Goal: Task Accomplishment & Management: Use online tool/utility

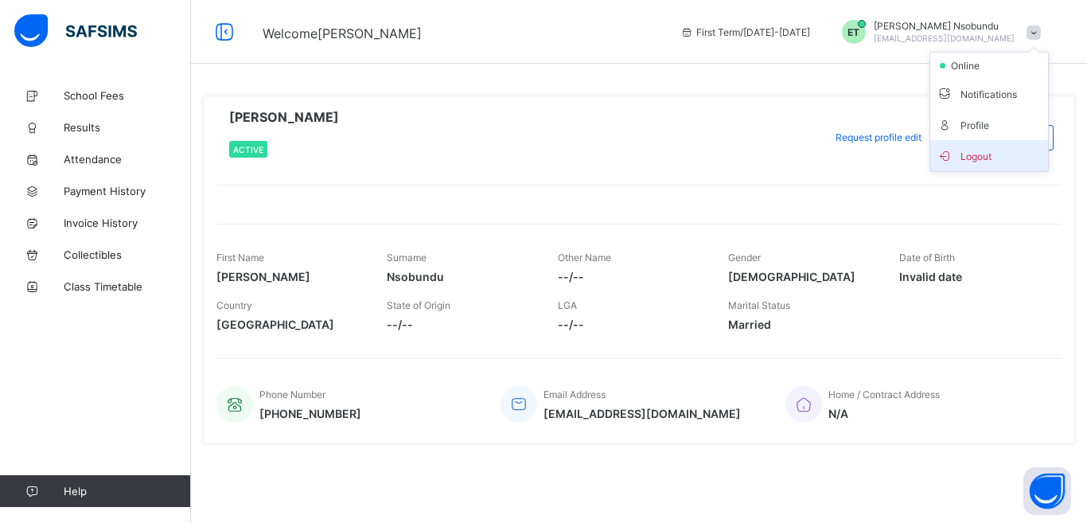
click at [962, 155] on span "Logout" at bounding box center [988, 155] width 105 height 18
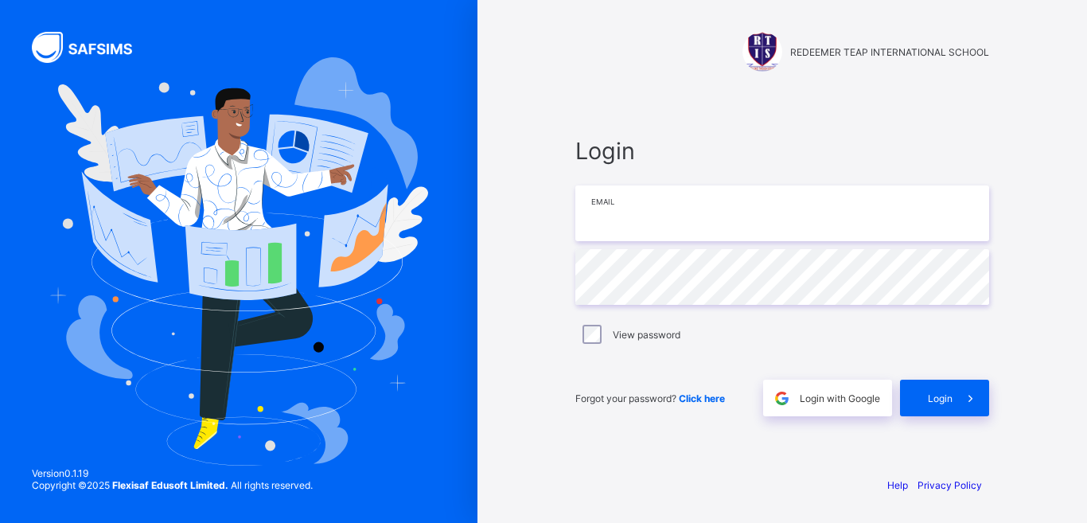
type input "**********"
click at [608, 214] on input "**********" at bounding box center [782, 213] width 414 height 56
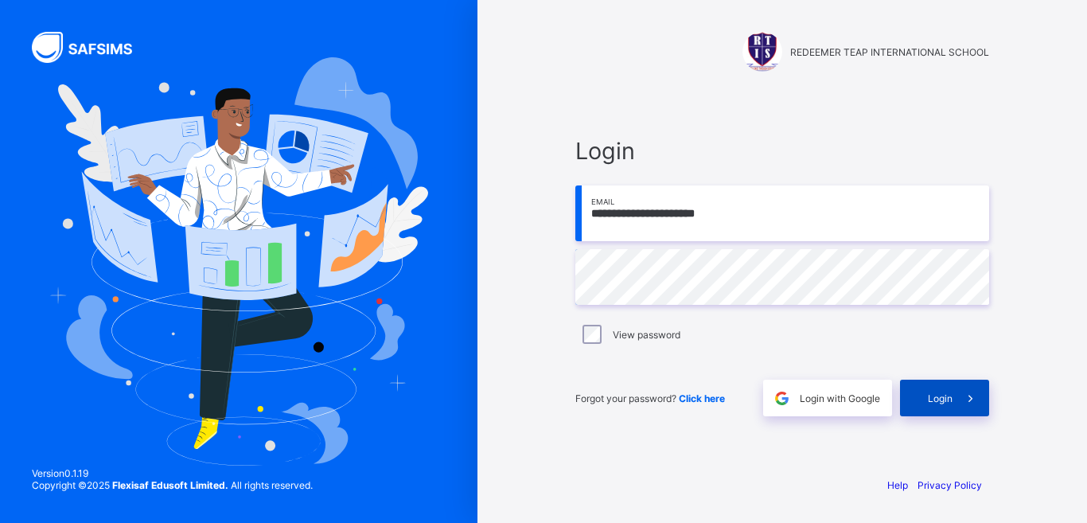
click at [965, 401] on icon at bounding box center [970, 398] width 17 height 15
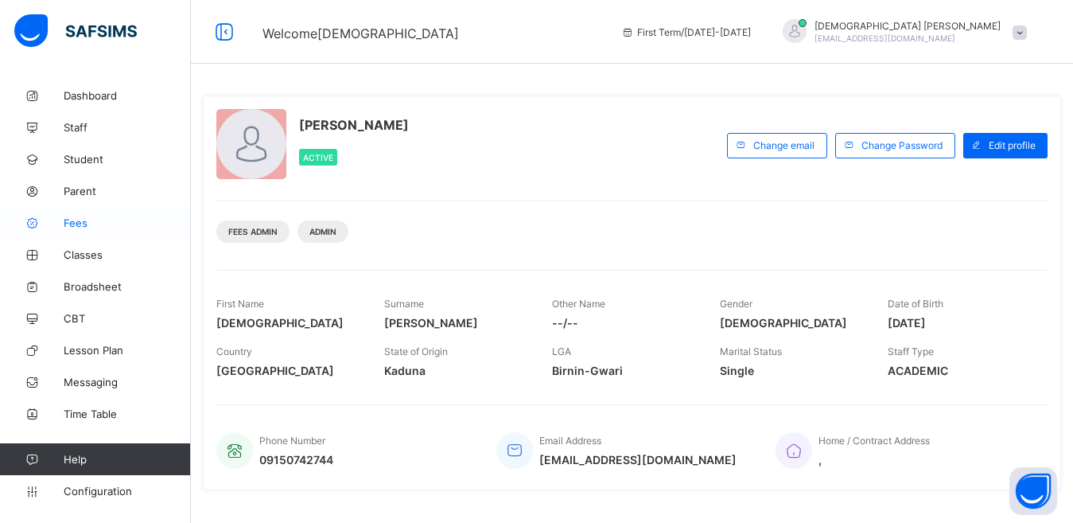
click at [86, 226] on span "Fees" at bounding box center [127, 222] width 127 height 13
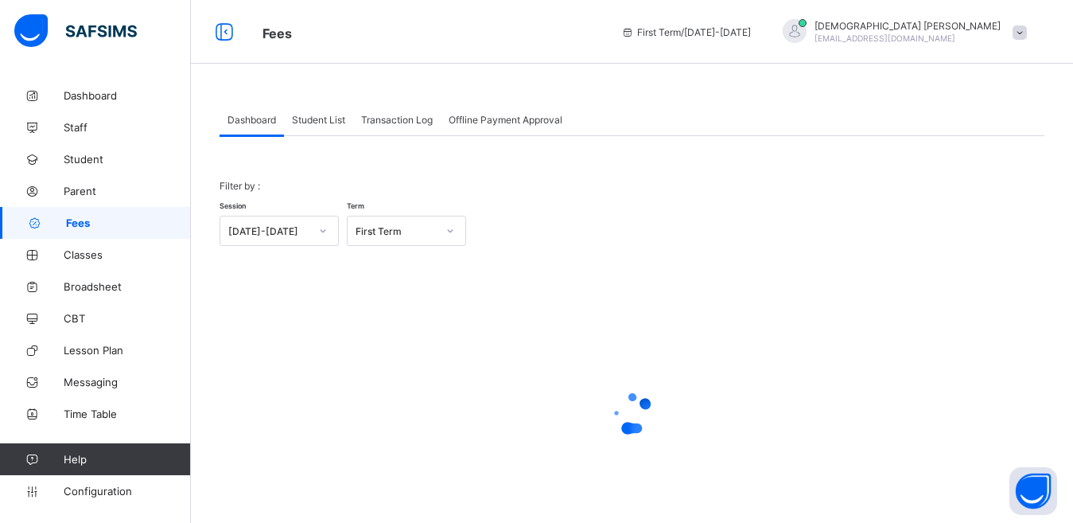
click at [325, 119] on span "Student List" at bounding box center [318, 120] width 53 height 12
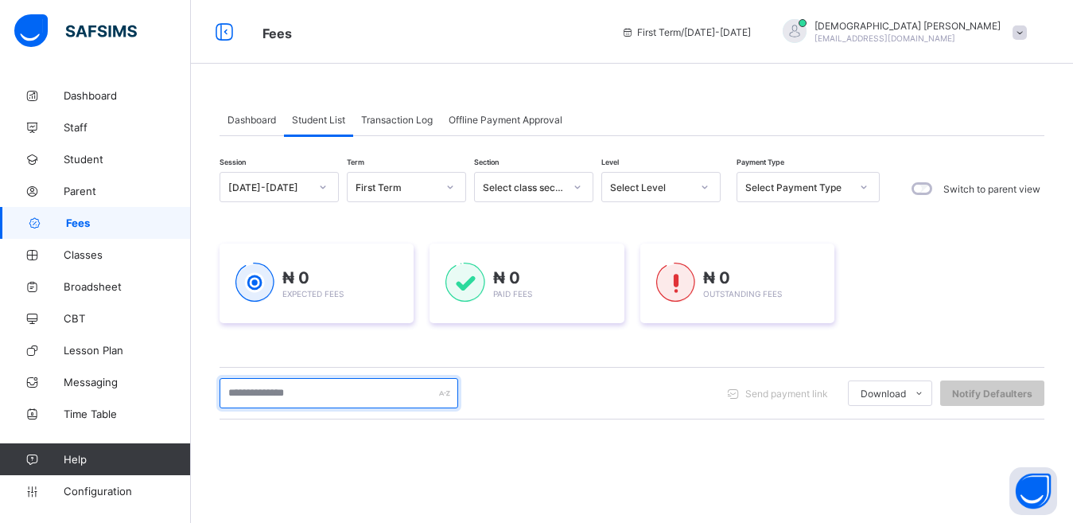
click at [259, 399] on input "text" at bounding box center [339, 393] width 239 height 30
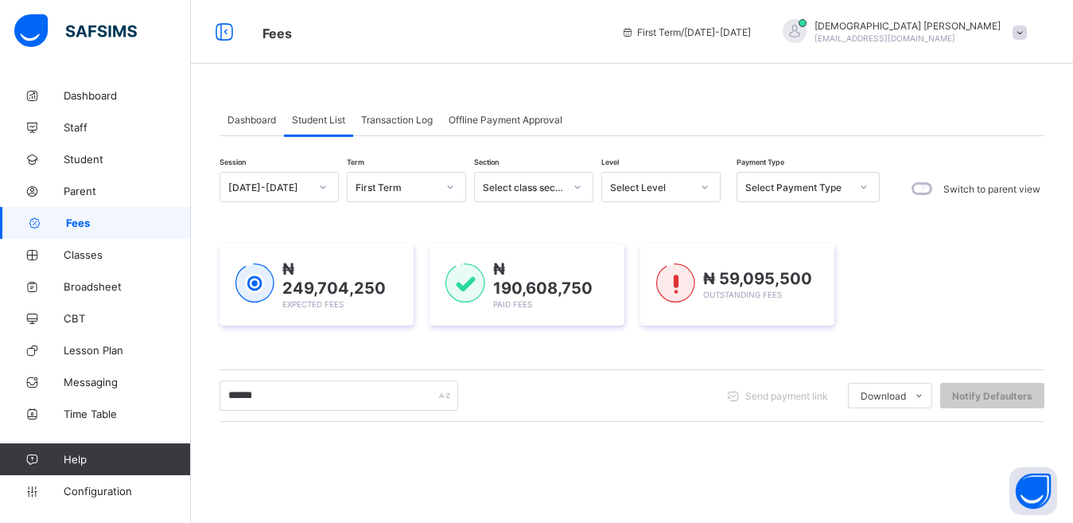
click at [301, 350] on div "Session 2025-2026 Term First Term Section Select class section Level Select Lev…" at bounding box center [632, 455] width 825 height 567
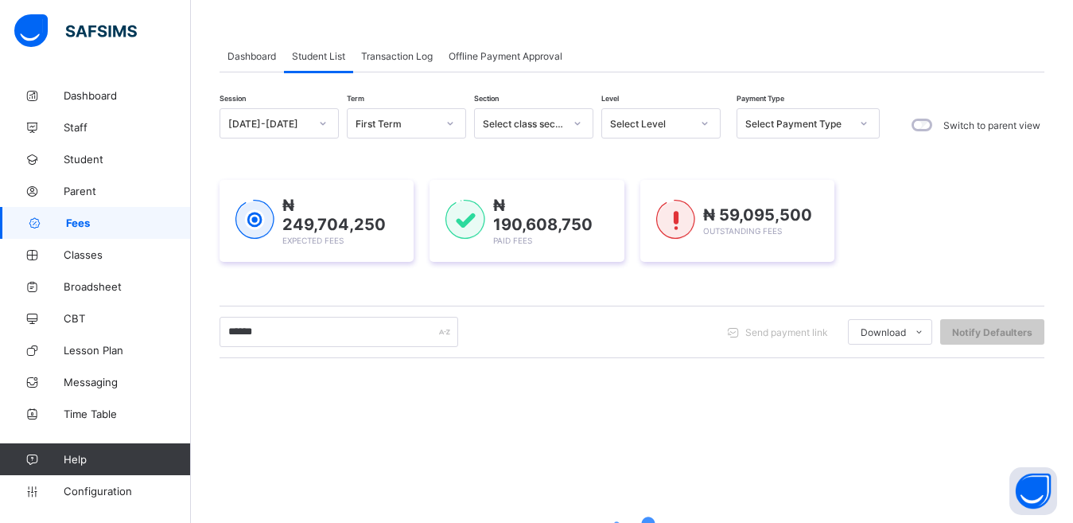
scroll to position [239, 0]
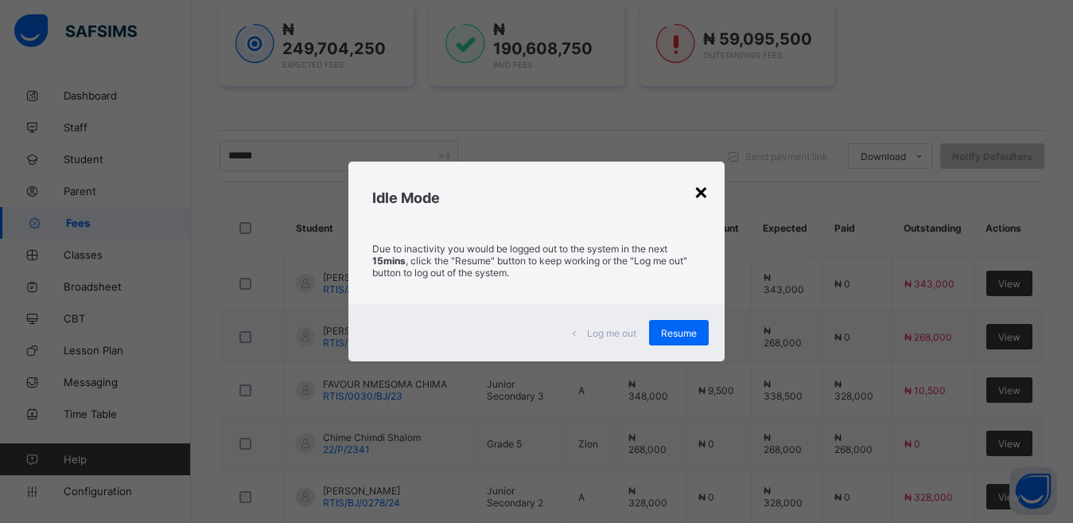
click at [709, 201] on div "×" at bounding box center [701, 190] width 15 height 27
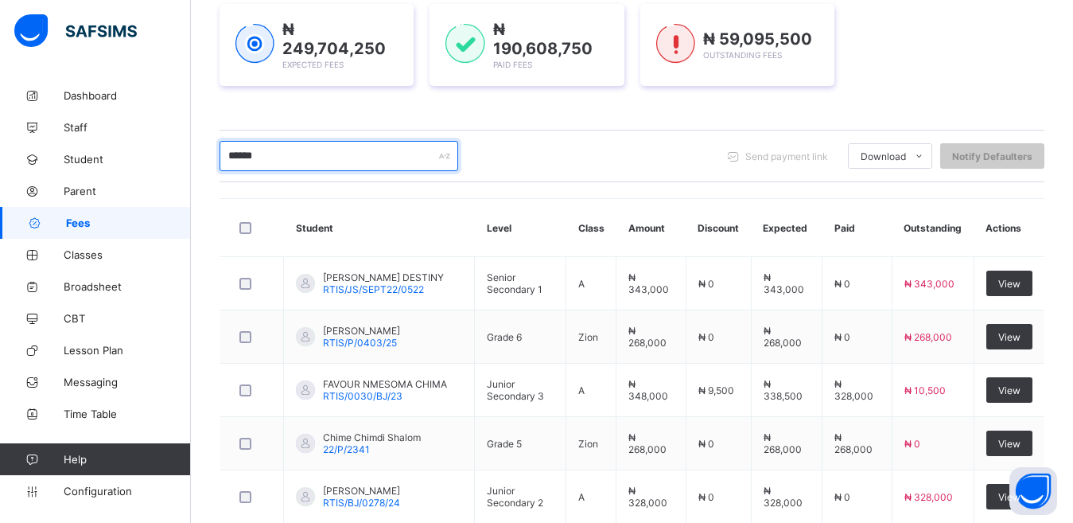
click at [278, 163] on input "******" at bounding box center [339, 156] width 239 height 30
type input "*"
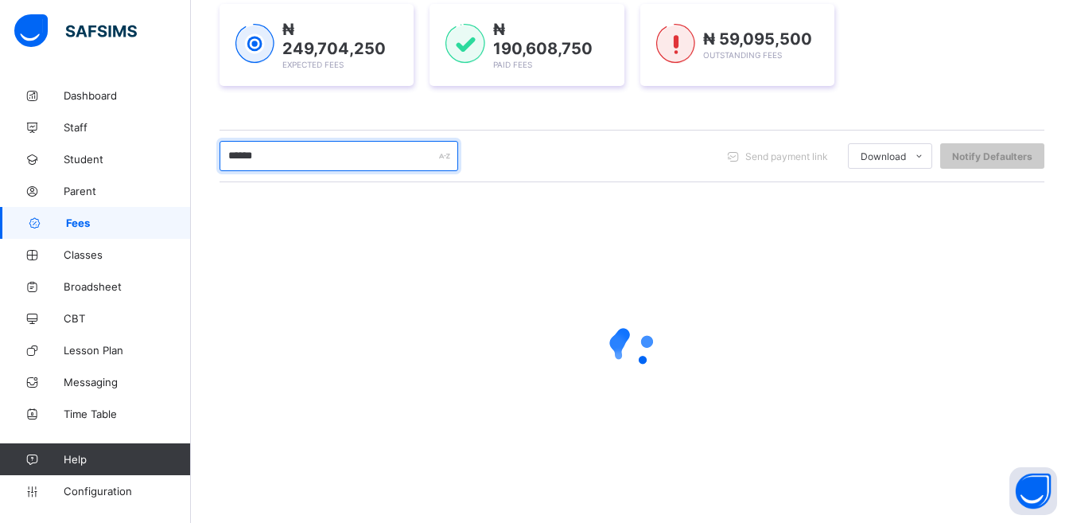
type input "******"
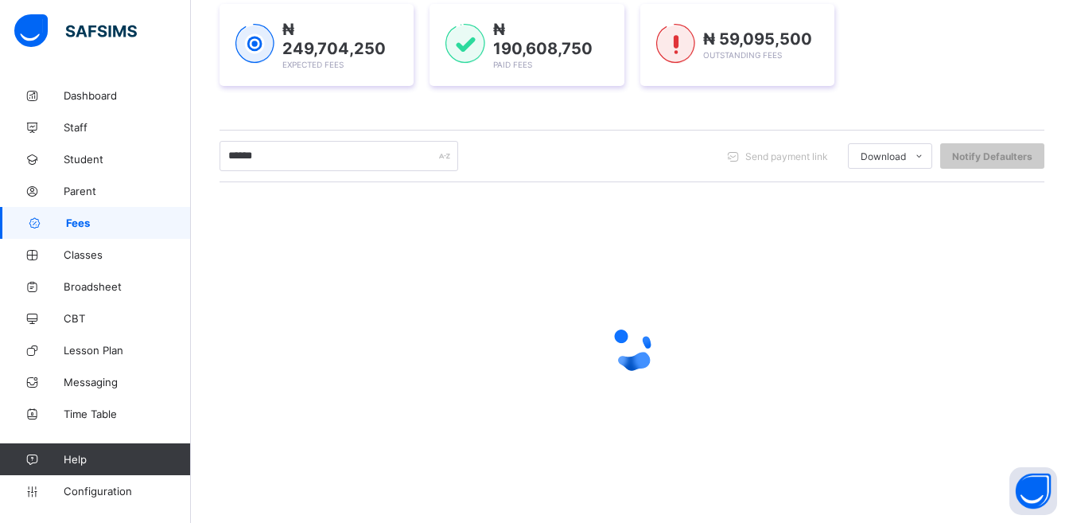
click at [429, 103] on div "₦ 249,704,250 Expected Fees ₦ 190,608,750 Paid Fees ₦ 59,095,500 Outstanding Fe…" at bounding box center [632, 45] width 825 height 130
click at [442, 99] on div "₦ 249,704,250 Expected Fees ₦ 190,608,750 Paid Fees ₦ 59,095,500 Outstanding Fe…" at bounding box center [632, 45] width 825 height 130
click at [442, 110] on div "Session 2025-2026 Term First Term Section Select class section Level Select Lev…" at bounding box center [632, 215] width 825 height 567
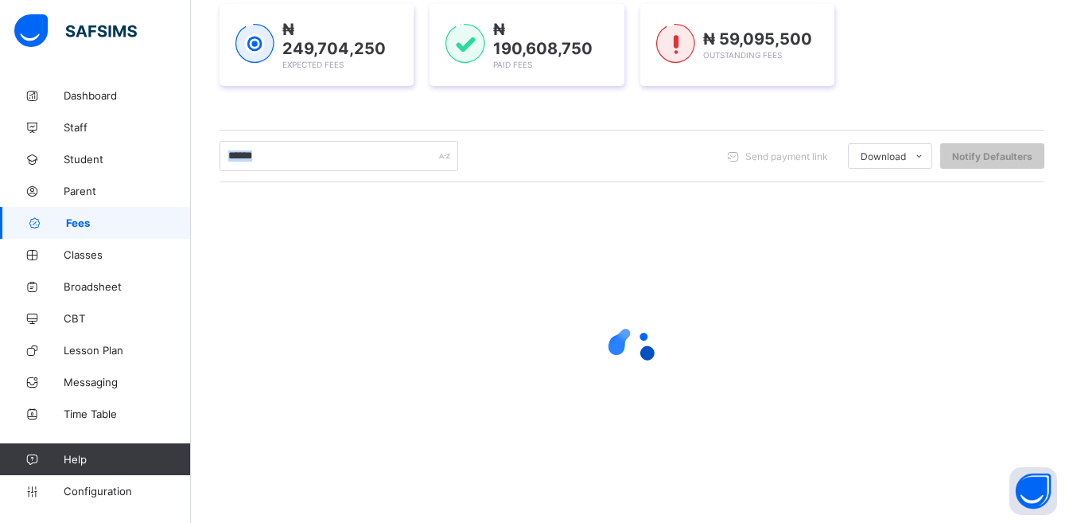
click at [442, 110] on div "Session 2025-2026 Term First Term Section Select class section Level Select Lev…" at bounding box center [632, 215] width 825 height 567
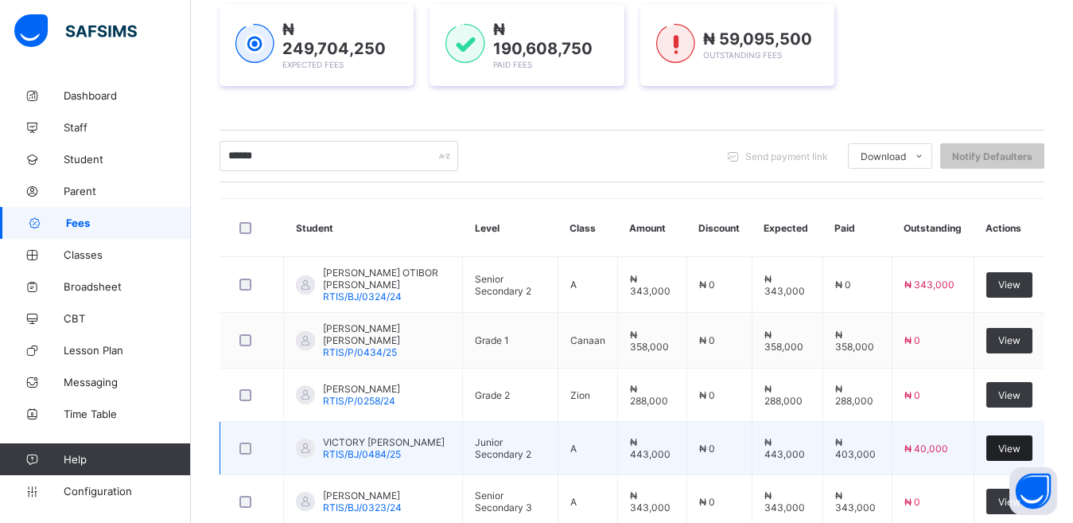
click at [463, 107] on div "₦ 249,704,250 Expected Fees ₦ 190,608,750 Paid Fees ₦ 59,095,500 Outstanding Fe…" at bounding box center [632, 45] width 825 height 130
click at [1013, 442] on span "View" at bounding box center [1010, 448] width 22 height 12
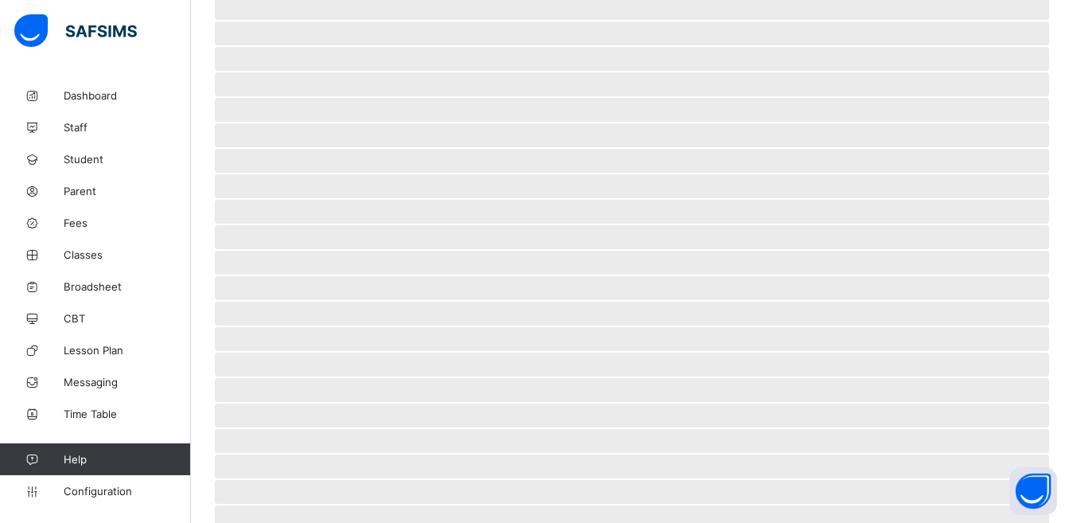
click at [1013, 441] on span "‌" at bounding box center [632, 441] width 835 height 24
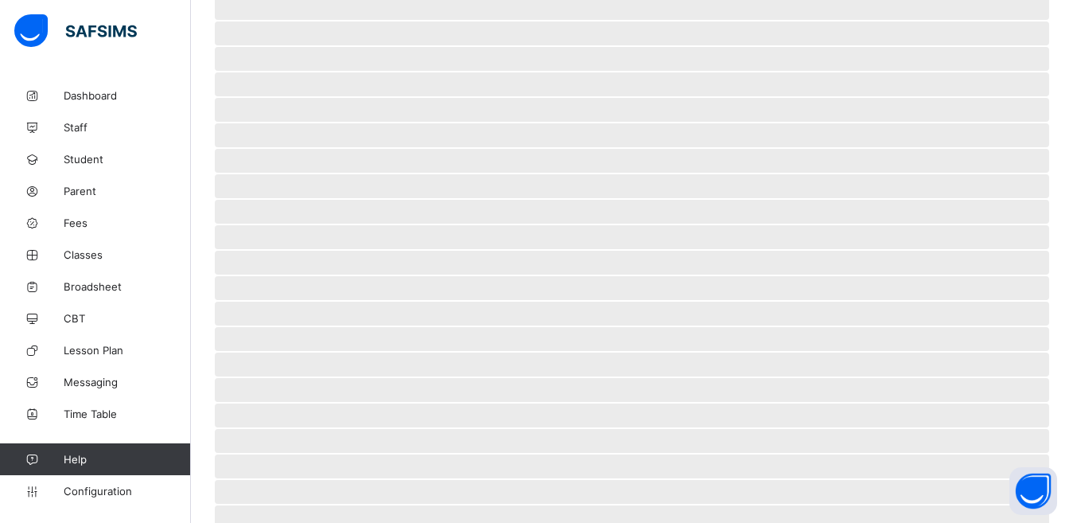
click at [1013, 441] on span "‌" at bounding box center [632, 441] width 835 height 24
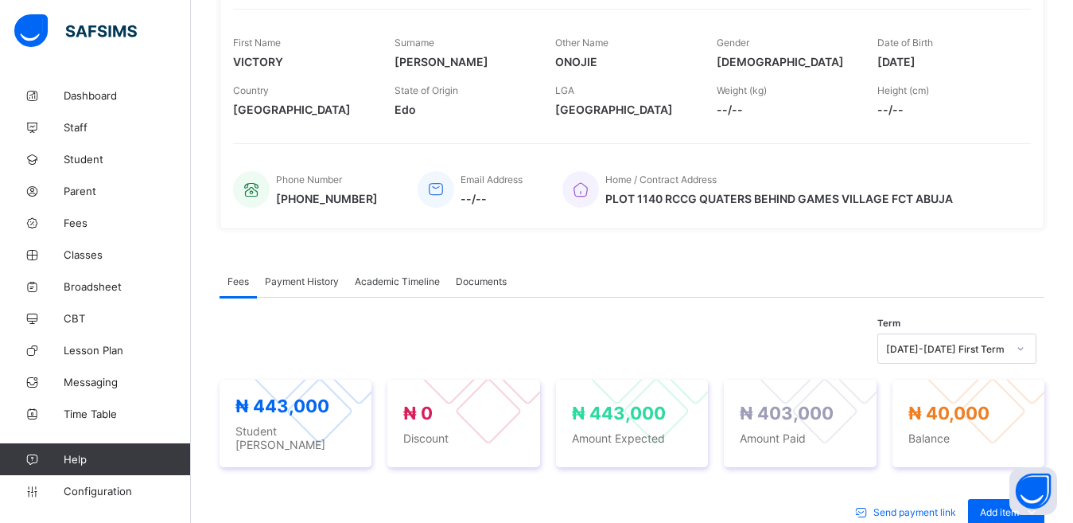
click at [291, 283] on span "Payment History" at bounding box center [302, 281] width 74 height 12
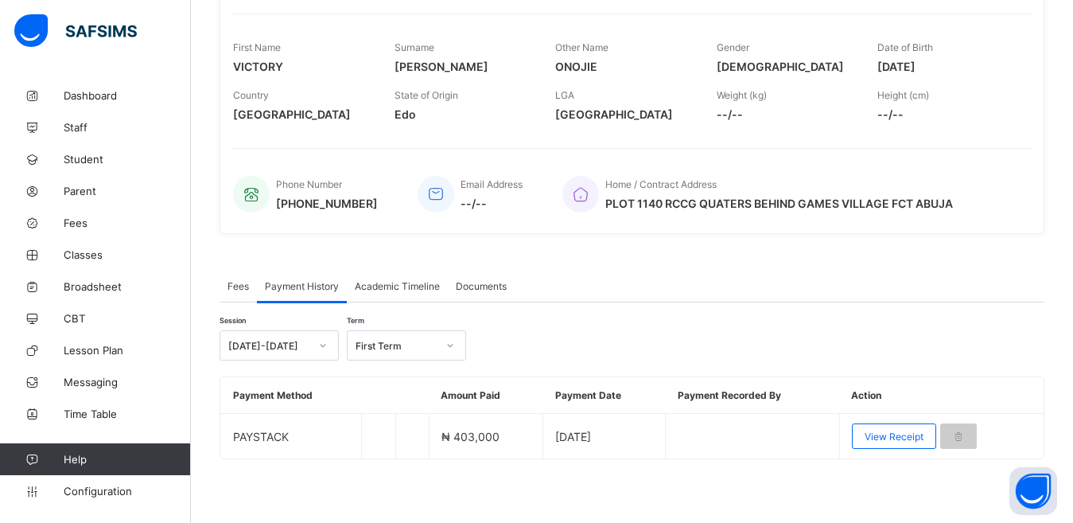
scroll to position [235, 0]
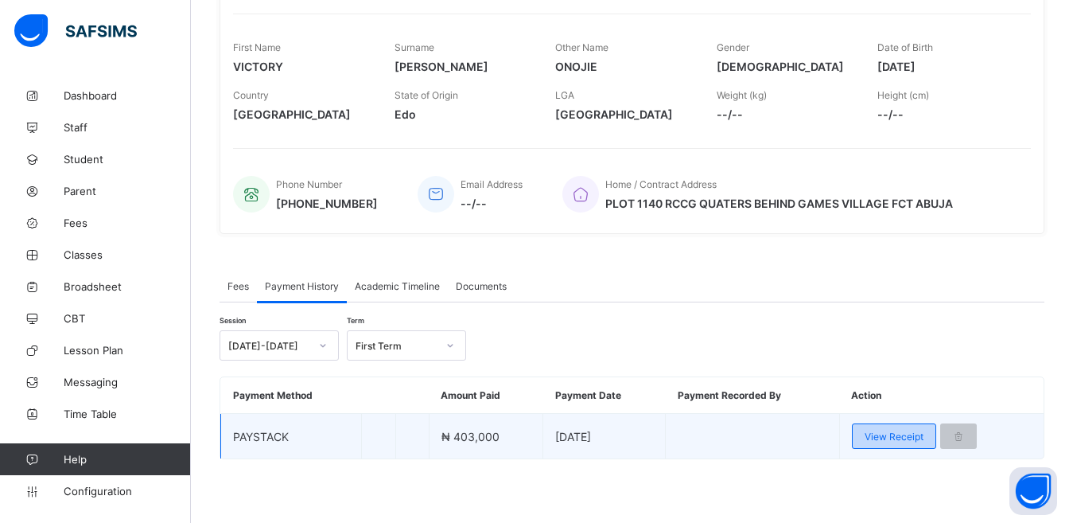
click at [897, 438] on span "View Receipt" at bounding box center [894, 436] width 59 height 12
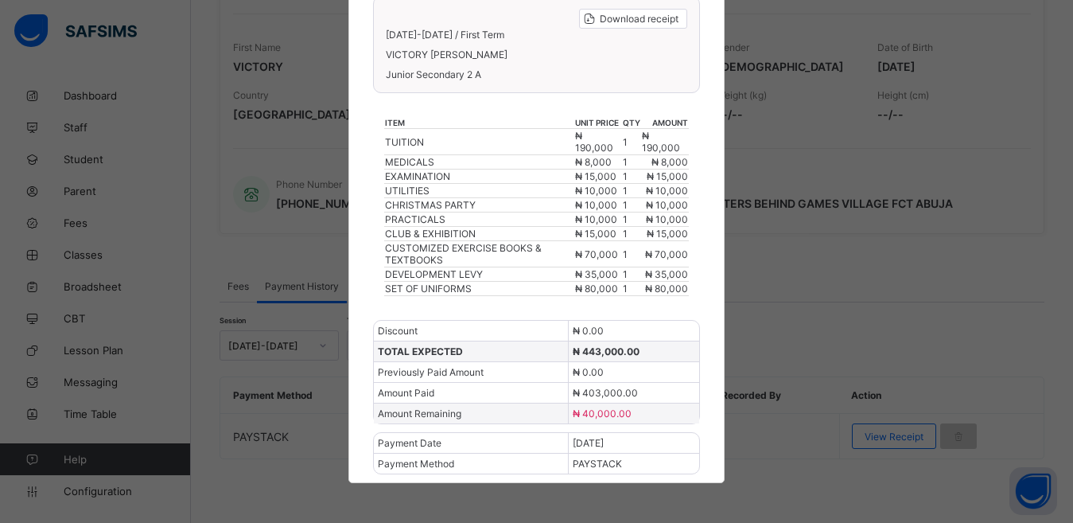
scroll to position [176, 0]
click at [766, 131] on div "× REDEEMER TEAP INTERNATIONAL SCHOOL Download receipt 2025-2026 / First Term VI…" at bounding box center [536, 261] width 1073 height 523
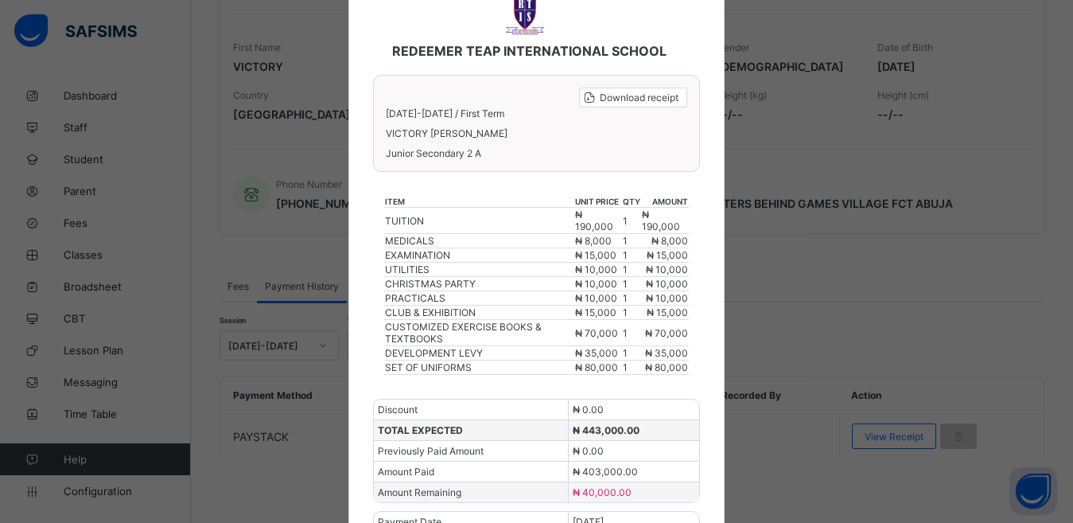
scroll to position [0, 0]
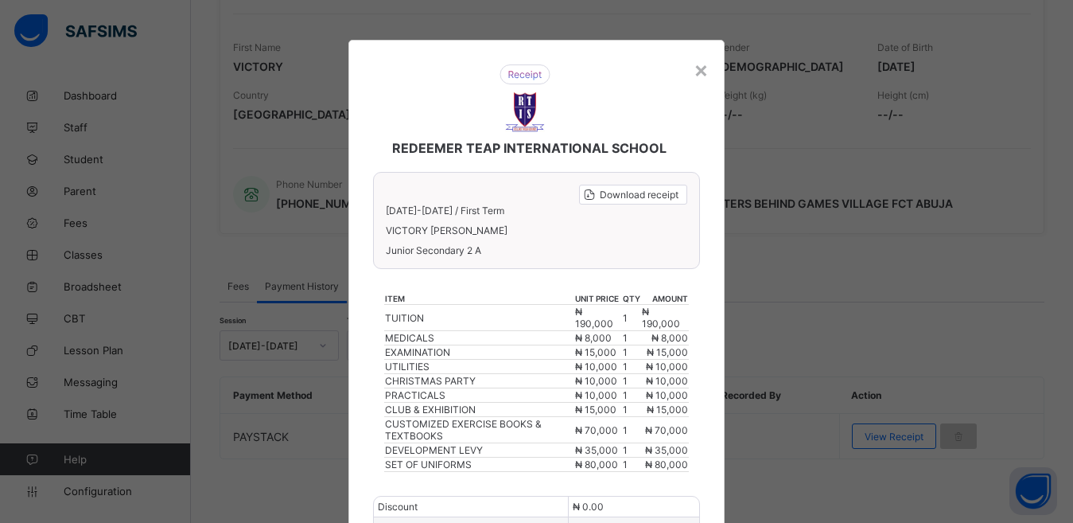
click at [711, 73] on div "REDEEMER TEAP INTERNATIONAL SCHOOL Download receipt 2025-2026 / First Term VICT…" at bounding box center [536, 349] width 376 height 619
click at [703, 73] on div "×" at bounding box center [701, 69] width 15 height 27
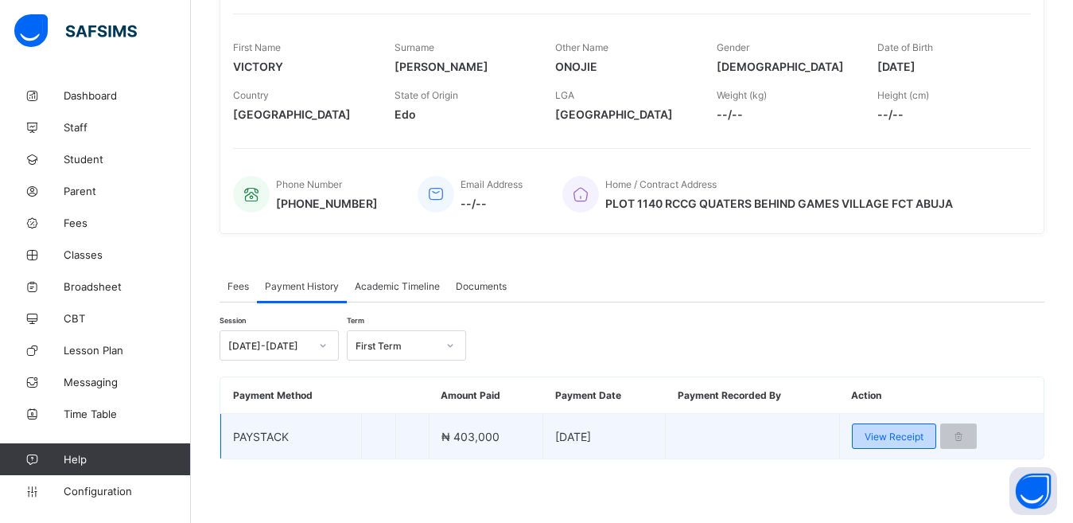
click at [909, 436] on span "View Receipt" at bounding box center [894, 436] width 59 height 12
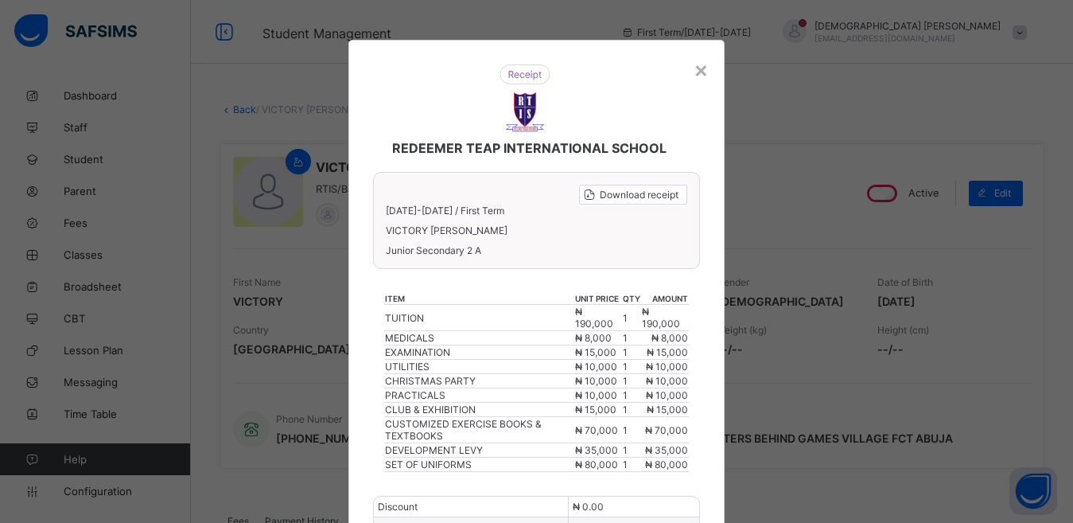
scroll to position [235, 0]
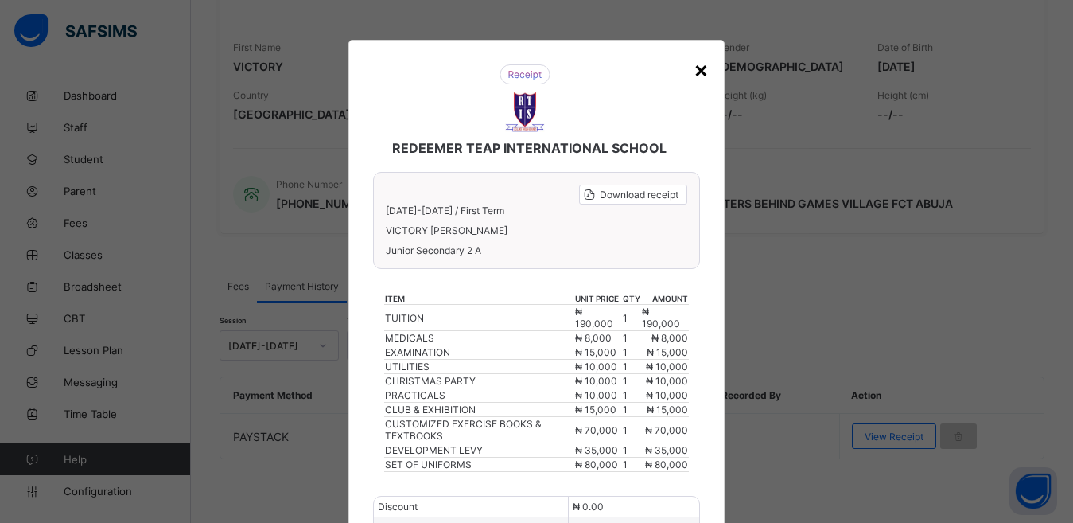
click at [696, 68] on div "×" at bounding box center [701, 69] width 15 height 27
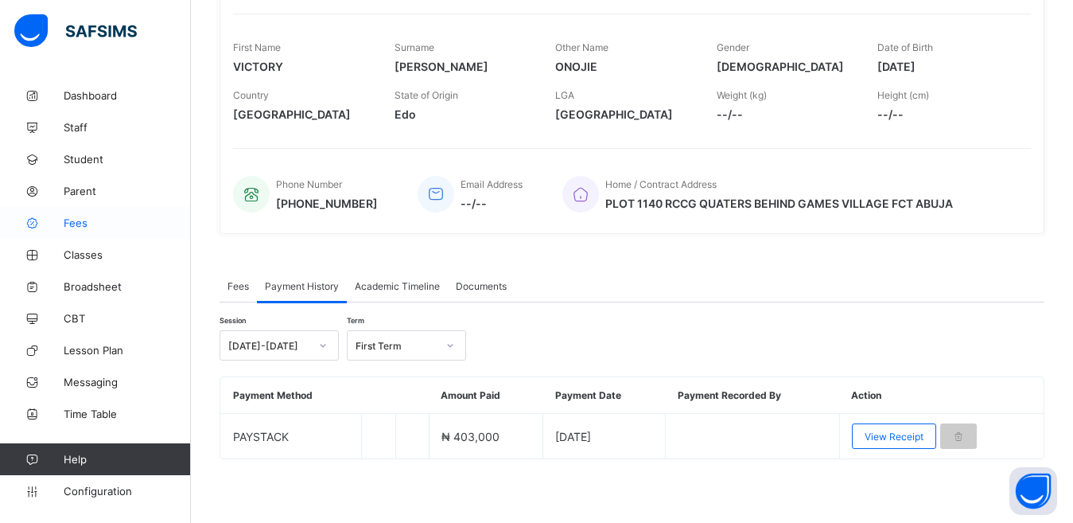
click at [83, 231] on link "Fees" at bounding box center [95, 223] width 191 height 32
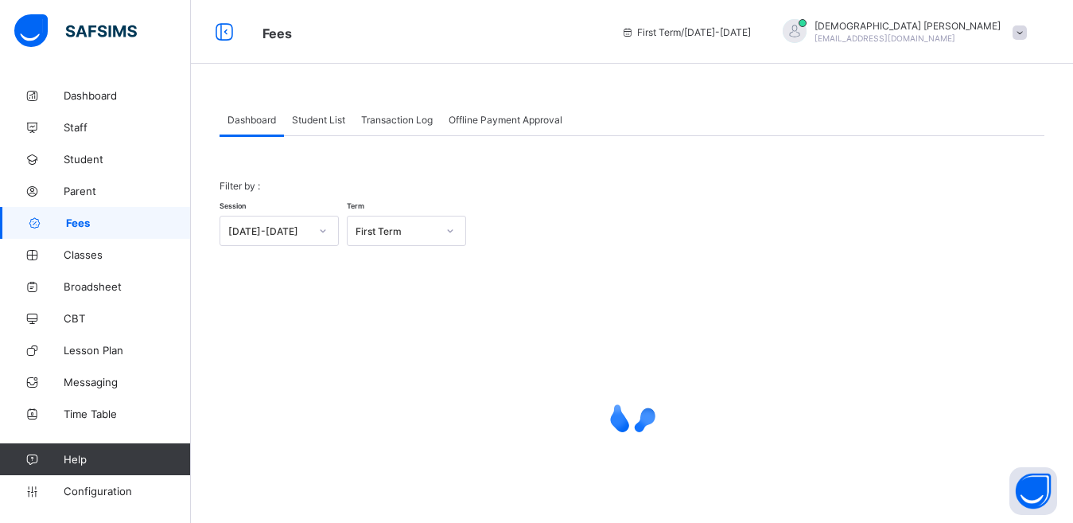
click at [313, 120] on span "Student List" at bounding box center [318, 120] width 53 height 12
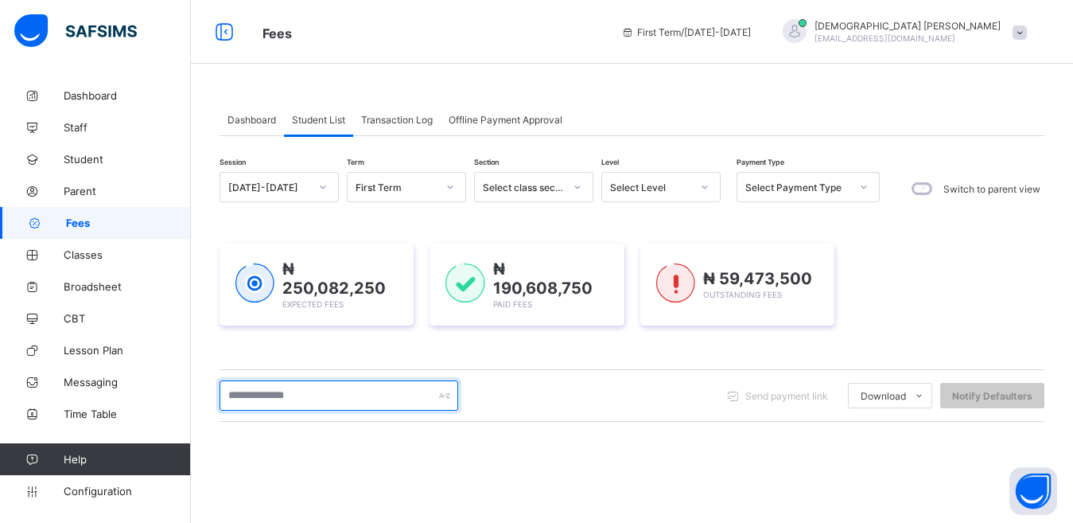
click at [294, 399] on input "text" at bounding box center [339, 395] width 239 height 30
type input "******"
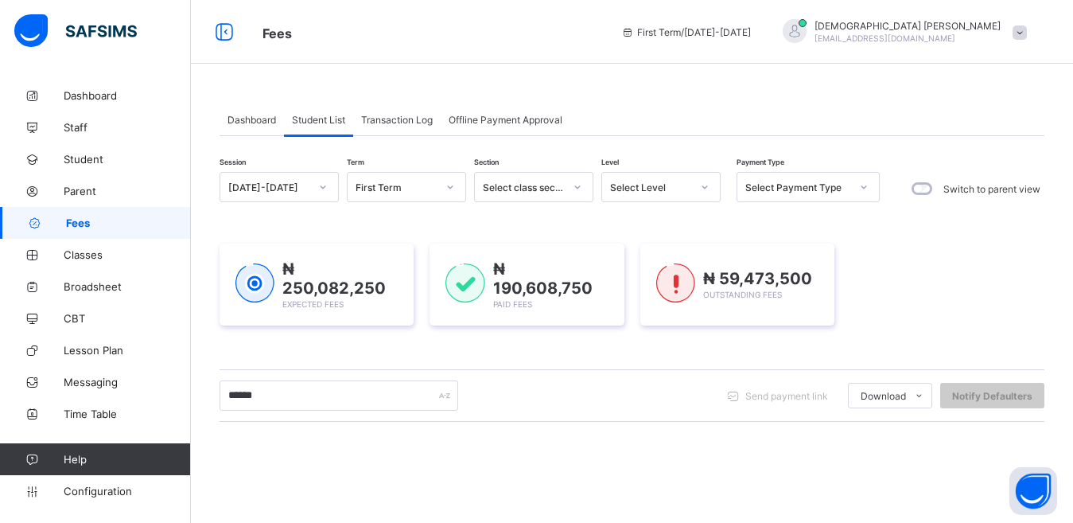
click at [258, 337] on div "₦ 250,082,250 Expected Fees ₦ 190,608,750 Paid Fees ₦ 59,473,500 Outstanding Fe…" at bounding box center [632, 285] width 825 height 130
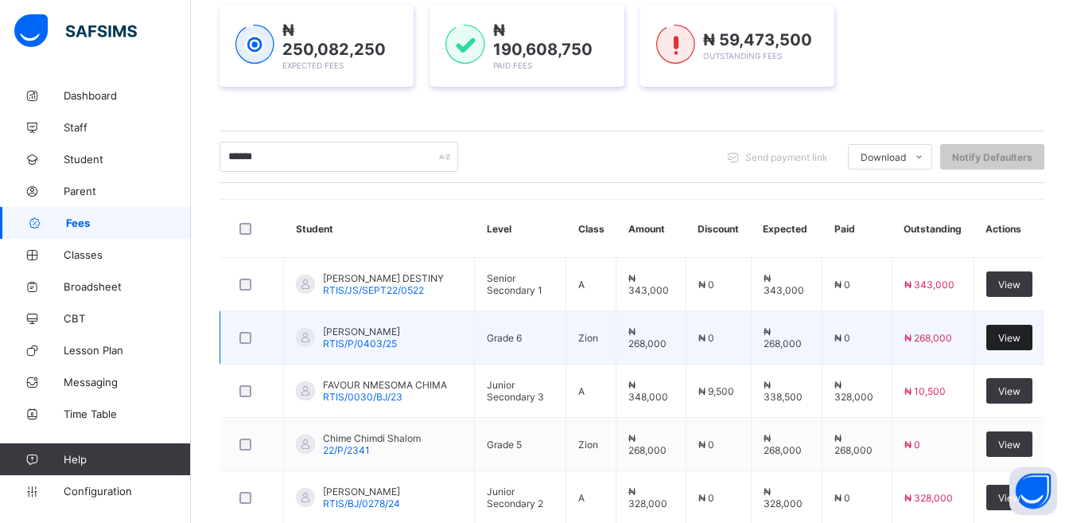
scroll to position [398, 0]
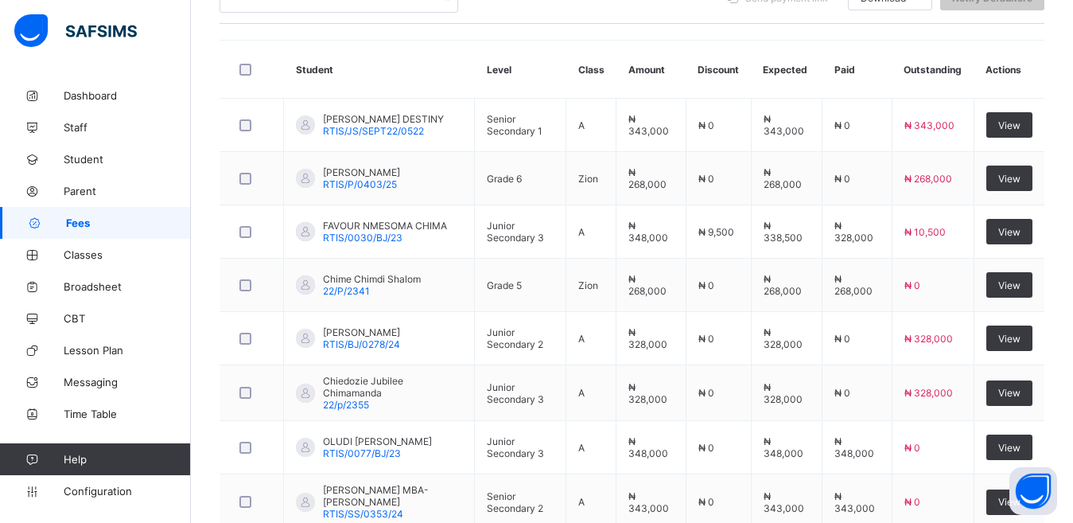
click at [726, 33] on div "Session 2025-2026 Term First Term Section Select class section Level Select Lev…" at bounding box center [632, 242] width 825 height 936
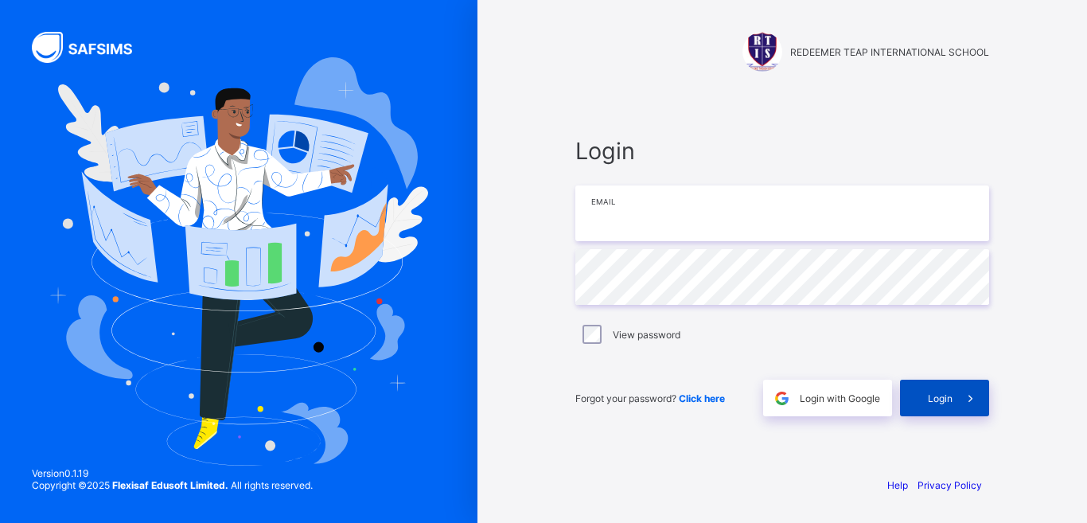
type input "**********"
click at [939, 394] on span "Login" at bounding box center [940, 398] width 25 height 12
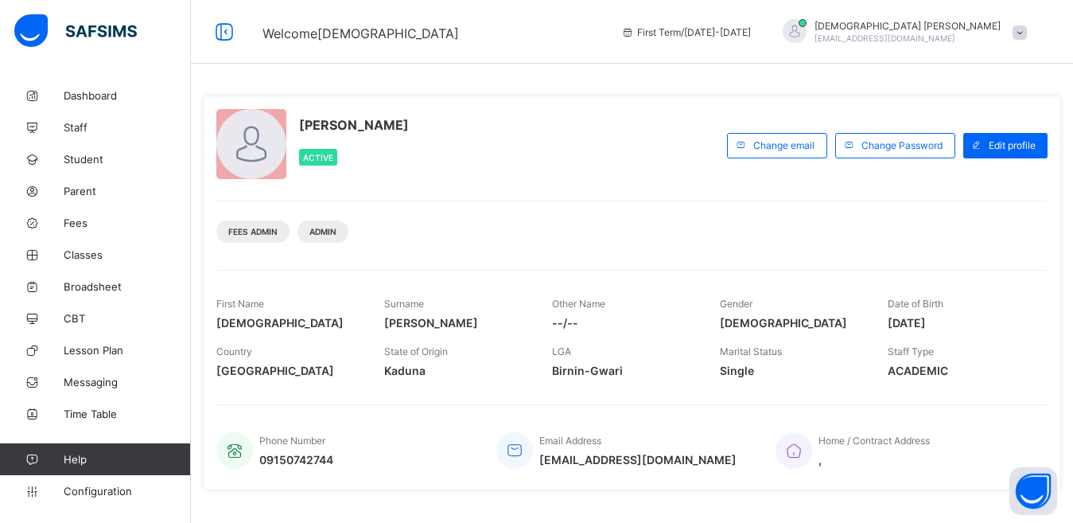
click at [532, 74] on div "Isaiah Paul Active Change email Change Password Edit profile Fees Admin Admin F…" at bounding box center [632, 413] width 882 height 826
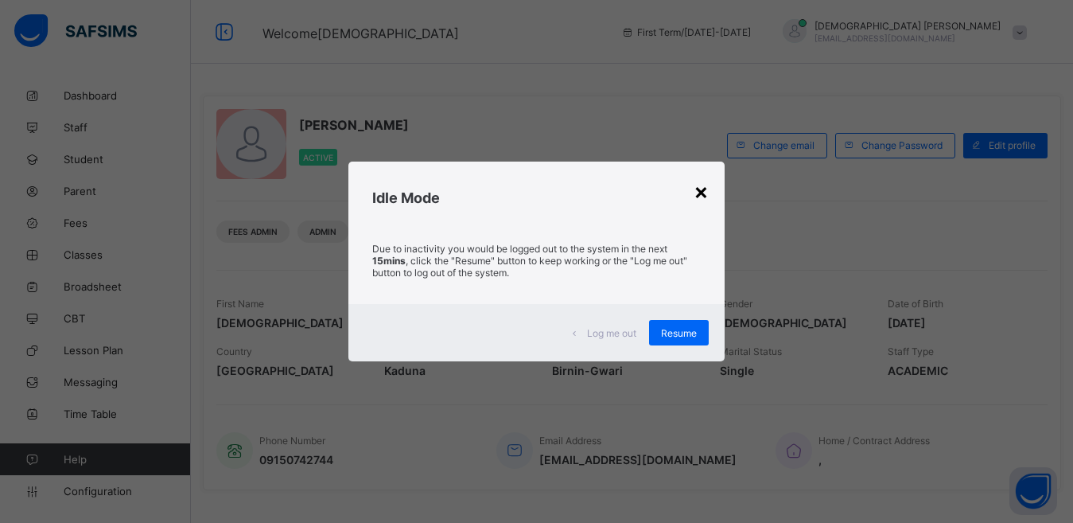
click at [709, 197] on div "×" at bounding box center [701, 190] width 15 height 27
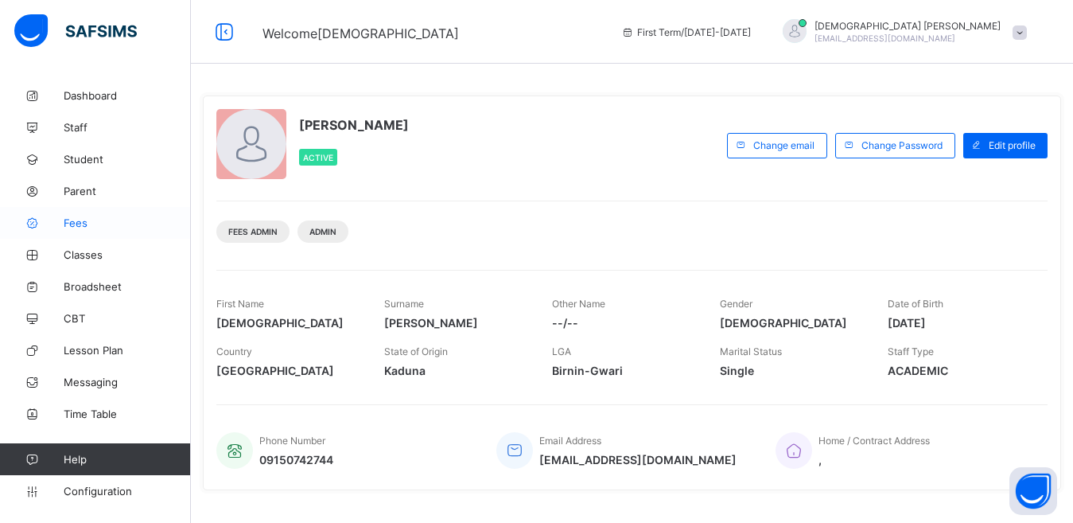
click at [76, 222] on span "Fees" at bounding box center [127, 222] width 127 height 13
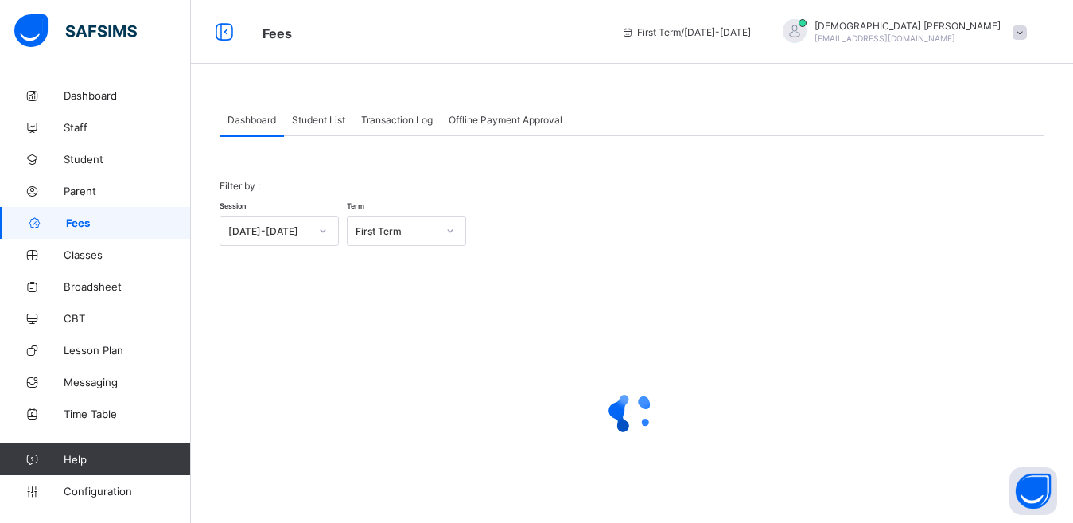
click at [320, 120] on span "Student List" at bounding box center [318, 120] width 53 height 12
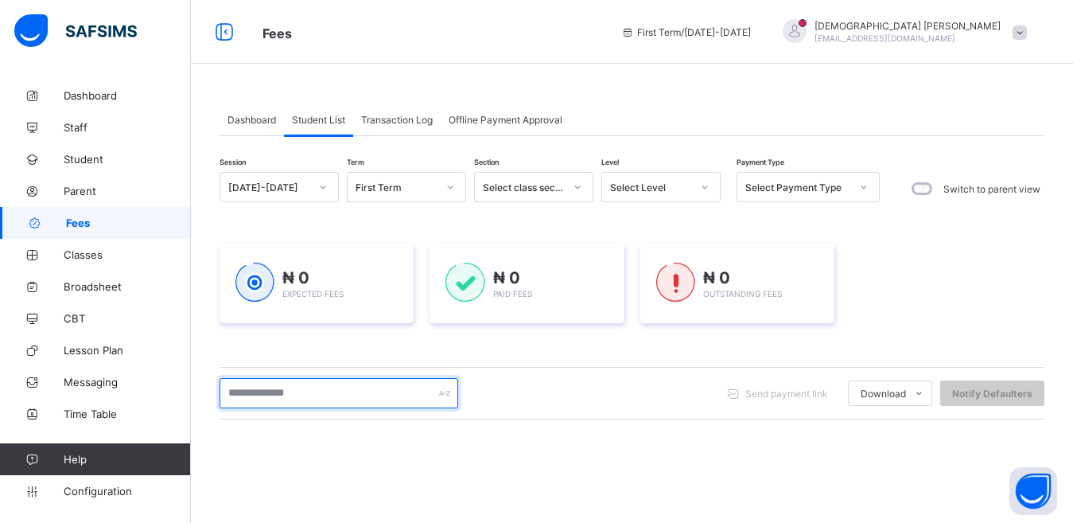
click at [318, 394] on input "text" at bounding box center [339, 393] width 239 height 30
type input "*****"
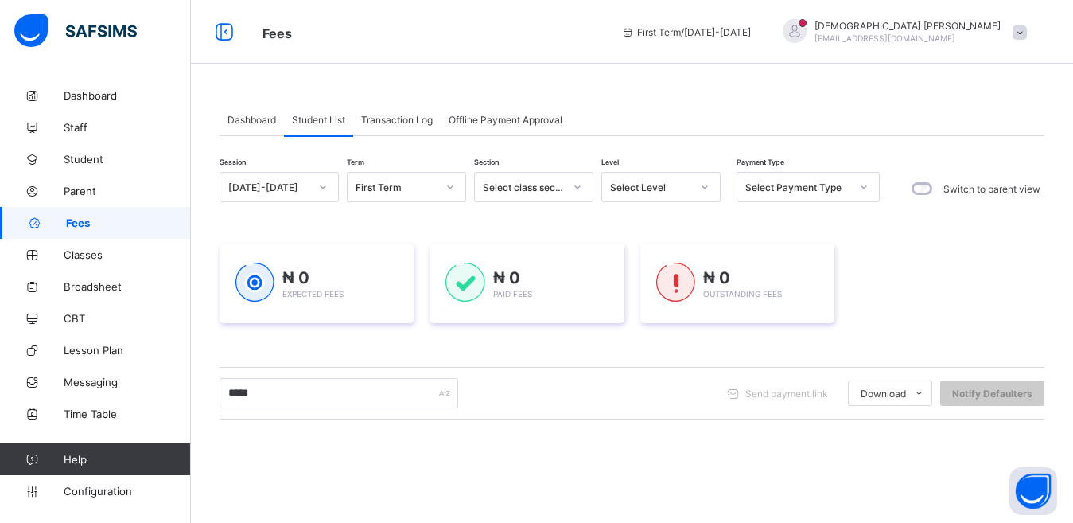
click at [516, 82] on div "Dashboard Student List Transaction Log Offline Payment Approval Student List Mo…" at bounding box center [632, 420] width 882 height 680
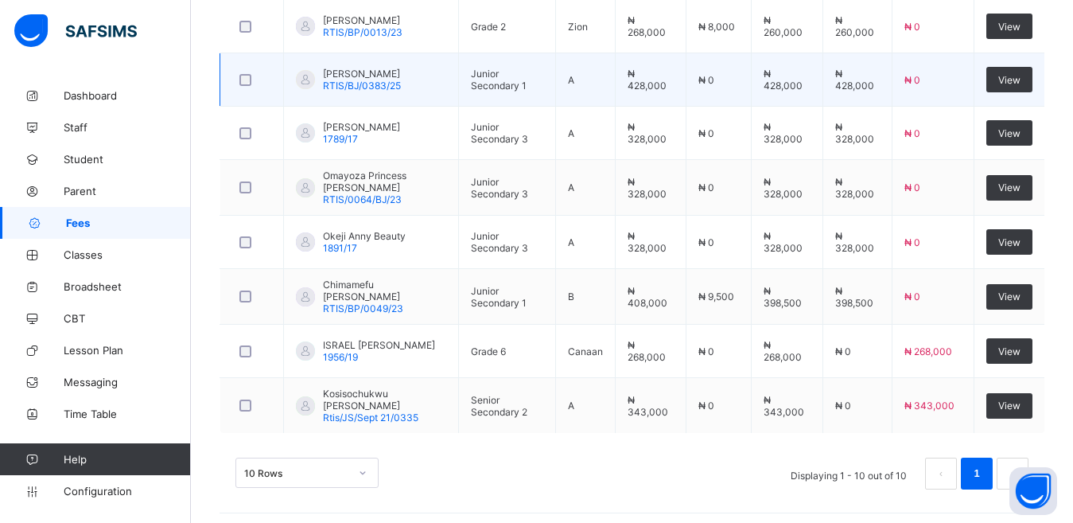
scroll to position [609, 0]
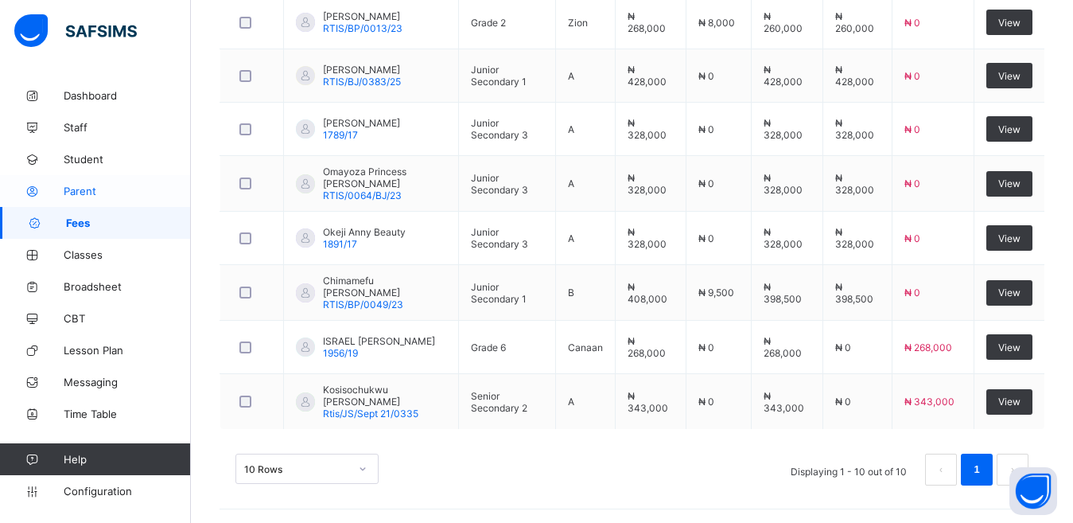
click at [72, 195] on span "Parent" at bounding box center [127, 191] width 127 height 13
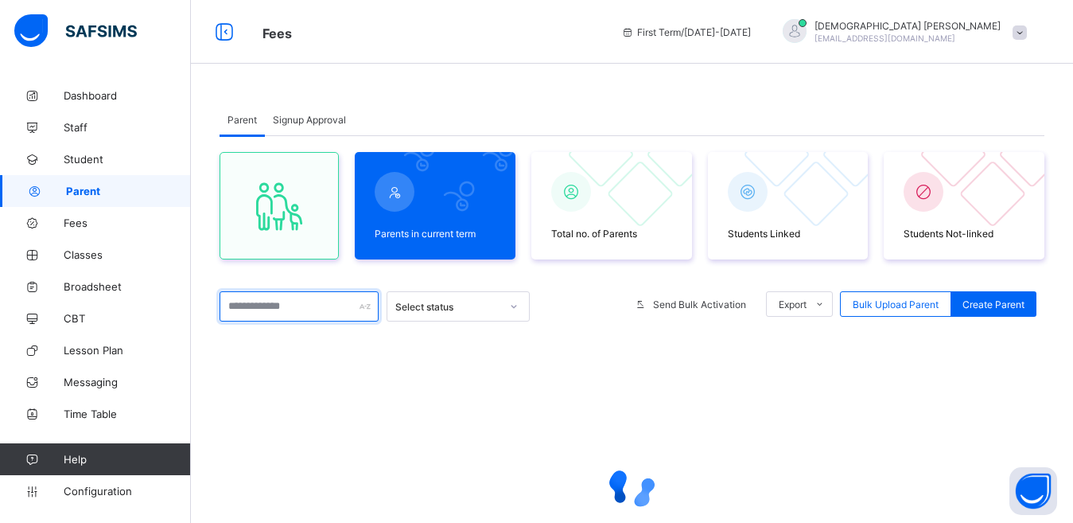
click at [262, 310] on input "text" at bounding box center [299, 306] width 159 height 30
type input "*****"
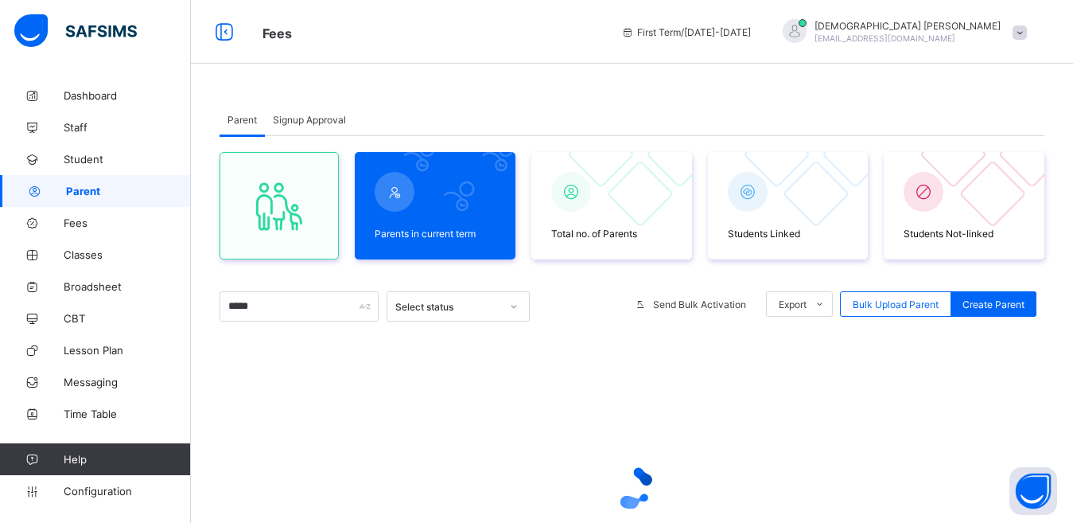
click at [462, 99] on div "Parent Signup Approval Parent Signup Approval Parents in current term Total no.…" at bounding box center [632, 379] width 882 height 598
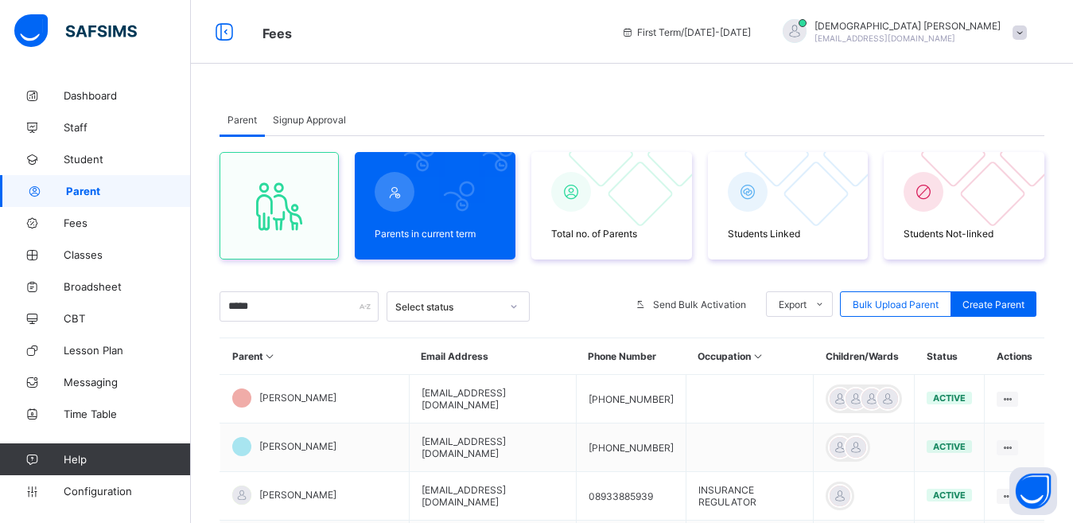
scroll to position [239, 0]
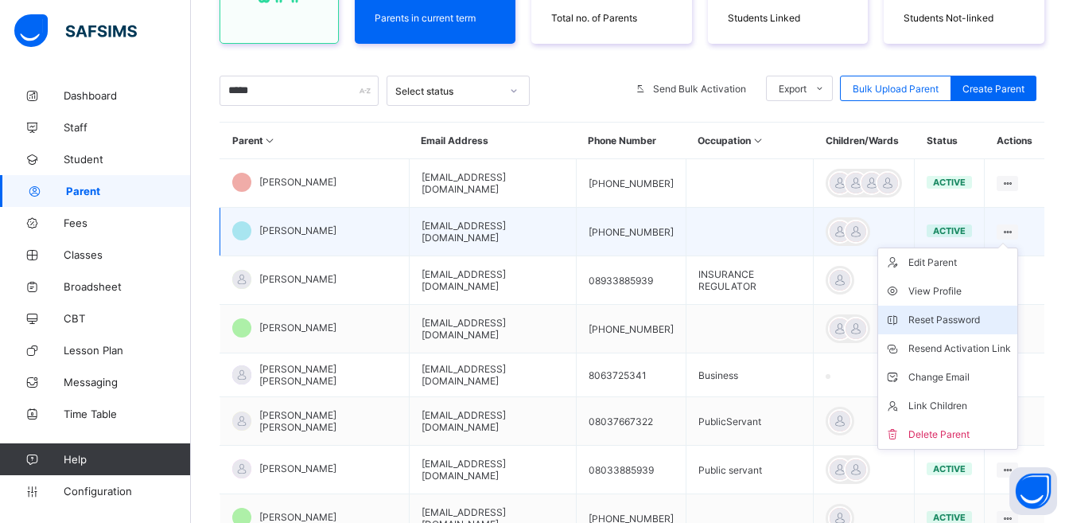
click at [948, 320] on div "Reset Password" at bounding box center [960, 320] width 103 height 16
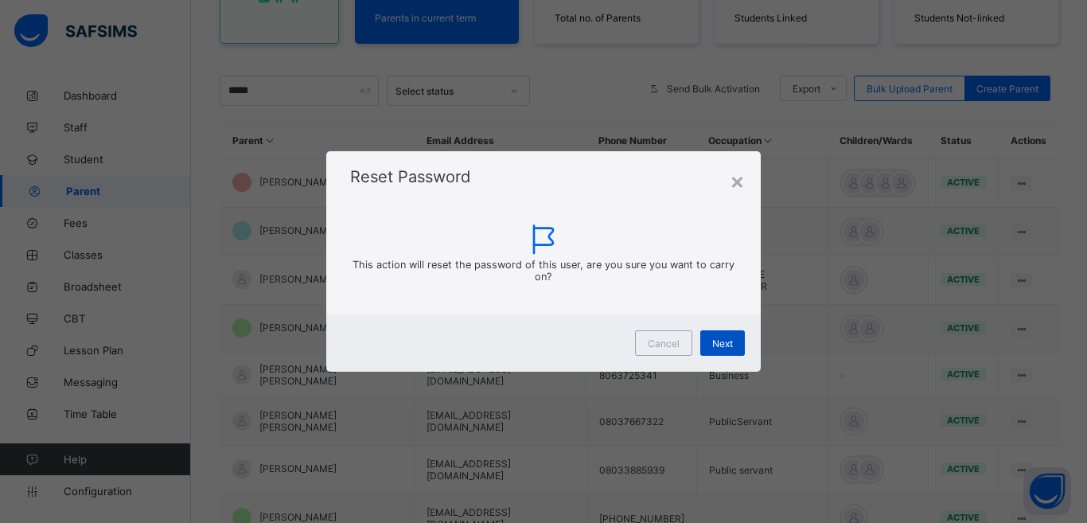
click at [718, 349] on div "Next" at bounding box center [722, 342] width 45 height 25
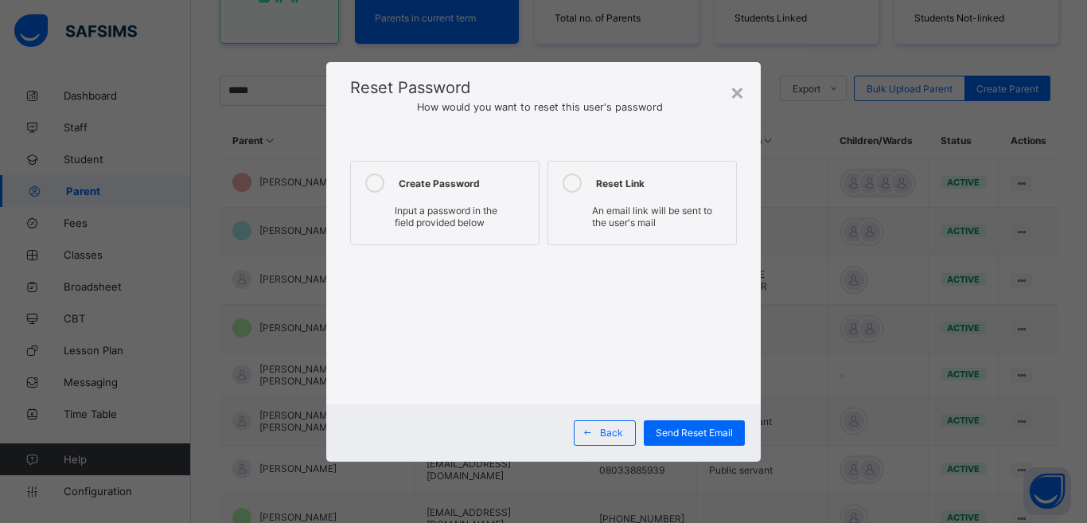
click at [373, 187] on icon at bounding box center [374, 182] width 19 height 19
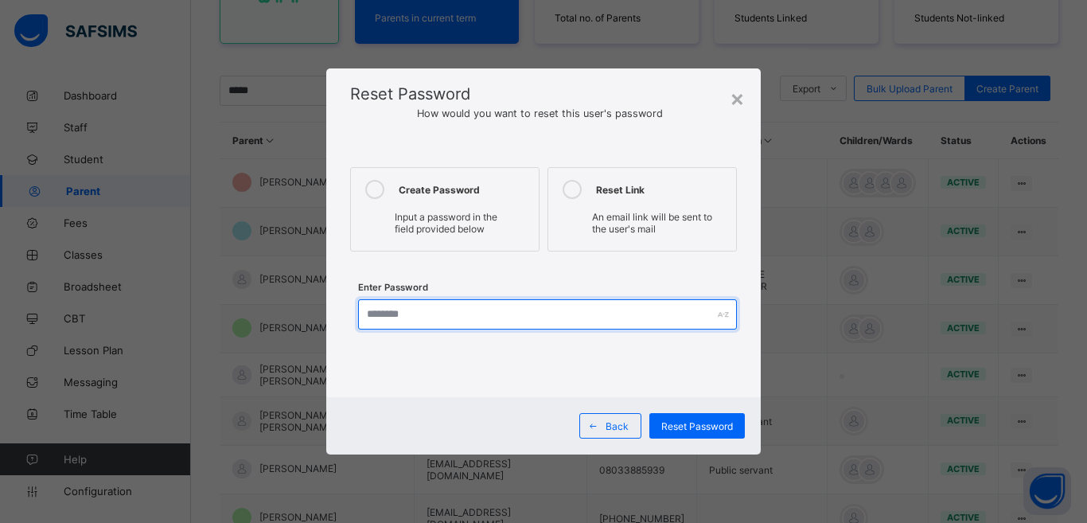
click at [401, 317] on input "text" at bounding box center [547, 314] width 379 height 30
type input "**********"
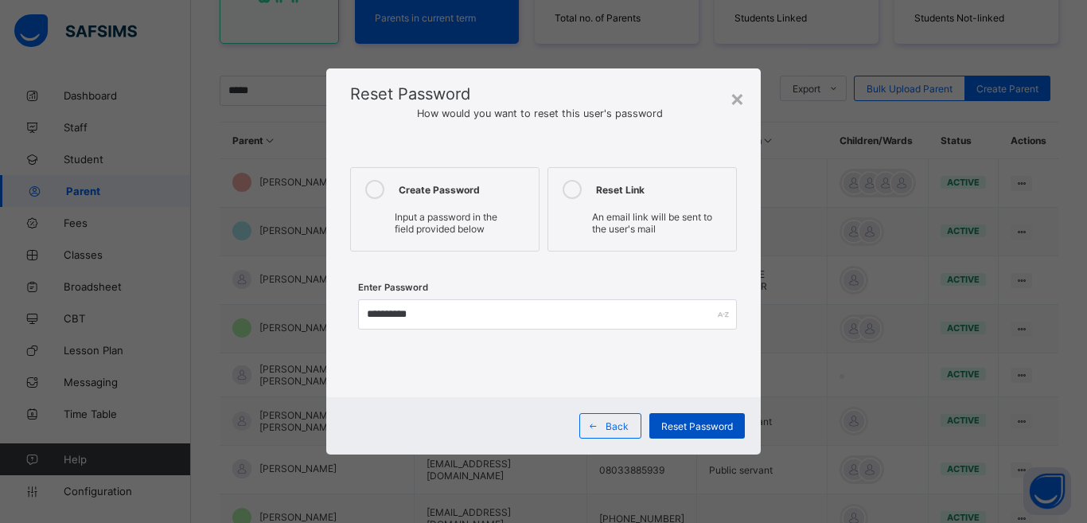
click at [696, 426] on span "Reset Password" at bounding box center [697, 426] width 72 height 12
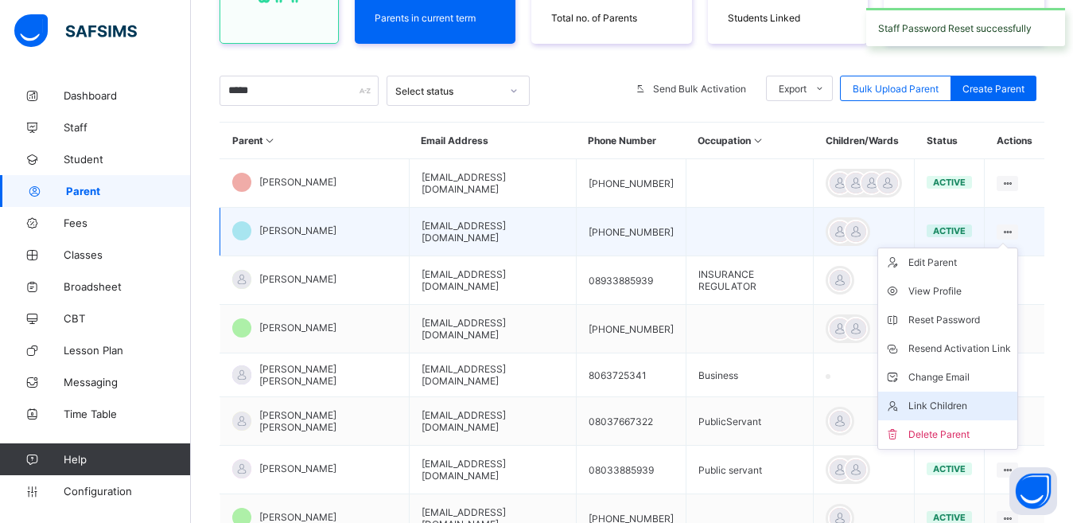
click at [967, 403] on div "Link Children" at bounding box center [960, 406] width 103 height 16
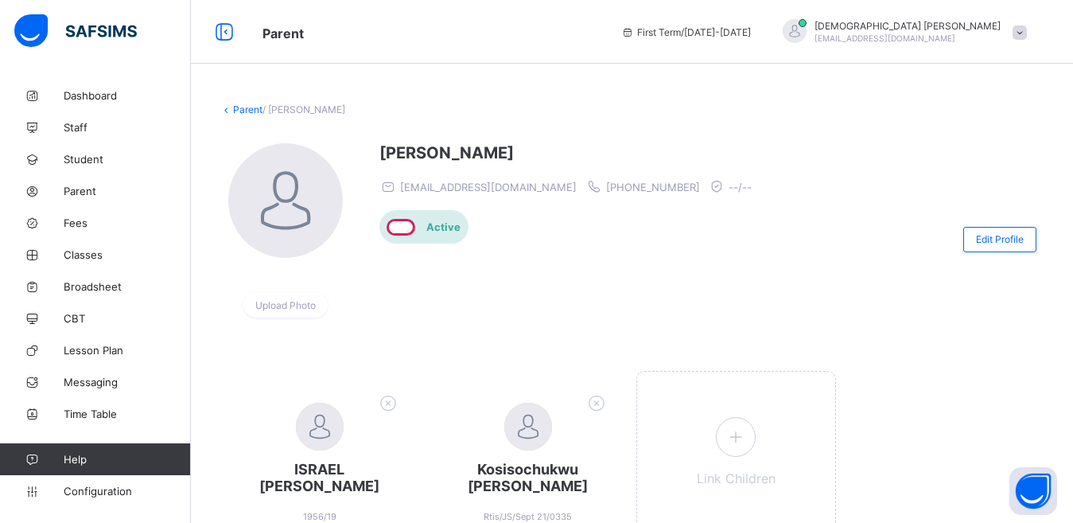
click at [807, 29] on div at bounding box center [795, 31] width 24 height 24
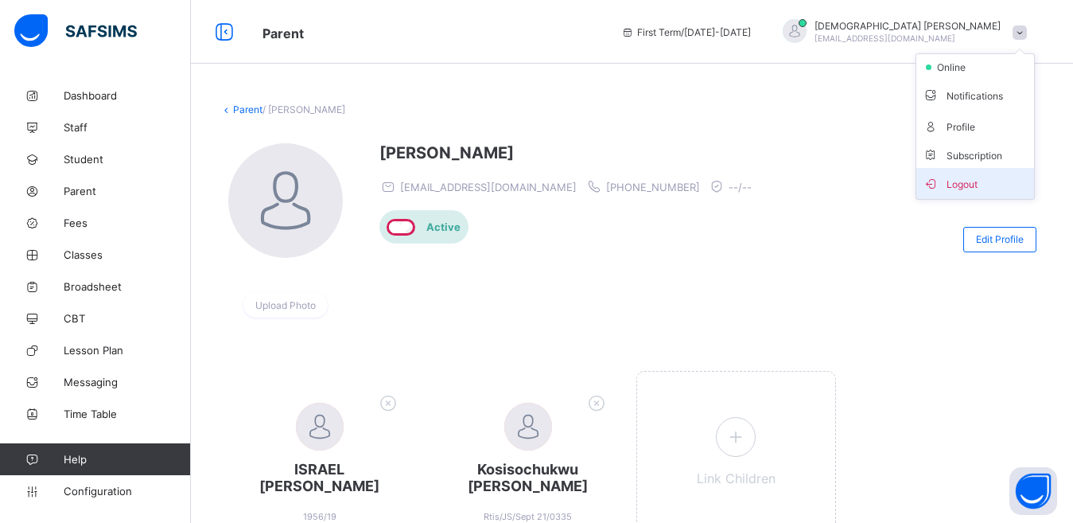
click at [975, 189] on span "Logout" at bounding box center [975, 183] width 105 height 18
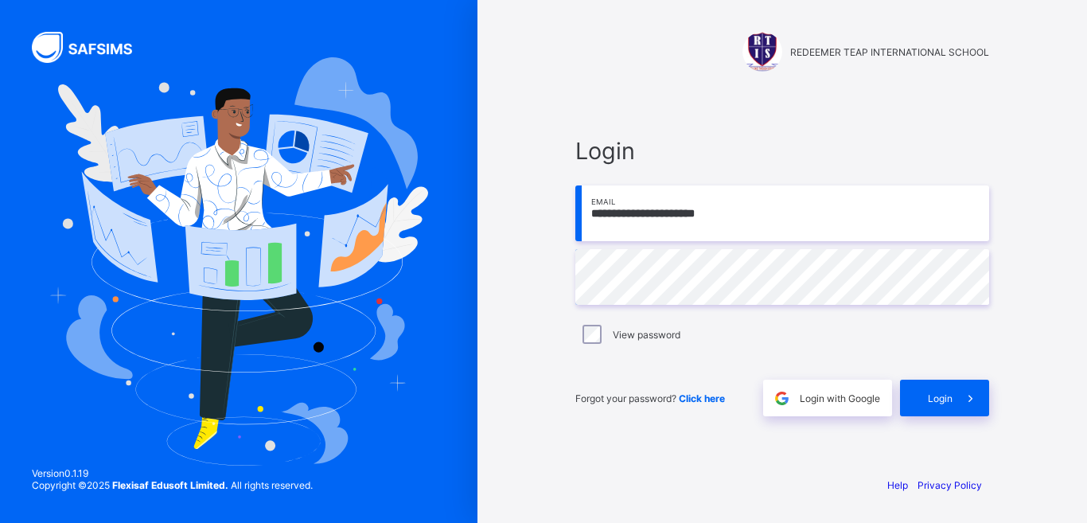
click at [763, 232] on input "**********" at bounding box center [782, 213] width 414 height 56
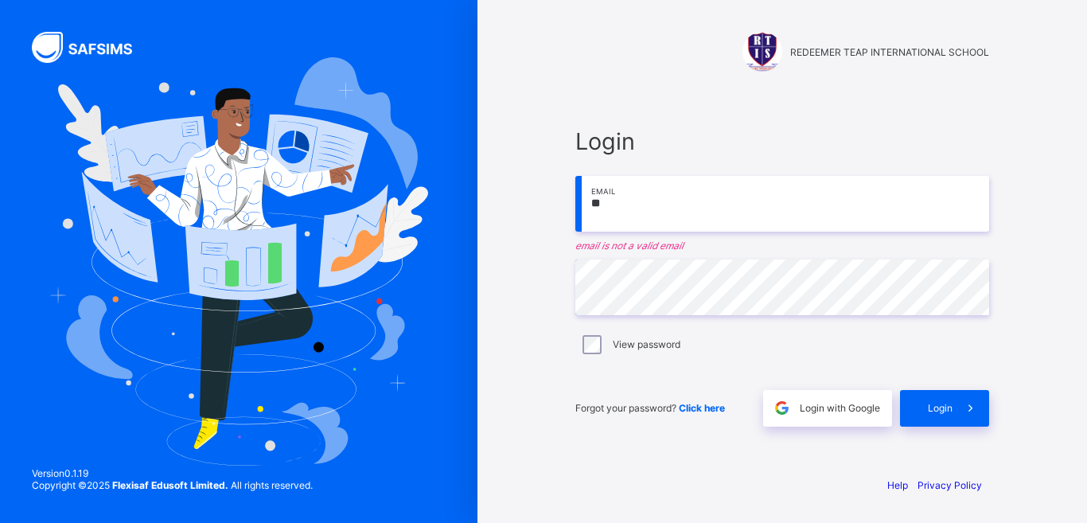
type input "*"
type input "**********"
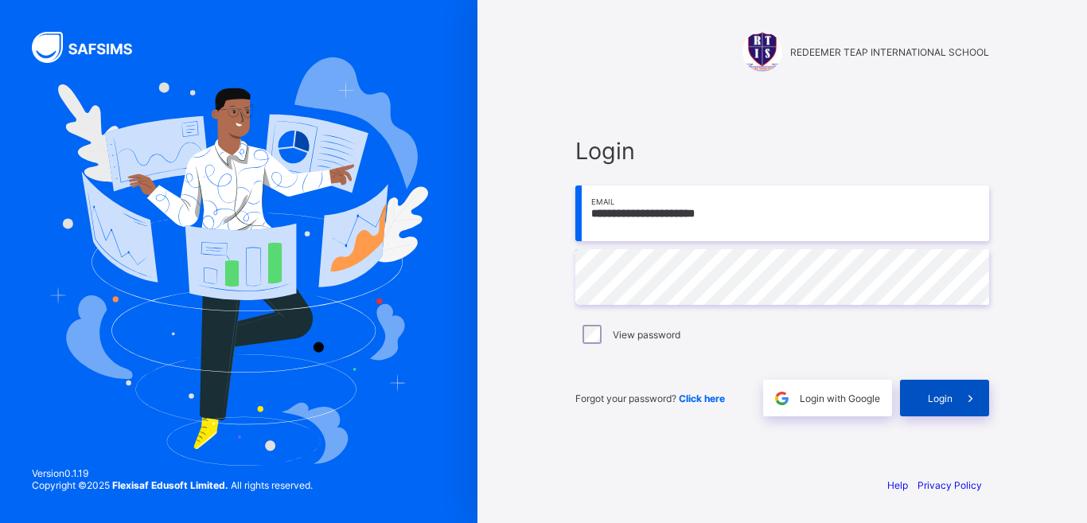
click at [931, 404] on div "Login" at bounding box center [944, 398] width 89 height 37
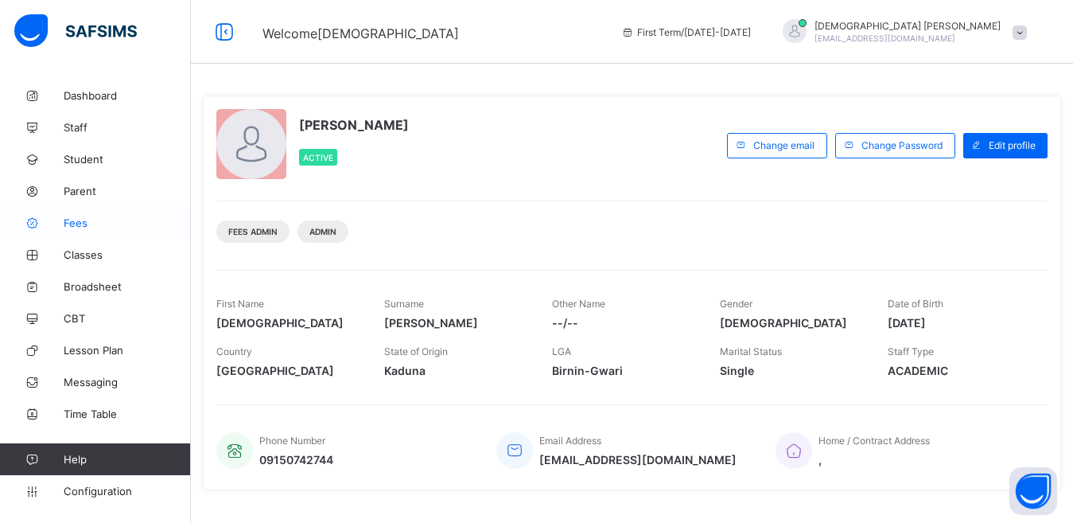
click at [94, 224] on span "Fees" at bounding box center [127, 222] width 127 height 13
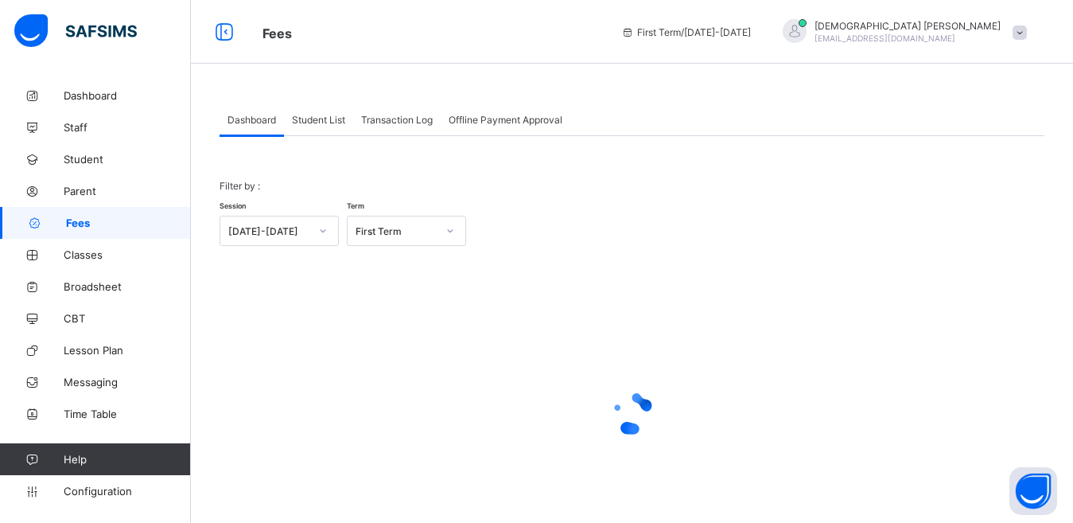
click at [306, 121] on span "Student List" at bounding box center [318, 120] width 53 height 12
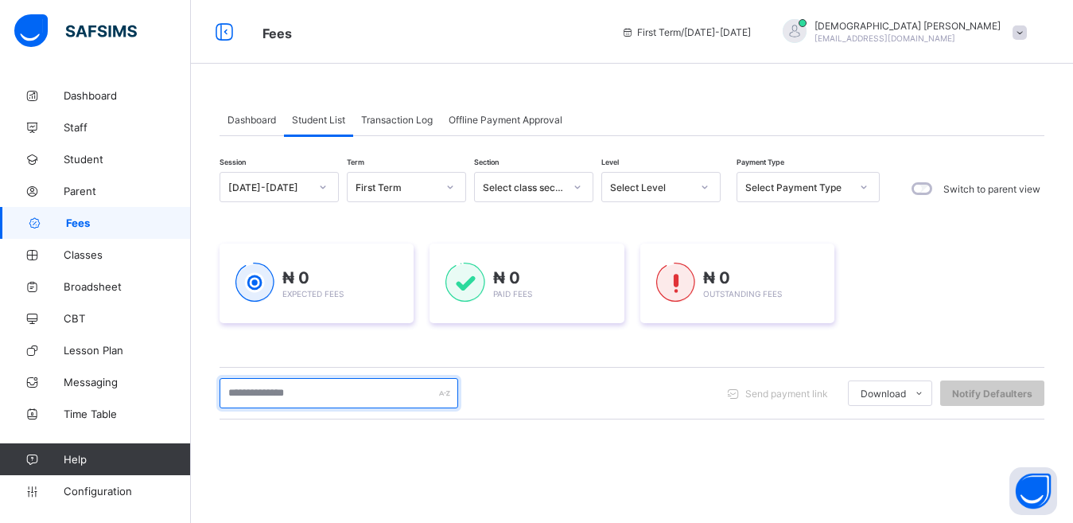
click at [297, 395] on input "text" at bounding box center [339, 393] width 239 height 30
type input "*****"
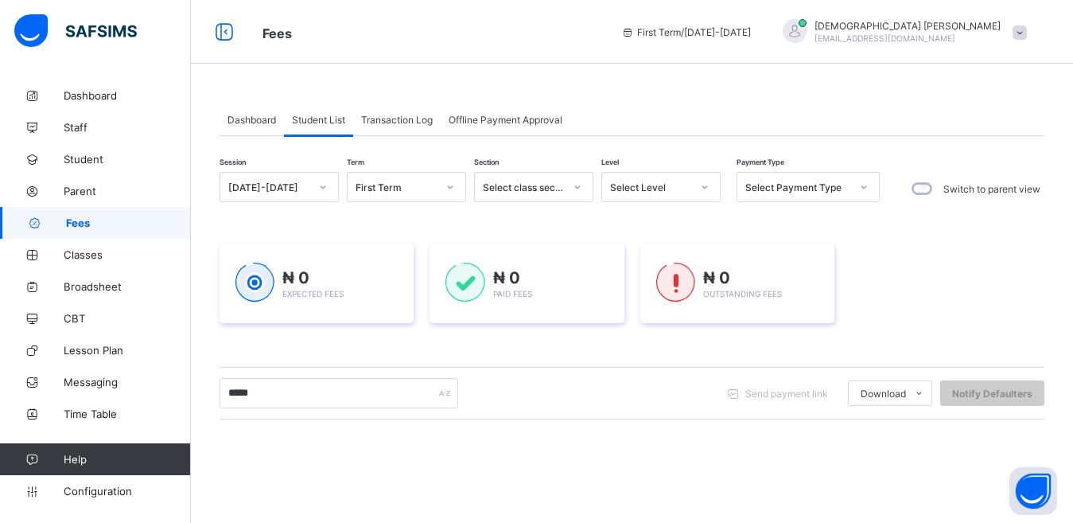
click at [496, 87] on div "Dashboard Student List Transaction Log Offline Payment Approval Student List Mo…" at bounding box center [632, 420] width 882 height 680
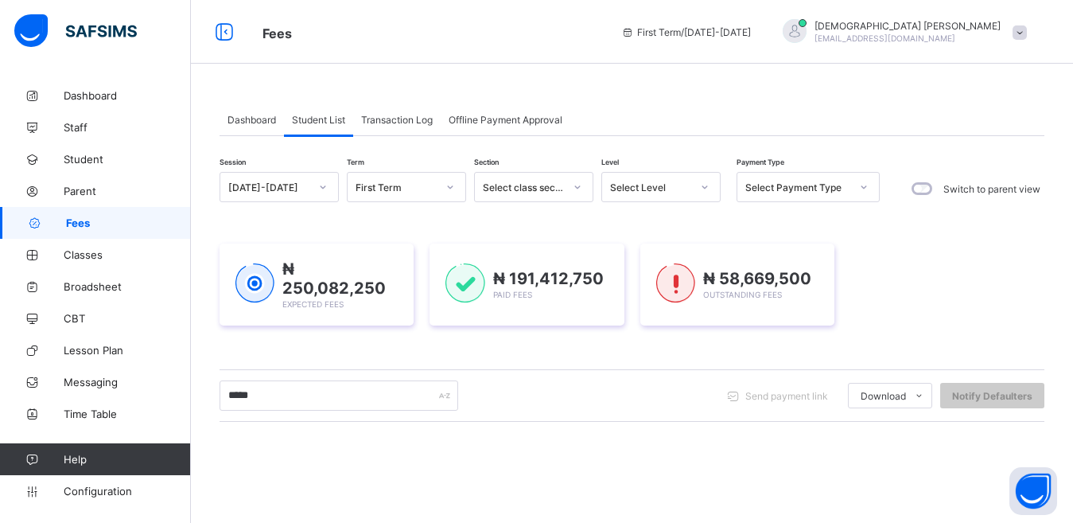
click at [406, 224] on div "₦ 250,082,250 Expected Fees ₦ 191,412,750 Paid Fees ₦ 58,669,500 Outstanding Fe…" at bounding box center [632, 285] width 825 height 130
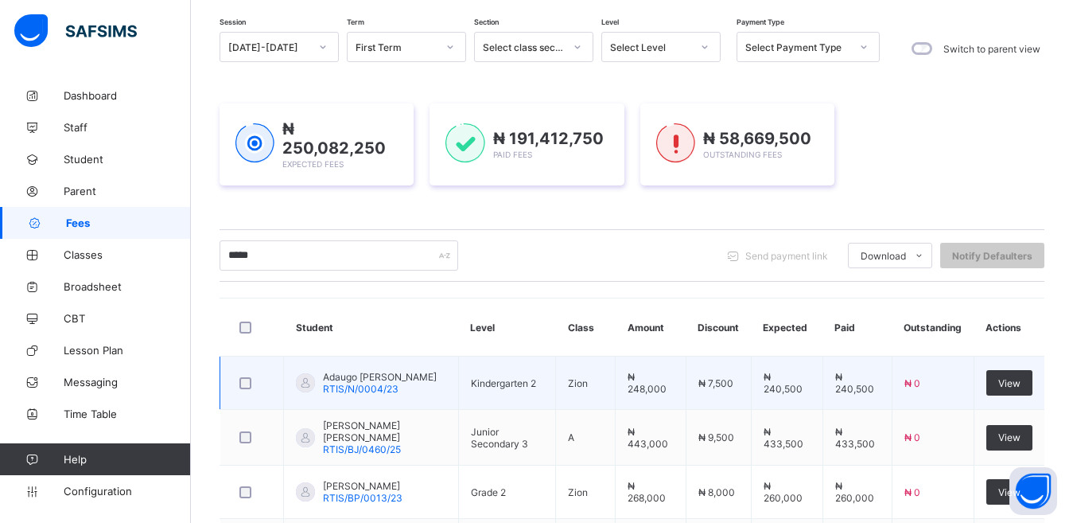
scroll to position [239, 0]
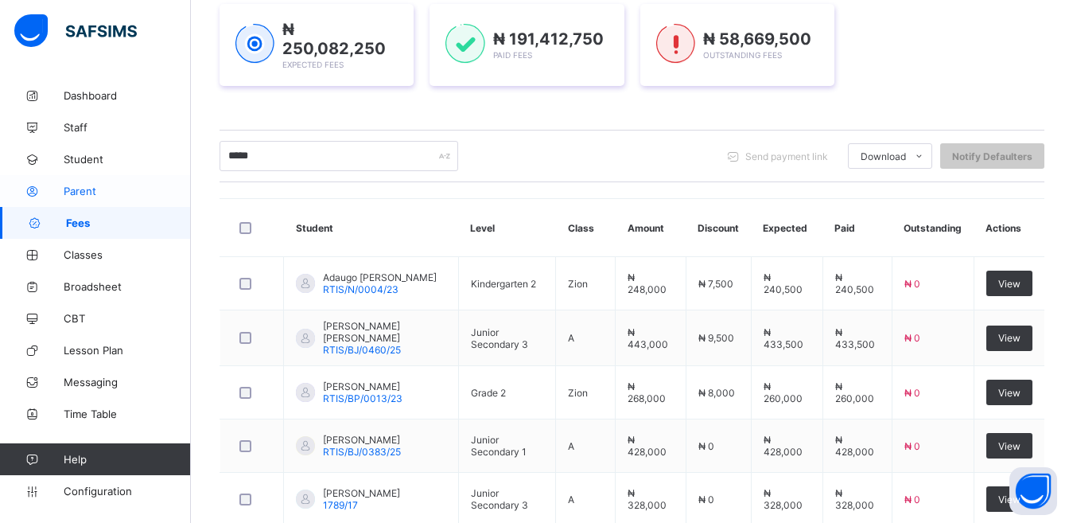
click at [82, 192] on span "Parent" at bounding box center [127, 191] width 127 height 13
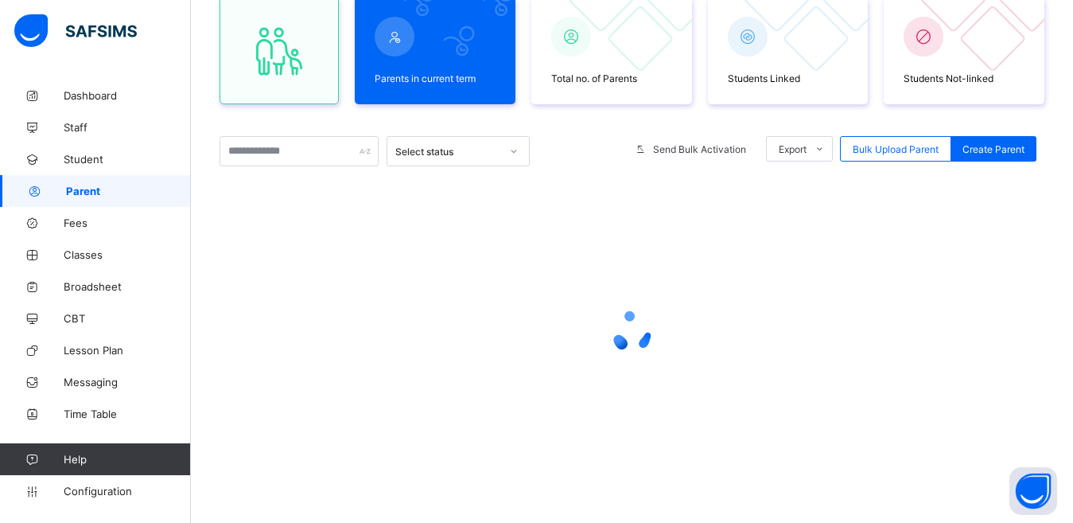
scroll to position [155, 0]
click at [306, 160] on input "text" at bounding box center [299, 151] width 159 height 30
type input "*****"
click at [450, 123] on div "Parents in current term Total no. of Parents Students Linked Students Not-linke…" at bounding box center [632, 240] width 825 height 518
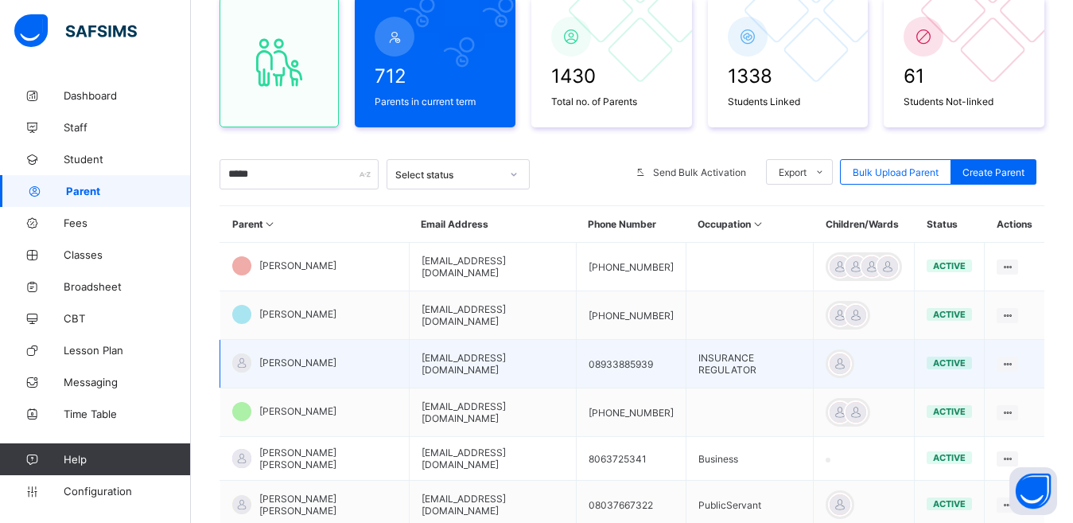
scroll to position [166, 0]
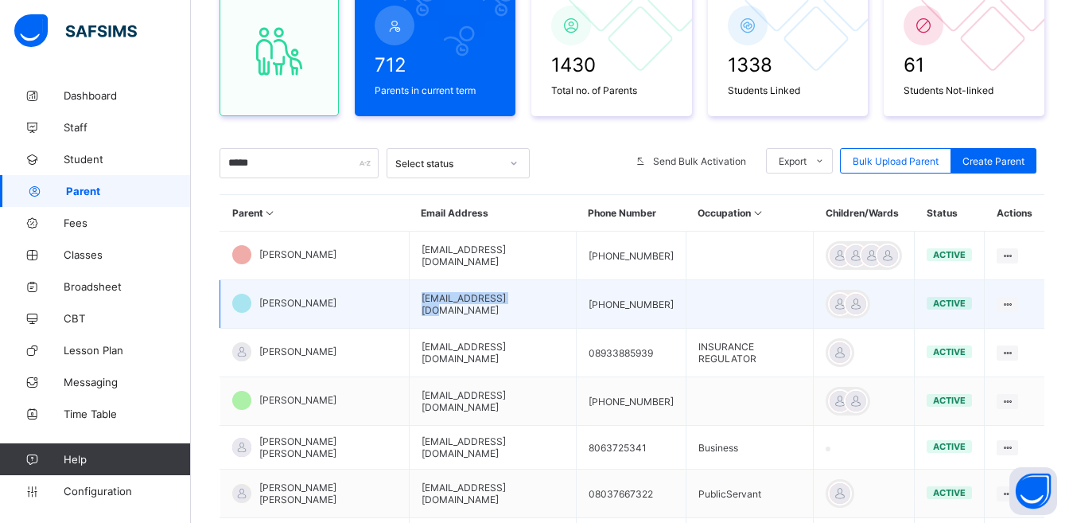
drag, startPoint x: 502, startPoint y: 318, endPoint x: 390, endPoint y: 314, distance: 112.3
click at [409, 314] on td "alexokek@gmail.com" at bounding box center [492, 304] width 167 height 49
copy td "alexokek@gmail.com"
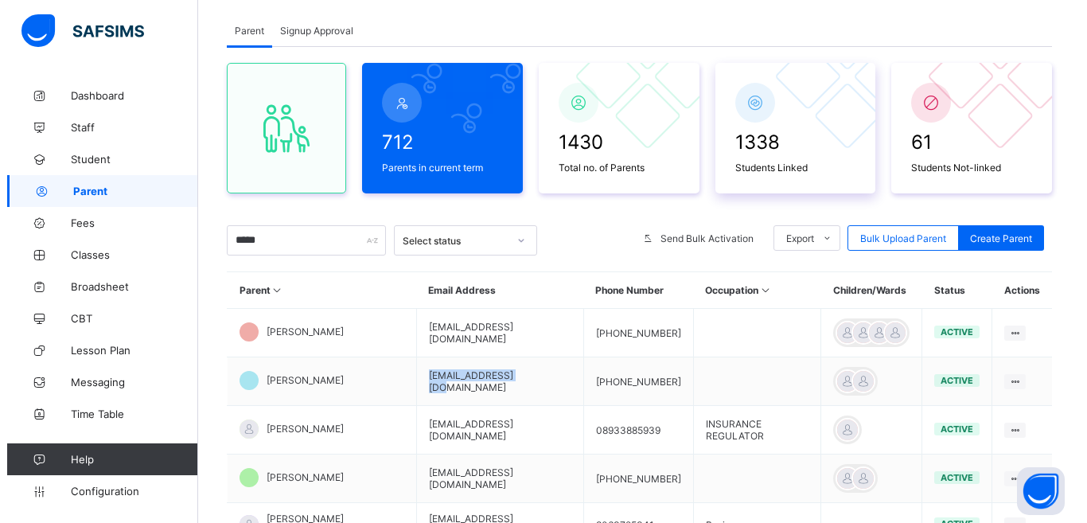
scroll to position [0, 0]
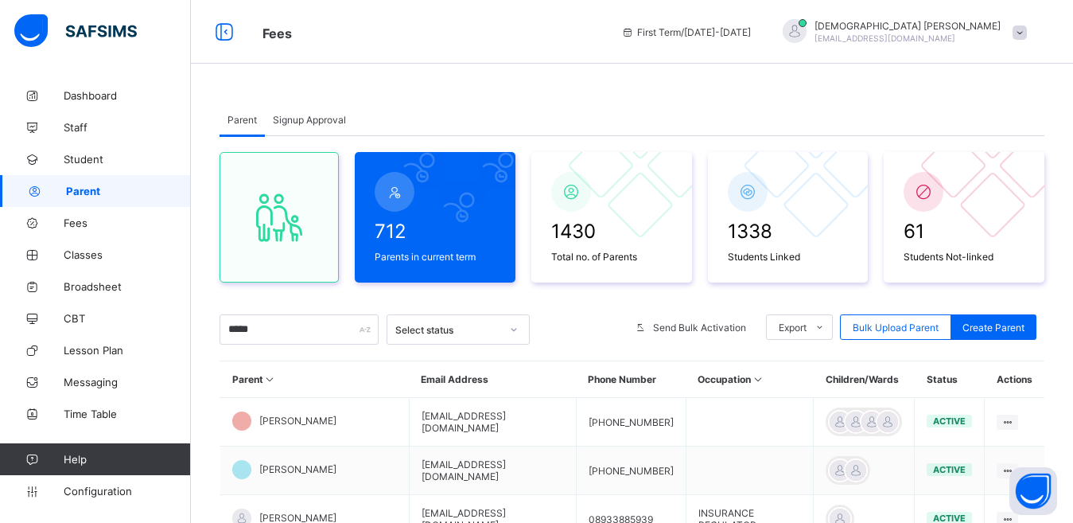
click at [944, 25] on span "Isaiah Paul" at bounding box center [908, 26] width 186 height 12
click at [979, 190] on span "Logout" at bounding box center [975, 183] width 105 height 18
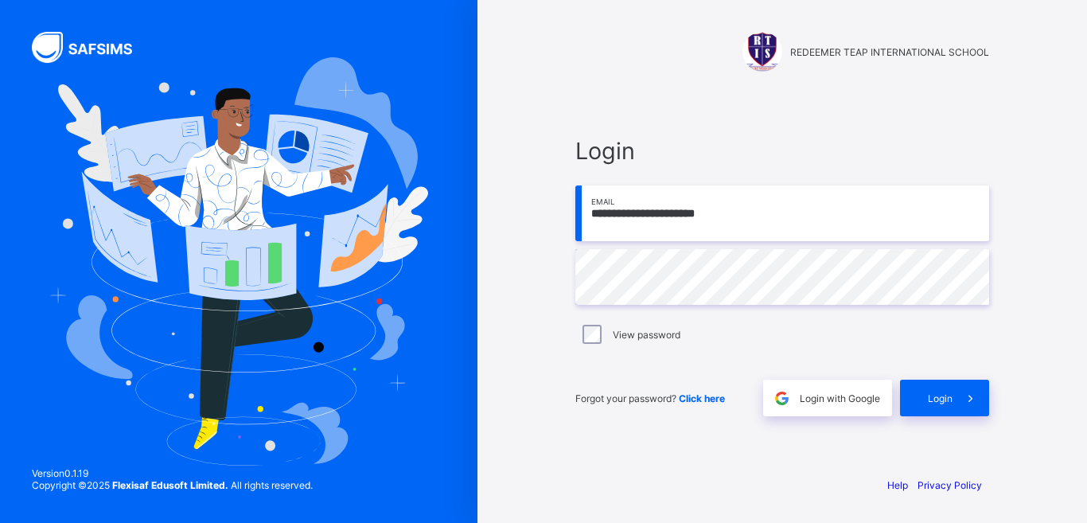
click at [737, 224] on input "**********" at bounding box center [782, 213] width 414 height 56
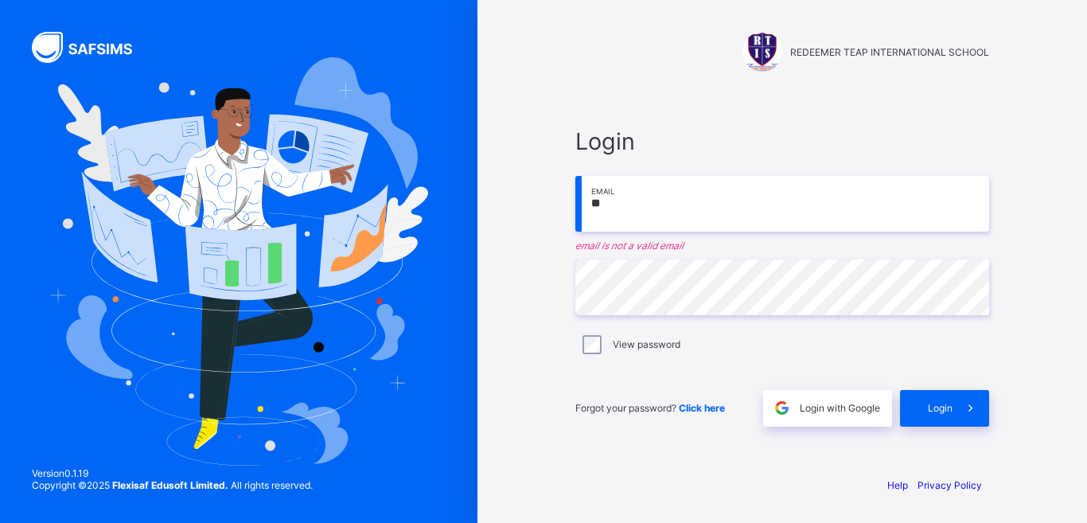
type input "*"
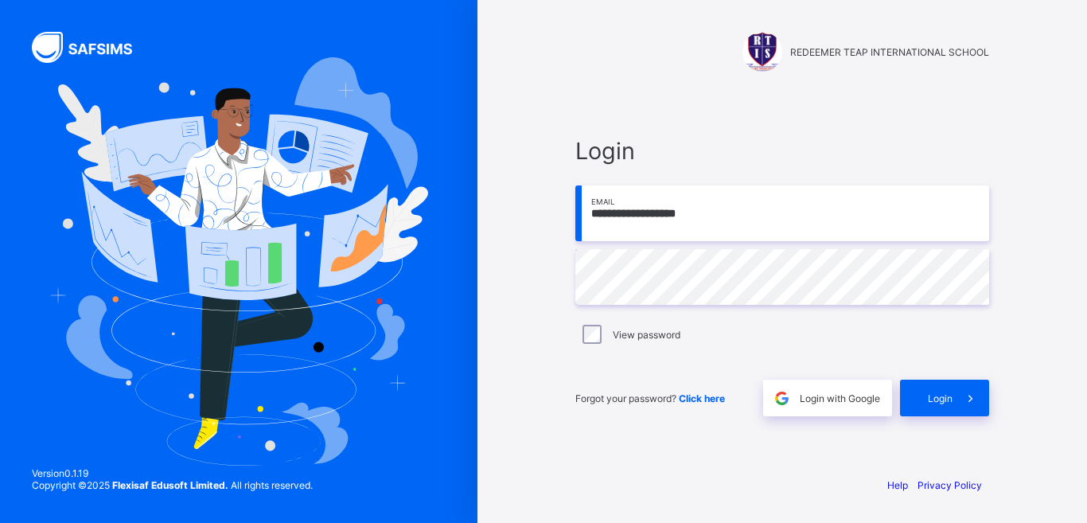
type input "**********"
click at [909, 386] on div "Login" at bounding box center [944, 398] width 89 height 37
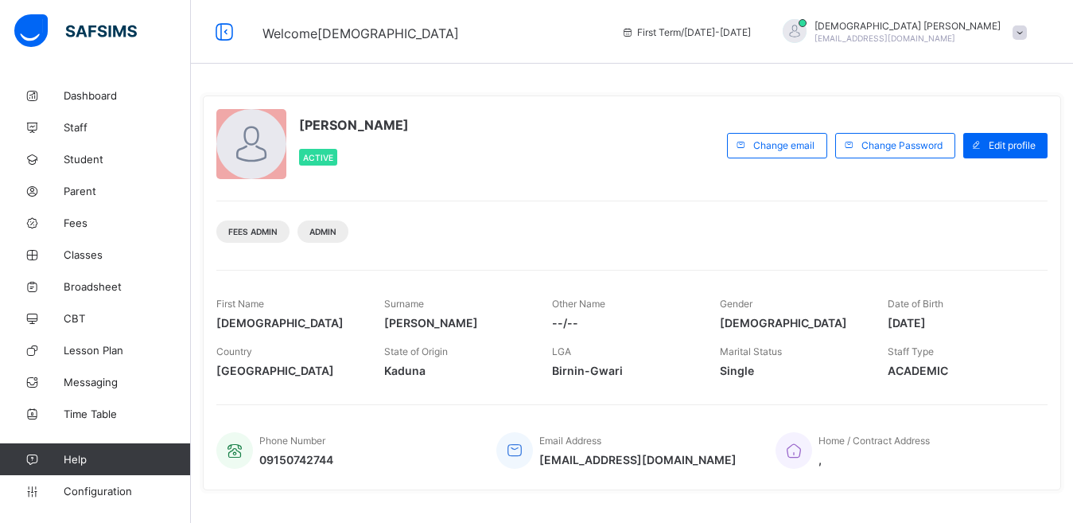
click at [74, 195] on span "Parent" at bounding box center [127, 191] width 127 height 13
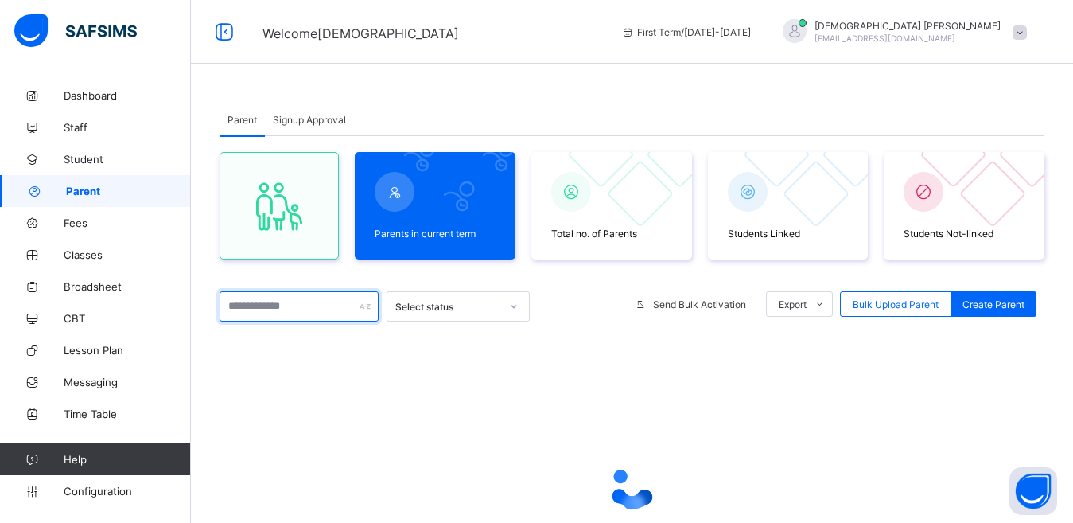
click at [280, 307] on input "text" at bounding box center [299, 306] width 159 height 30
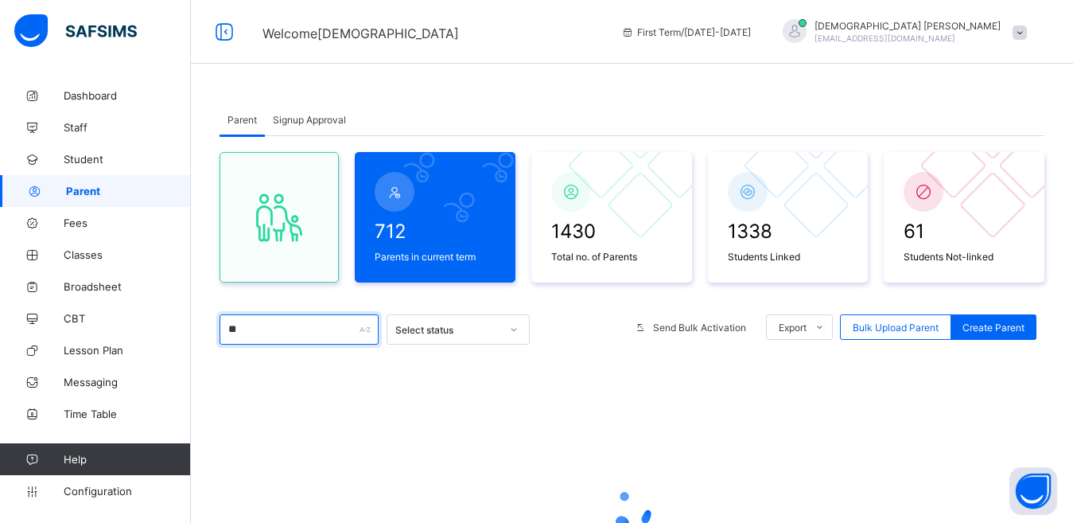
type input "*****"
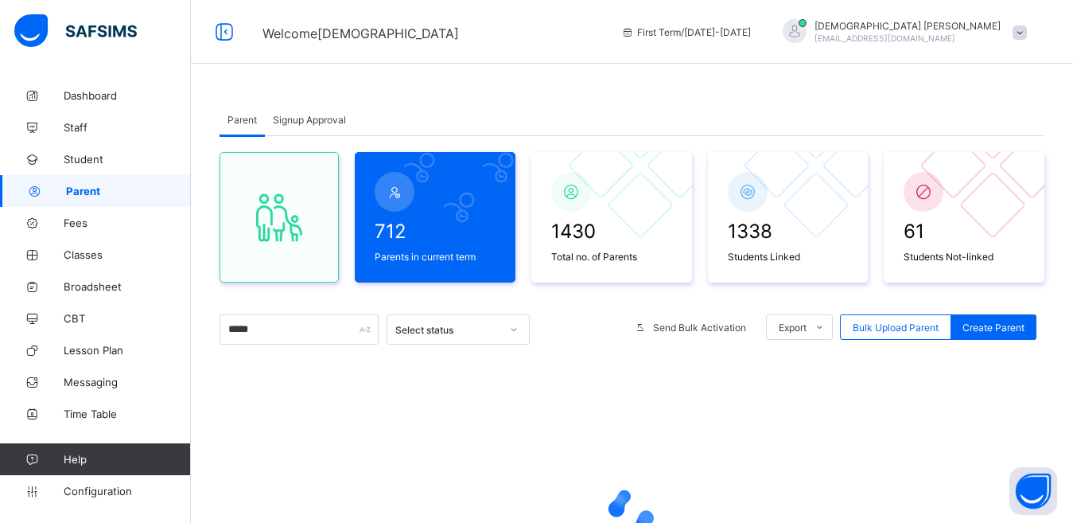
drag, startPoint x: 433, startPoint y: 90, endPoint x: 556, endPoint y: 319, distance: 260.2
click at [434, 90] on div "Parent Signup Approval Parent Signup Approval 712 Parents in current term 1430 …" at bounding box center [632, 390] width 882 height 621
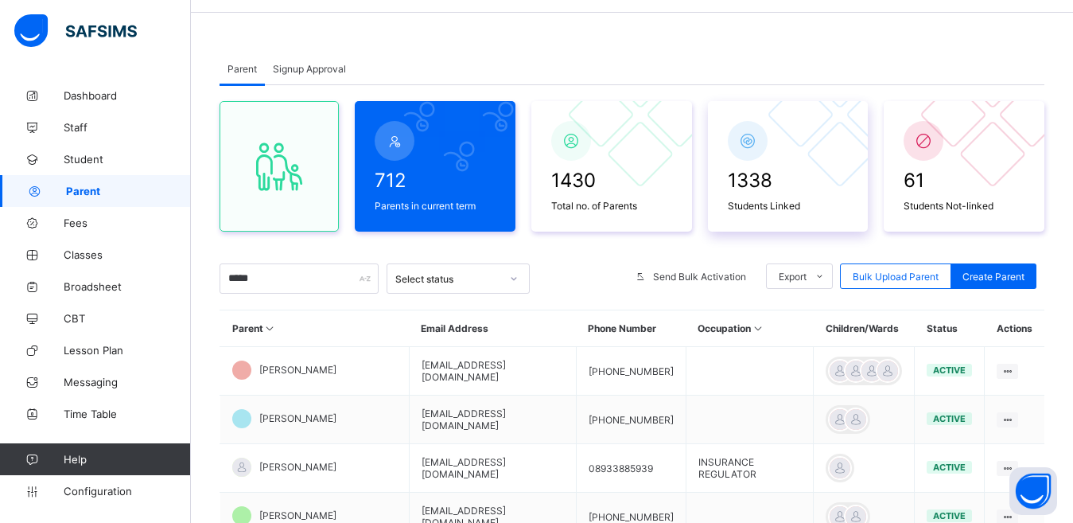
scroll to position [80, 0]
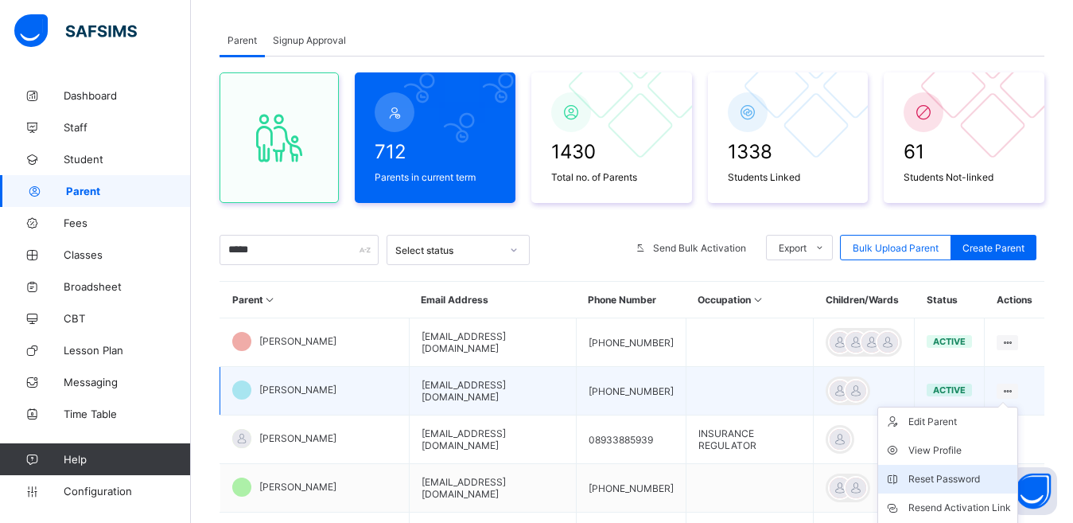
click at [952, 484] on div "Reset Password" at bounding box center [960, 479] width 103 height 16
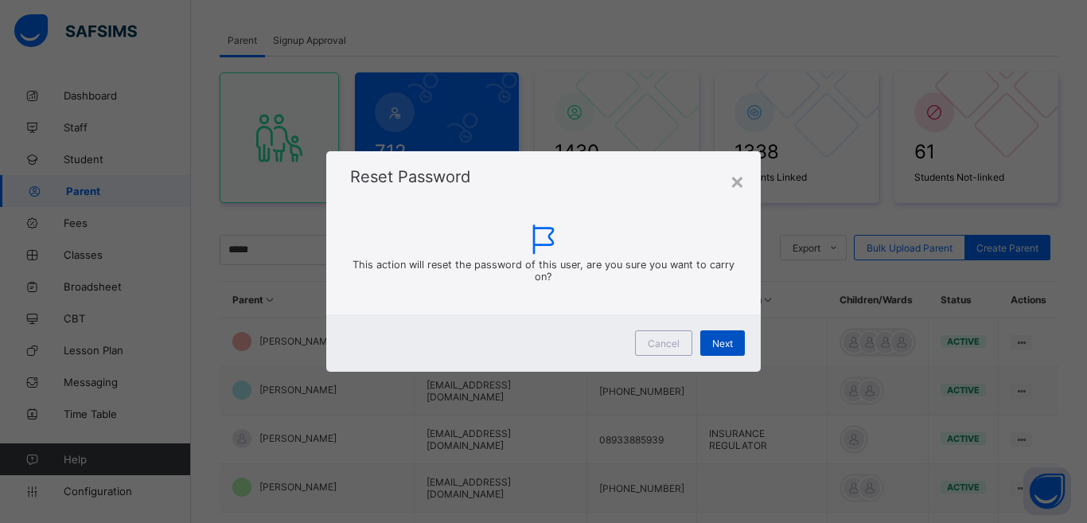
click at [721, 348] on span "Next" at bounding box center [722, 343] width 21 height 12
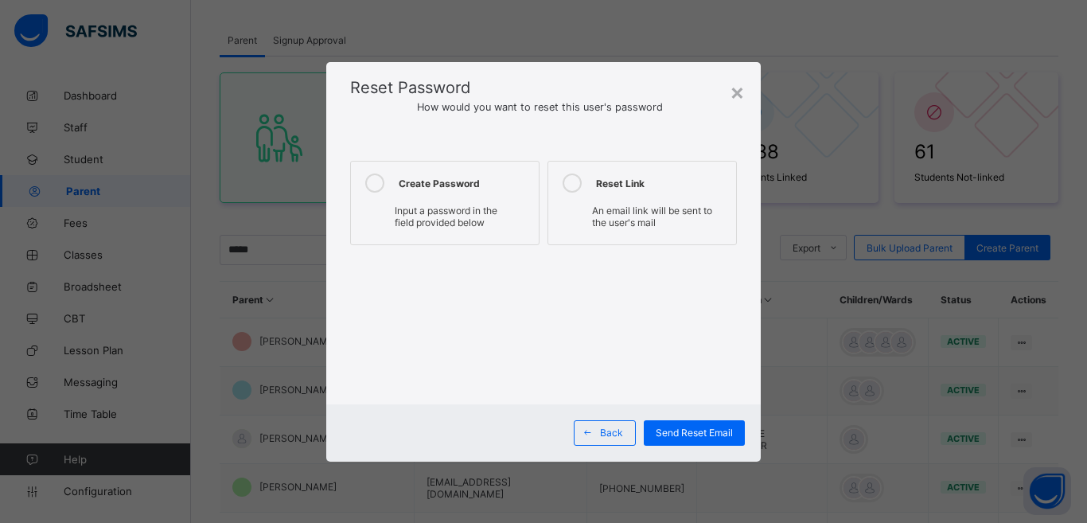
click at [373, 178] on icon at bounding box center [374, 182] width 19 height 19
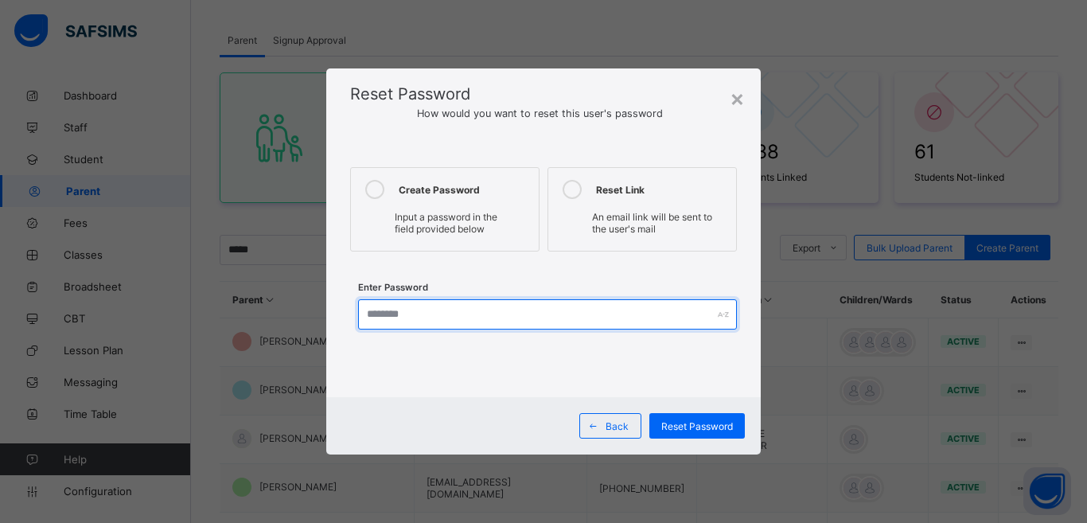
click at [393, 315] on input "text" at bounding box center [547, 314] width 379 height 30
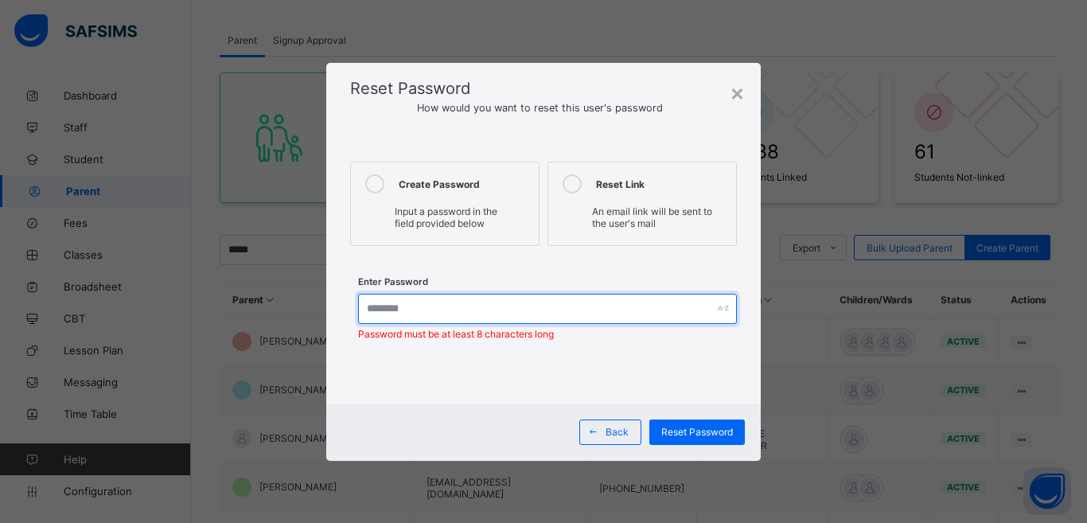
type input "*"
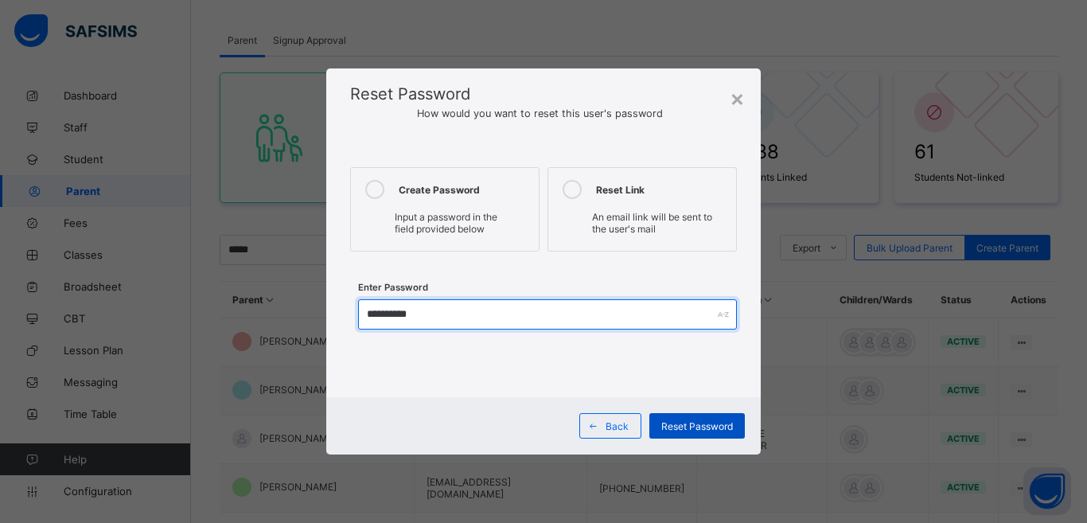
type input "**********"
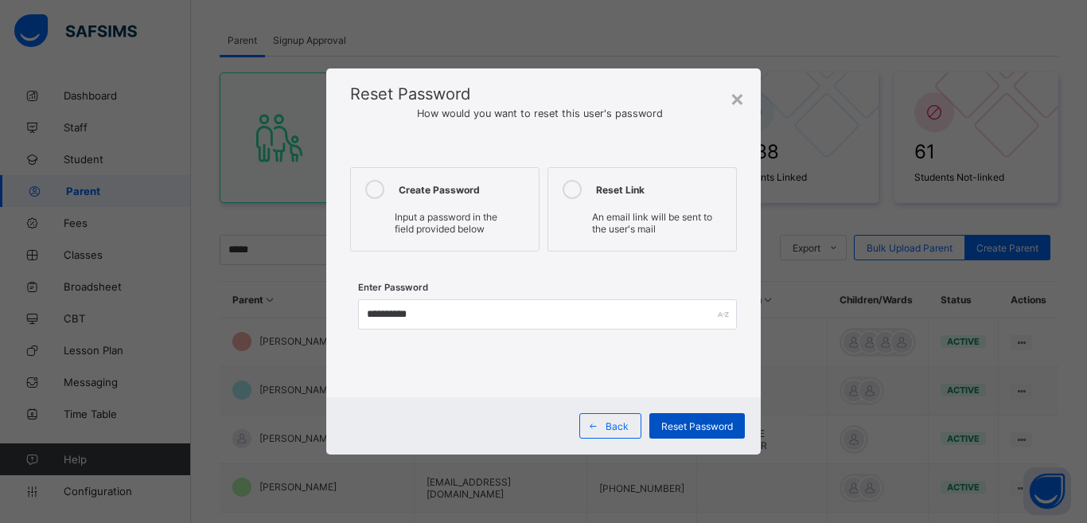
click at [716, 430] on span "Reset Password" at bounding box center [697, 426] width 72 height 12
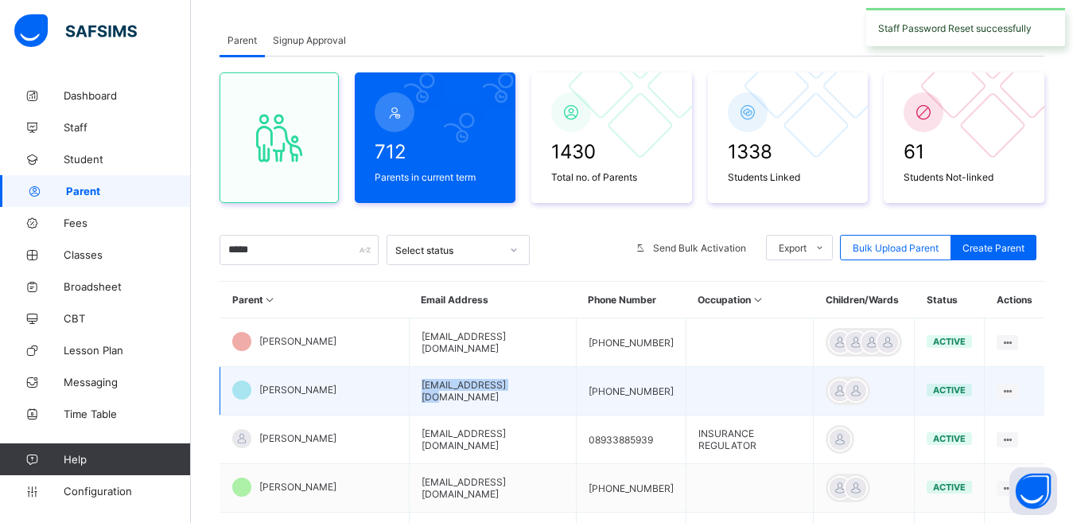
drag, startPoint x: 488, startPoint y: 392, endPoint x: 386, endPoint y: 403, distance: 102.5
click at [409, 403] on td "[EMAIL_ADDRESS][DOMAIN_NAME]" at bounding box center [492, 391] width 167 height 49
copy td "[EMAIL_ADDRESS][DOMAIN_NAME]"
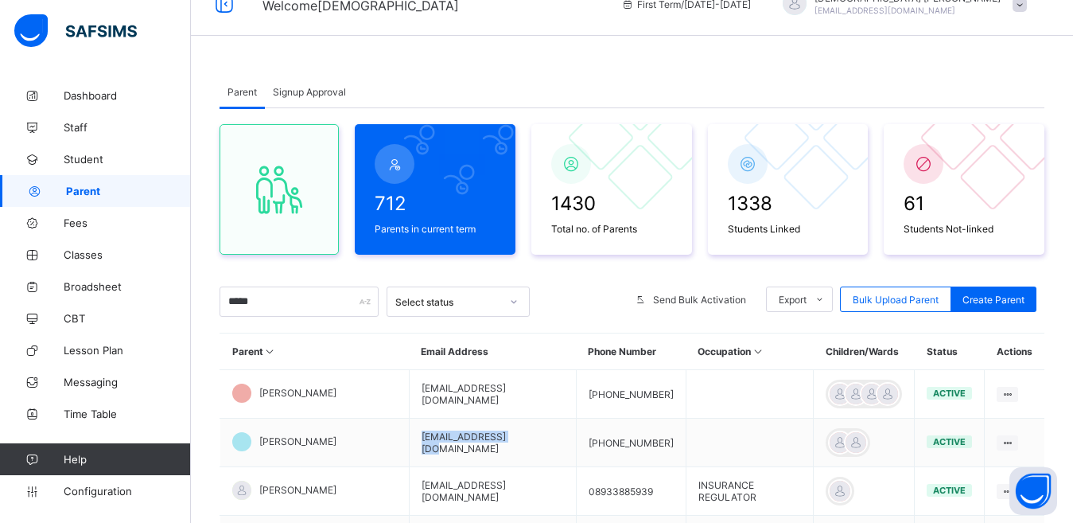
scroll to position [0, 0]
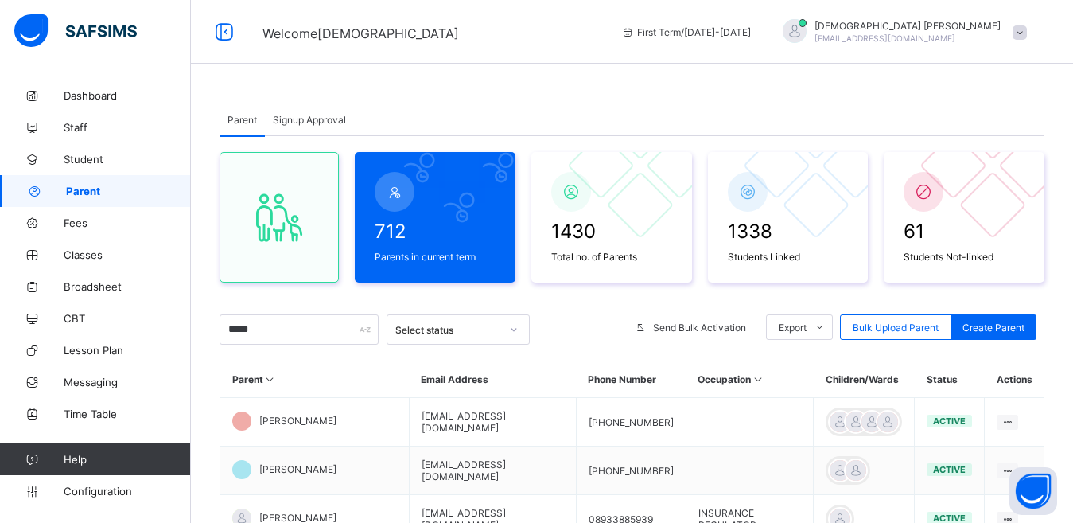
click at [940, 28] on span "[PERSON_NAME]" at bounding box center [908, 26] width 186 height 12
click at [990, 193] on li "Logout" at bounding box center [976, 183] width 118 height 31
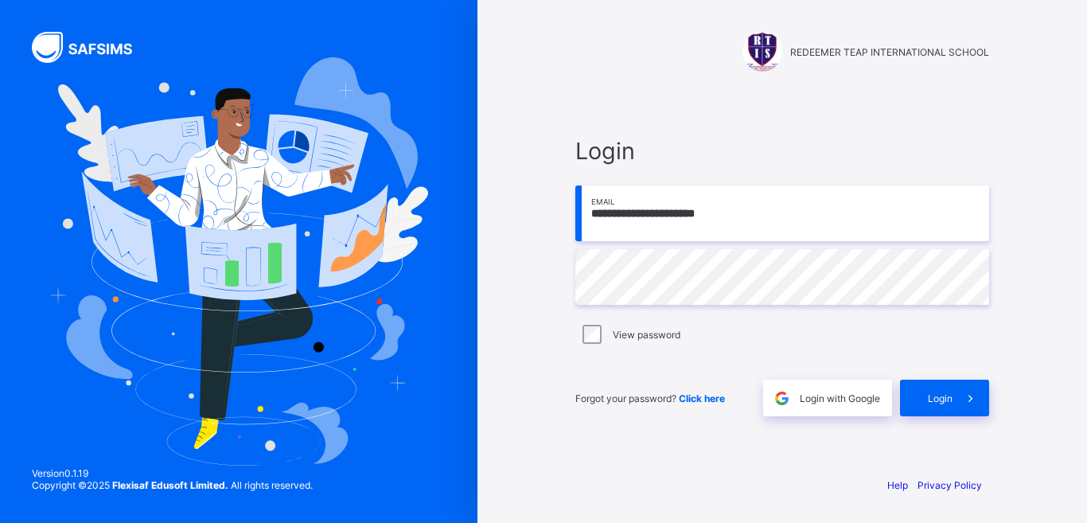
click at [765, 227] on input "**********" at bounding box center [782, 213] width 414 height 56
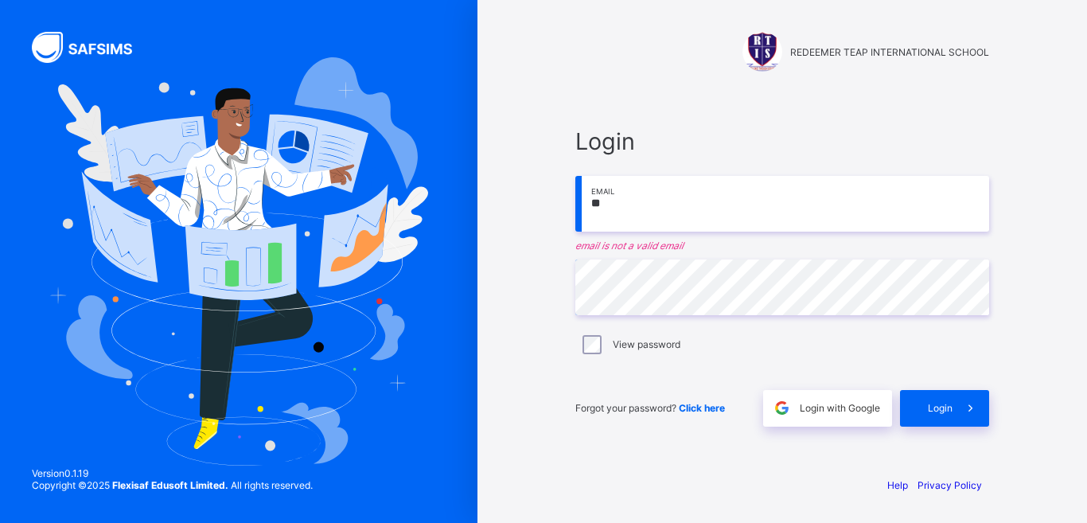
type input "*"
paste input "**********"
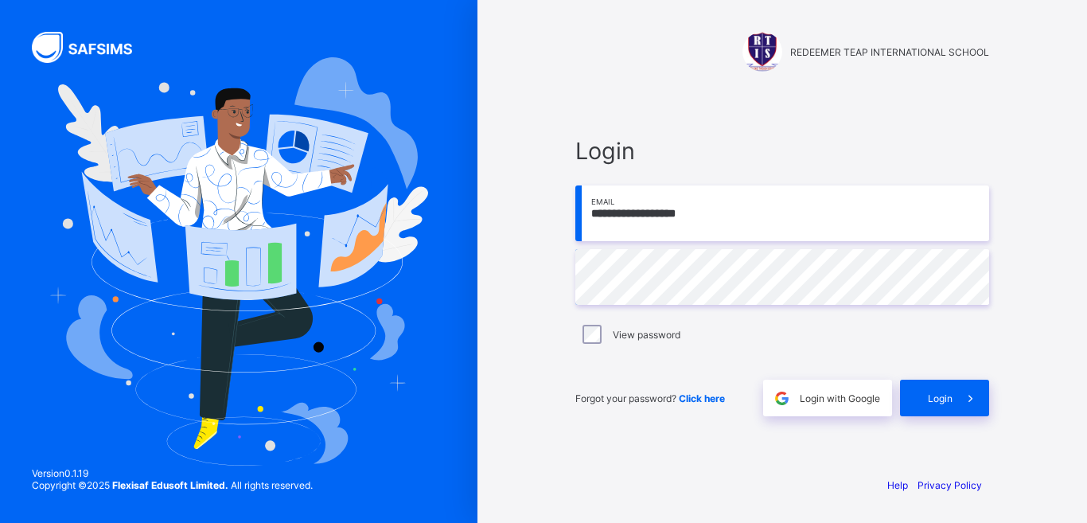
type input "**********"
click at [964, 399] on icon at bounding box center [970, 398] width 17 height 15
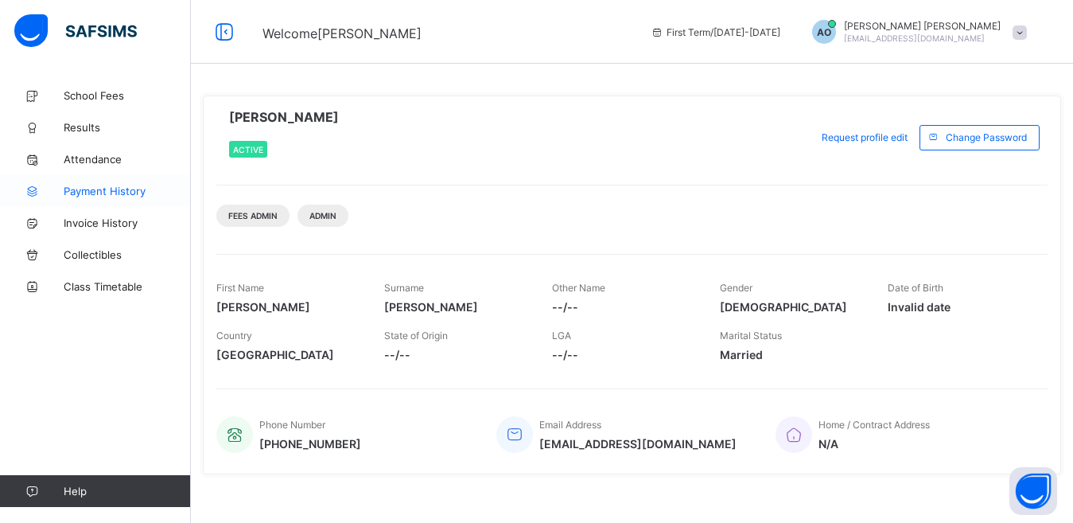
click at [133, 195] on span "Payment History" at bounding box center [127, 191] width 127 height 13
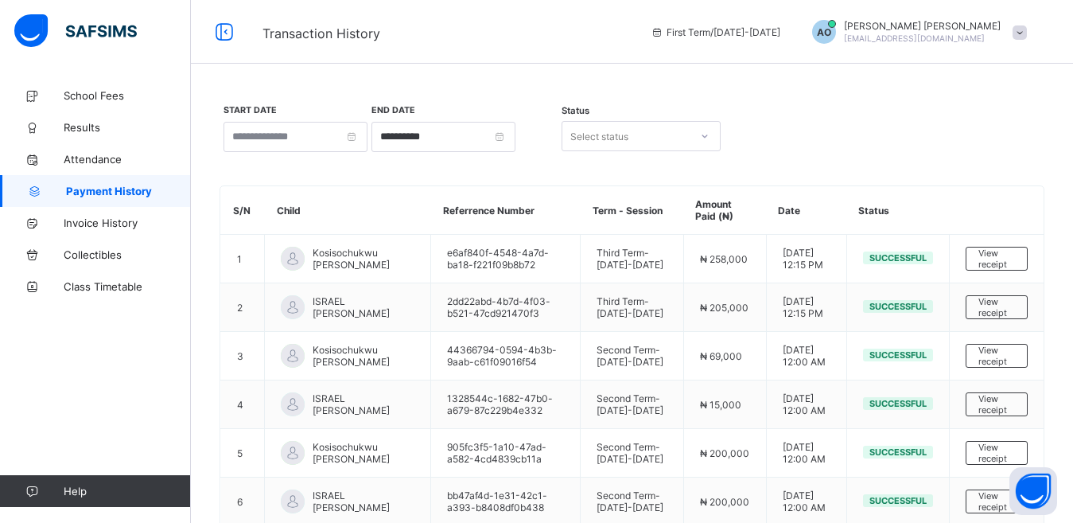
click at [873, 141] on div "**********" at bounding box center [632, 136] width 825 height 66
click at [836, 137] on div "**********" at bounding box center [632, 136] width 825 height 66
click at [831, 33] on span "AO" at bounding box center [824, 32] width 14 height 12
click at [939, 158] on icon at bounding box center [931, 156] width 16 height 14
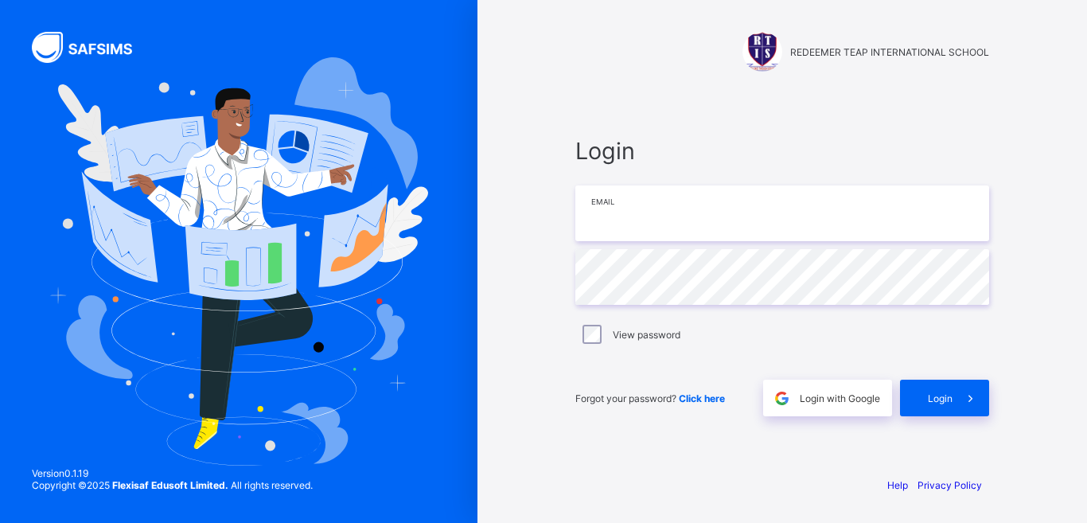
type input "**********"
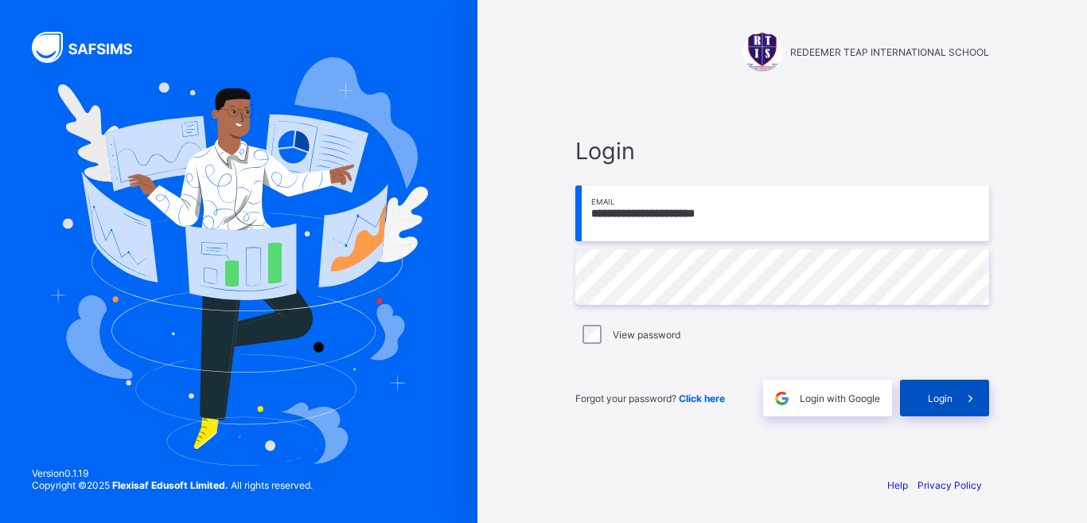
click at [936, 407] on div "Login" at bounding box center [944, 398] width 89 height 37
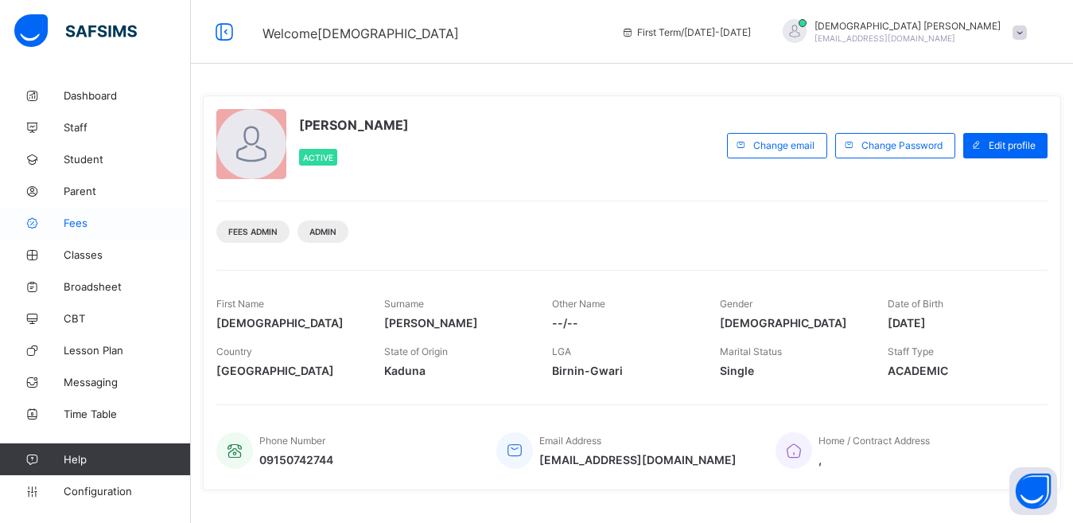
click at [86, 234] on link "Fees" at bounding box center [95, 223] width 191 height 32
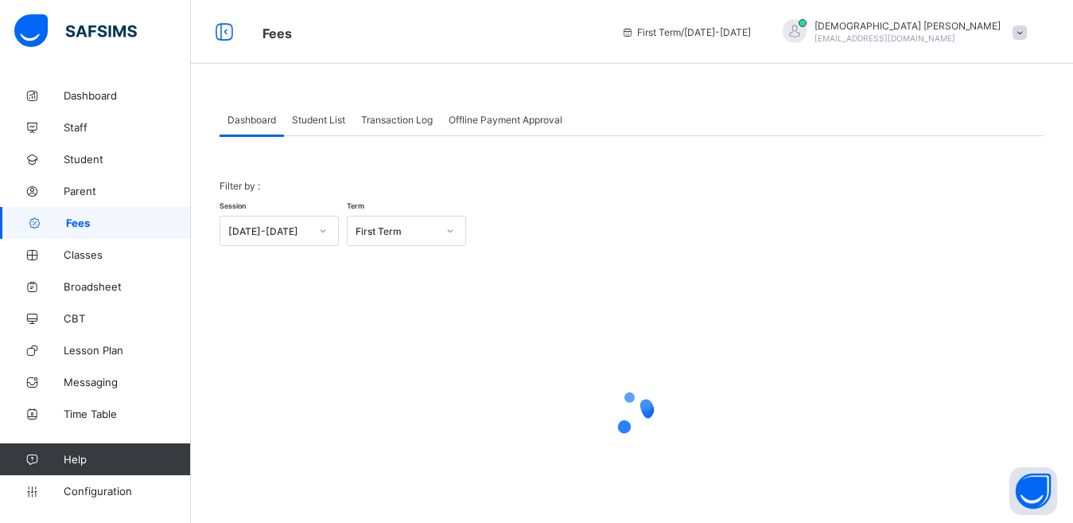
click at [339, 118] on span "Student List" at bounding box center [318, 120] width 53 height 12
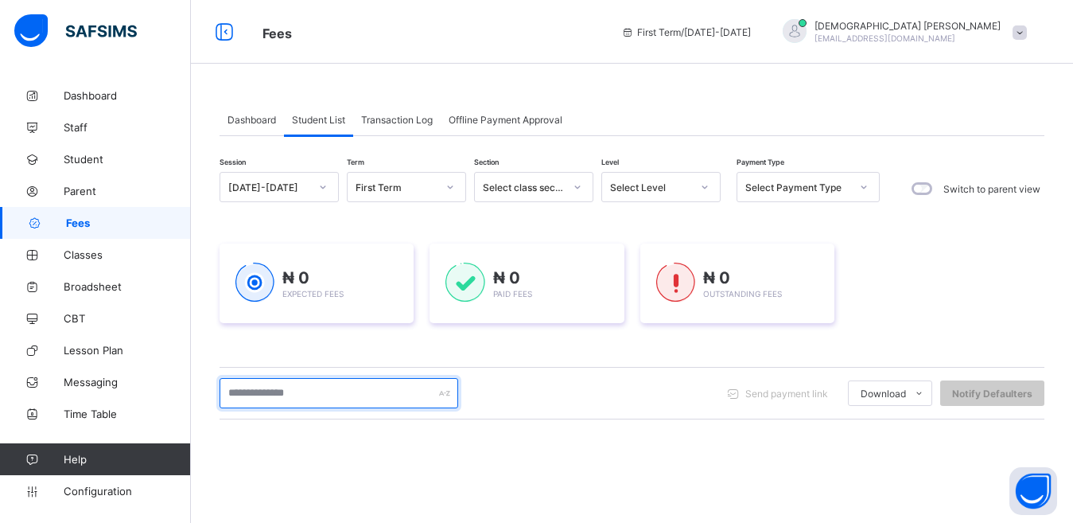
click at [273, 397] on input "text" at bounding box center [339, 393] width 239 height 30
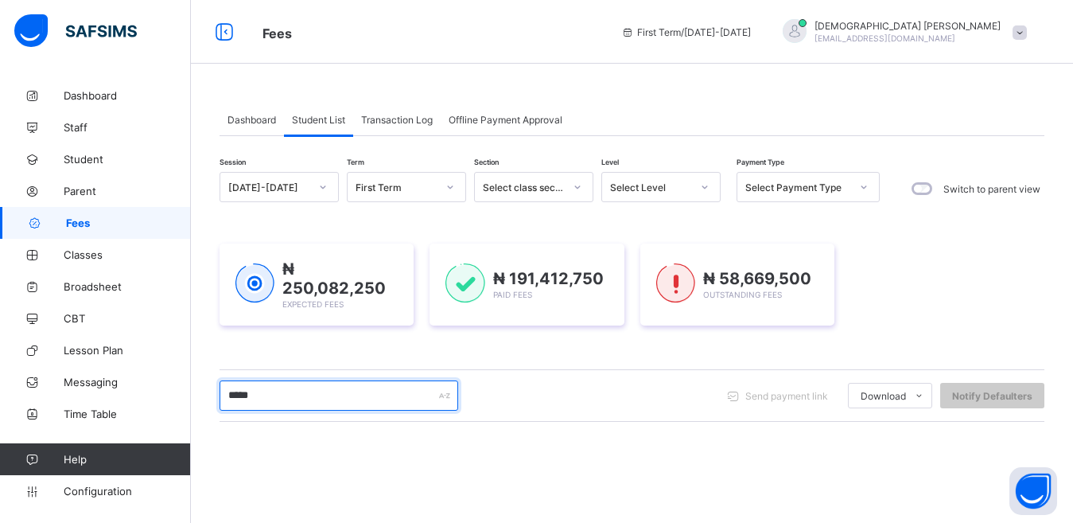
type input "*****"
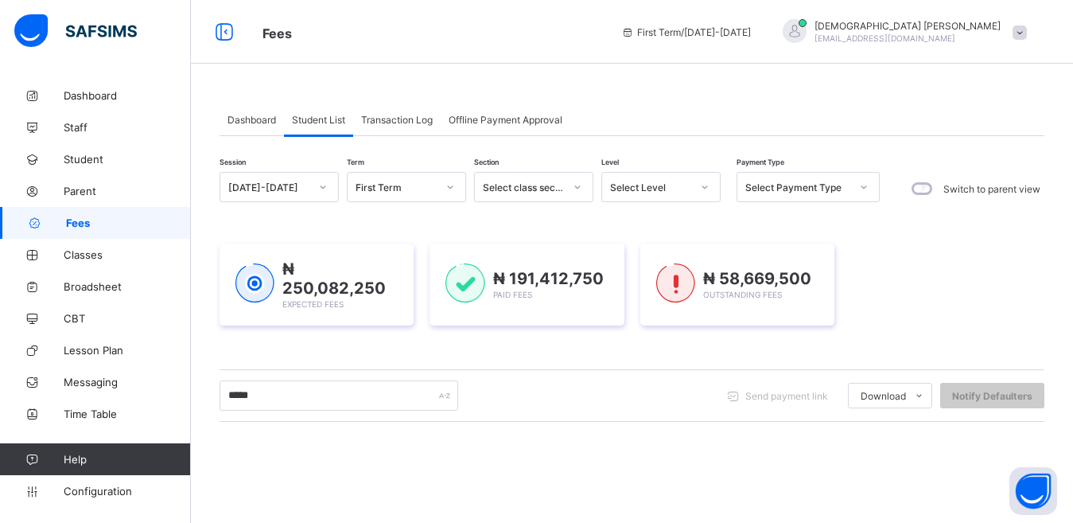
click at [792, 92] on div "Dashboard Student List Transaction Log Offline Payment Approval Student List Mo…" at bounding box center [632, 421] width 882 height 683
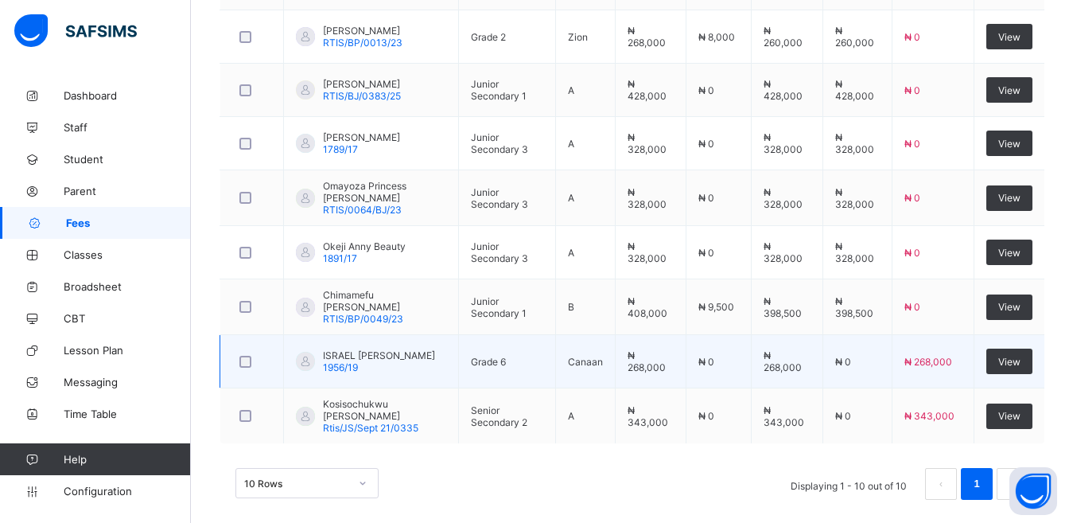
scroll to position [609, 0]
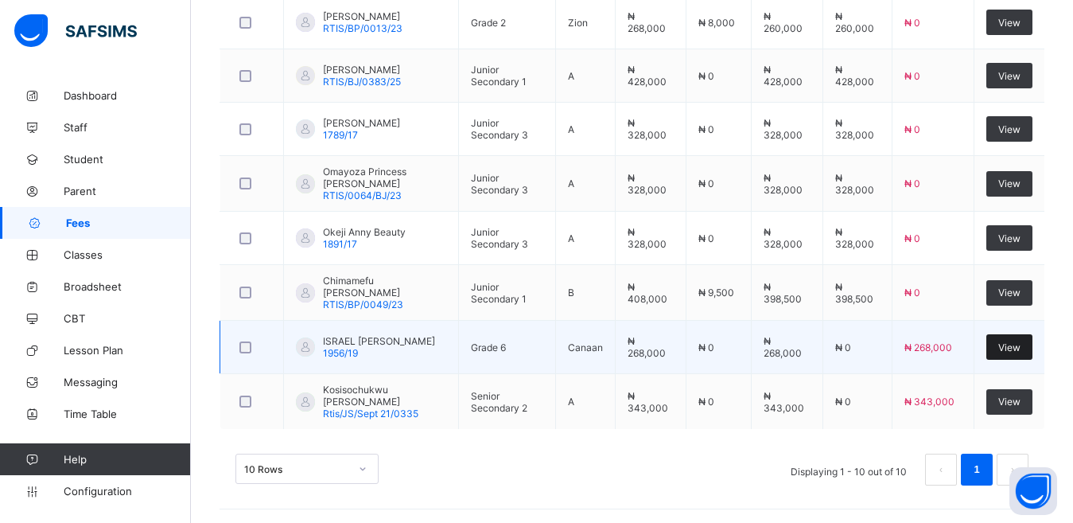
click at [1010, 344] on div "View" at bounding box center [1010, 346] width 46 height 25
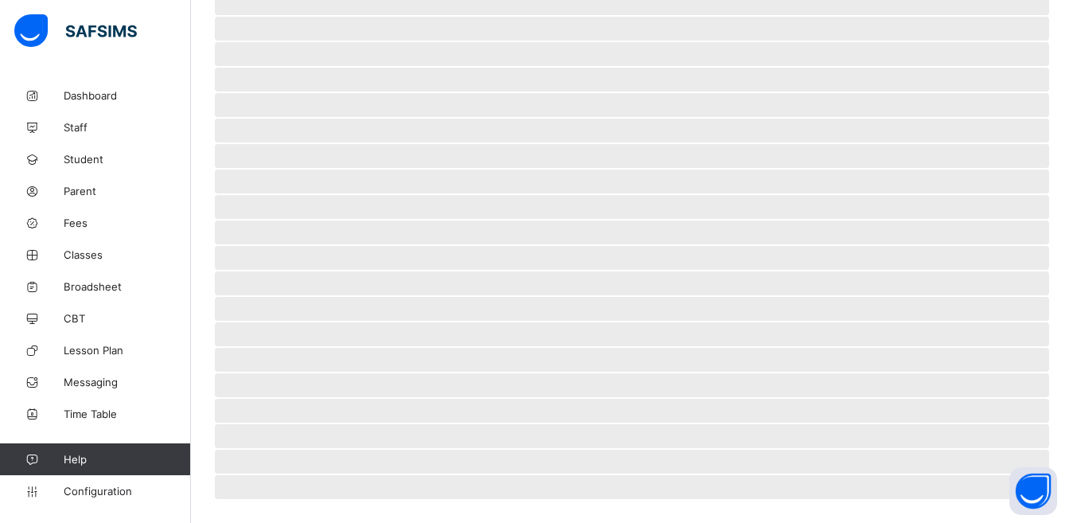
click at [339, 351] on span "‌" at bounding box center [632, 360] width 835 height 24
click at [340, 351] on span "‌" at bounding box center [632, 360] width 835 height 24
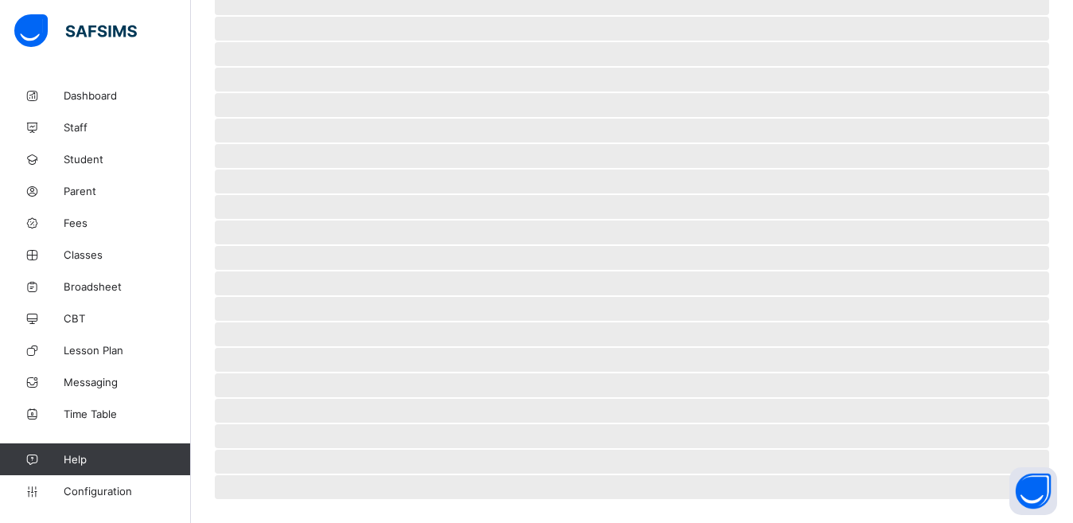
click at [340, 351] on span "‌" at bounding box center [632, 360] width 835 height 24
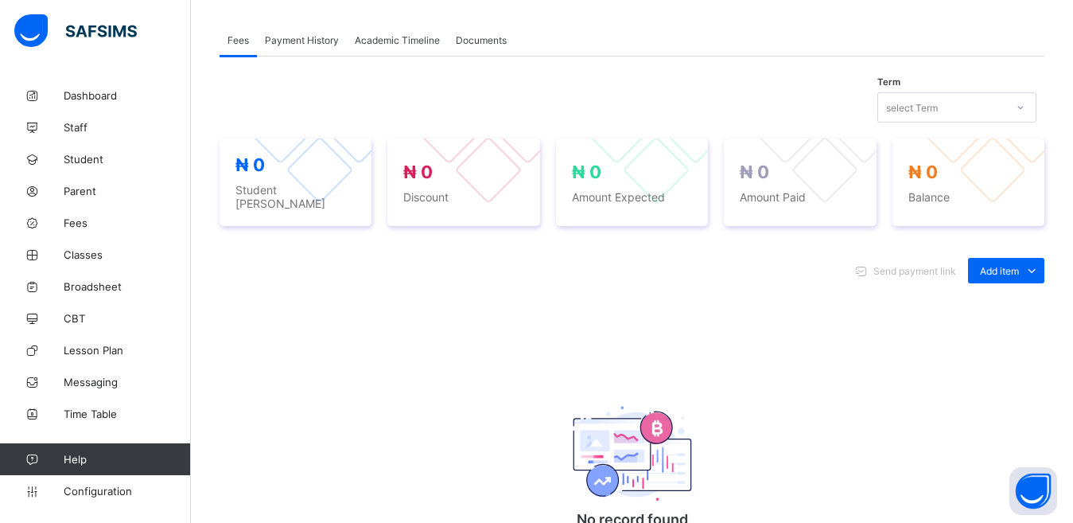
scroll to position [523, 0]
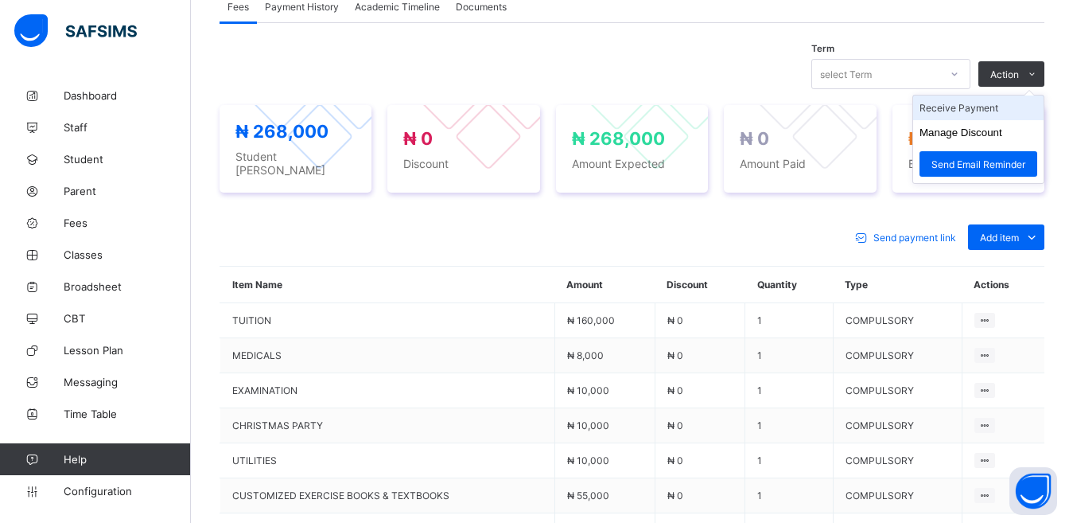
click at [995, 95] on li "Receive Payment" at bounding box center [978, 107] width 130 height 25
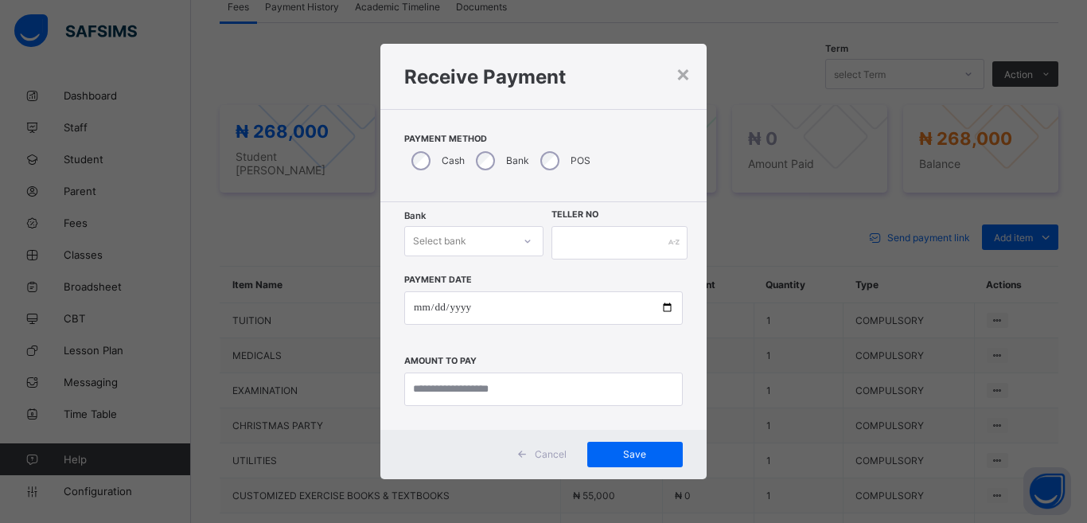
click at [480, 247] on div "Select bank" at bounding box center [458, 241] width 107 height 22
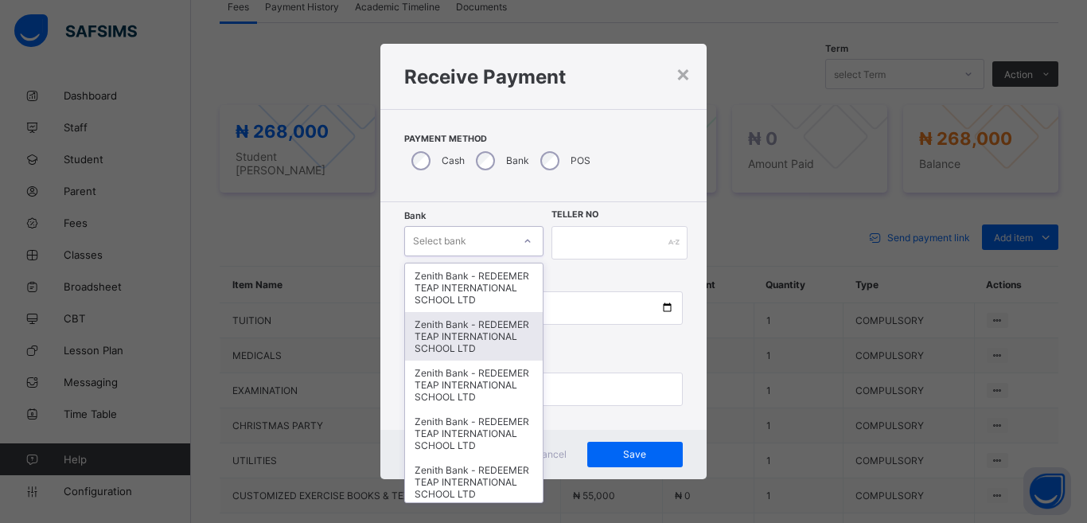
click at [450, 348] on div "Zenith Bank - REDEEMER TEAP INTERNATIONAL SCHOOL LTD" at bounding box center [474, 336] width 138 height 49
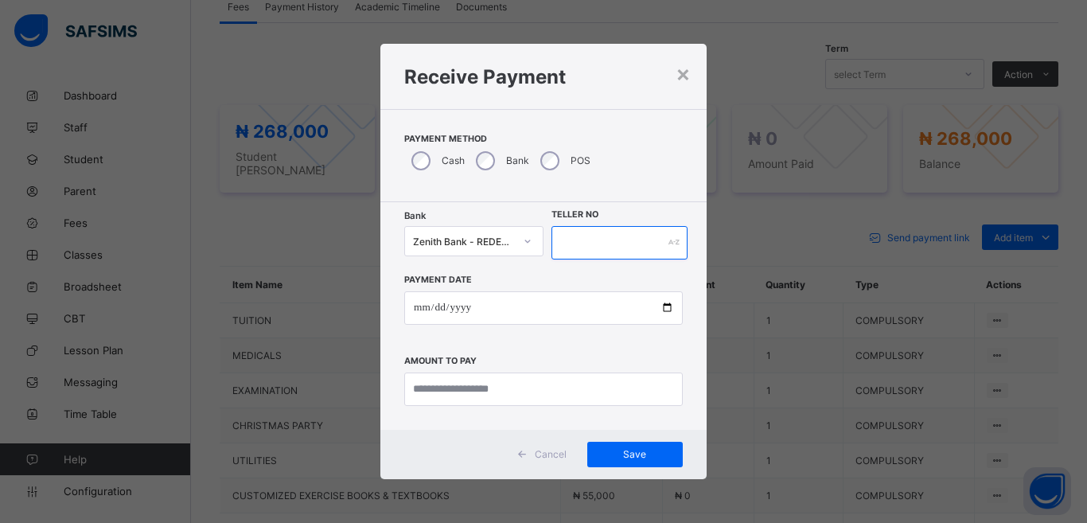
click at [581, 248] on input "text" at bounding box center [619, 242] width 136 height 33
type input "*****"
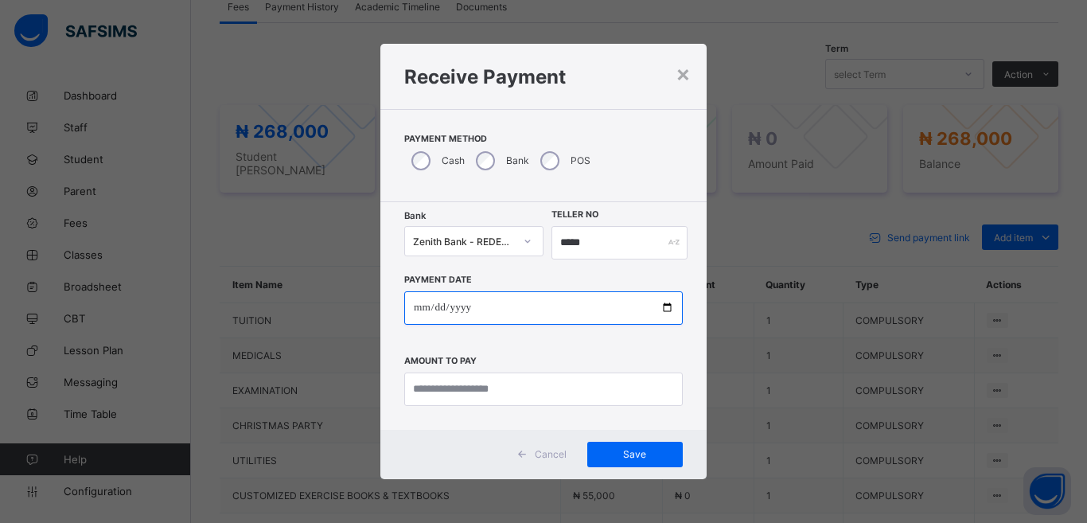
click at [458, 308] on input "date" at bounding box center [543, 307] width 278 height 33
click at [421, 311] on input "date" at bounding box center [543, 307] width 278 height 33
click at [667, 311] on input "date" at bounding box center [543, 307] width 278 height 33
type input "**********"
click at [521, 345] on div "**********" at bounding box center [543, 332] width 278 height 146
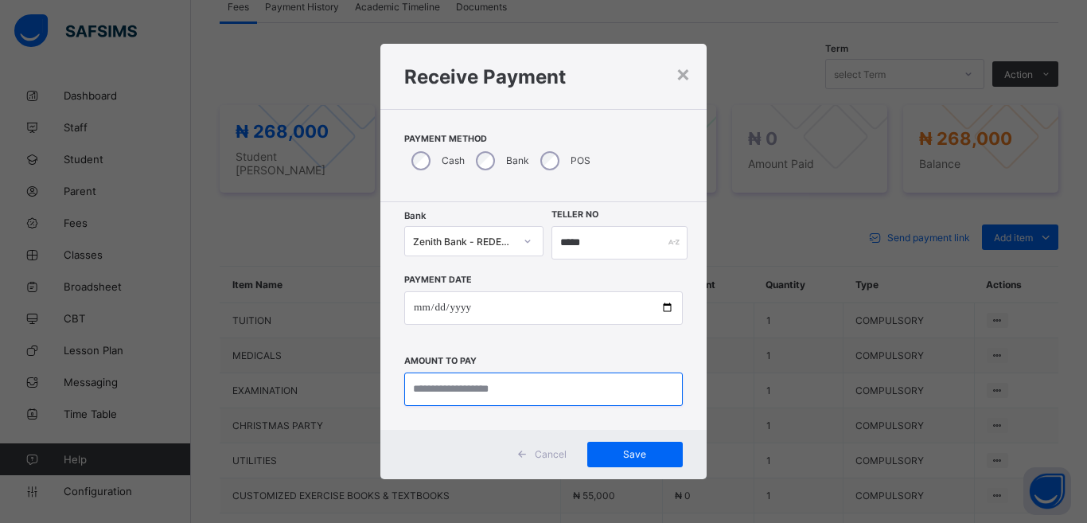
click at [493, 399] on input "currency" at bounding box center [543, 388] width 278 height 33
type input "*********"
click at [636, 181] on div "Payment Method Cash Bank POS" at bounding box center [543, 155] width 326 height 93
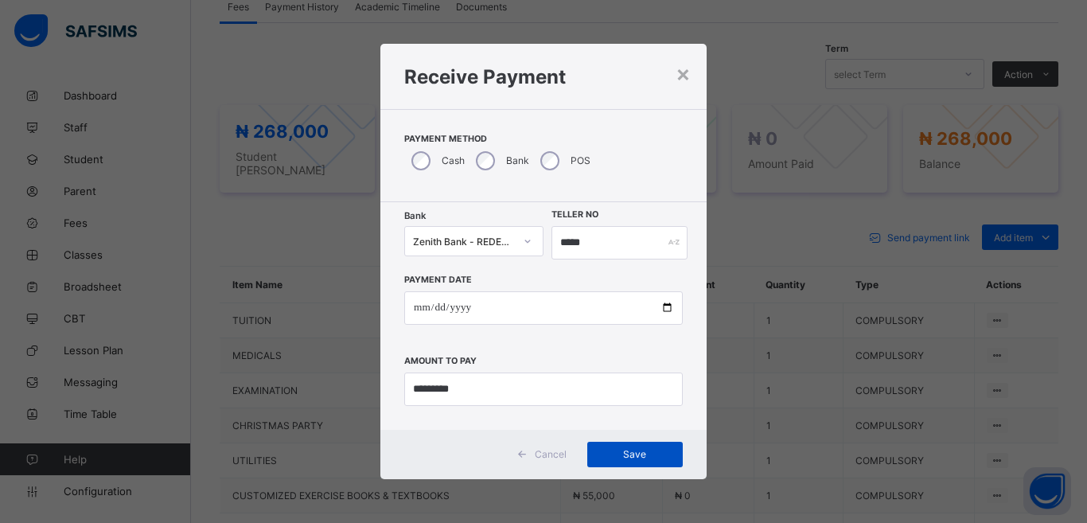
click at [629, 450] on span "Save" at bounding box center [635, 454] width 72 height 12
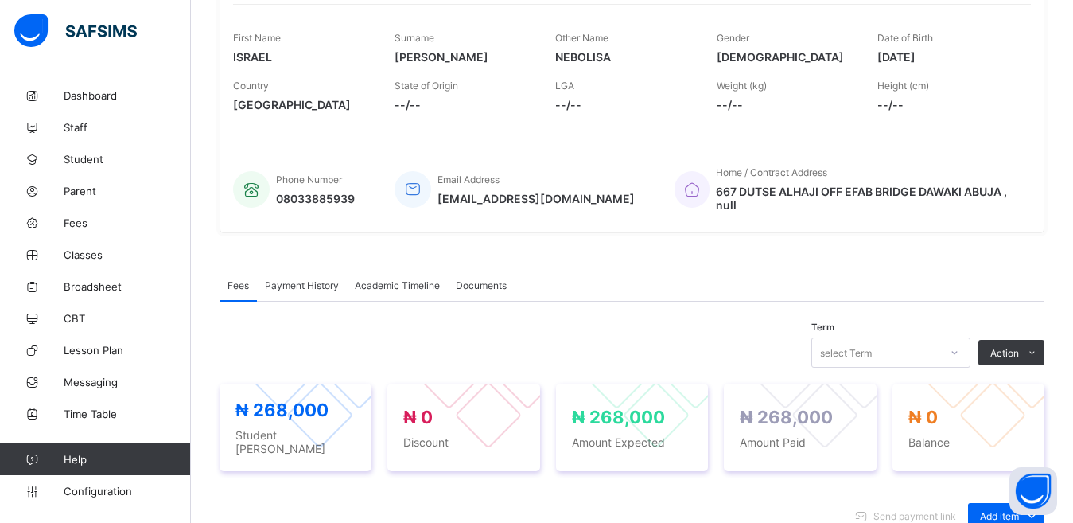
scroll to position [204, 0]
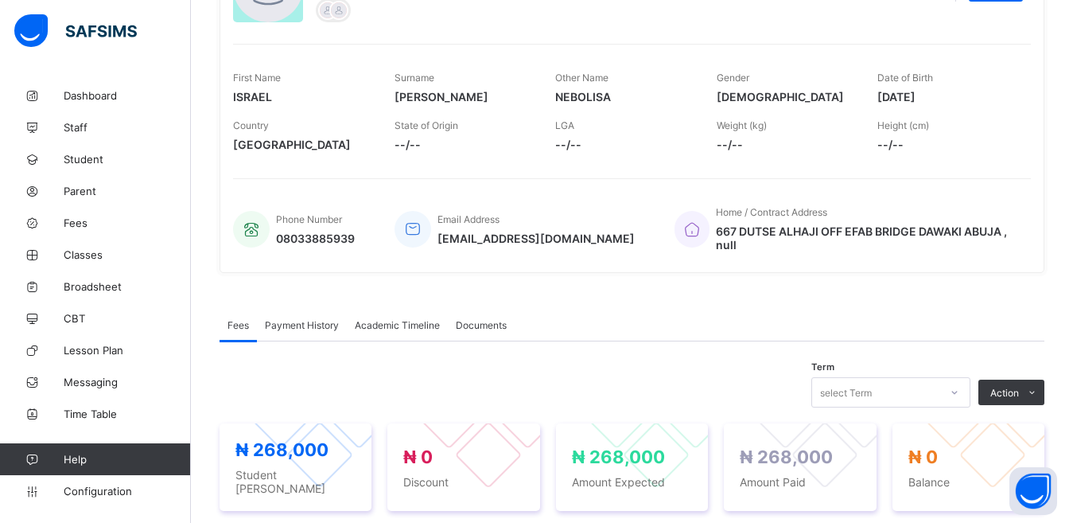
click at [307, 319] on span "Payment History" at bounding box center [302, 325] width 74 height 12
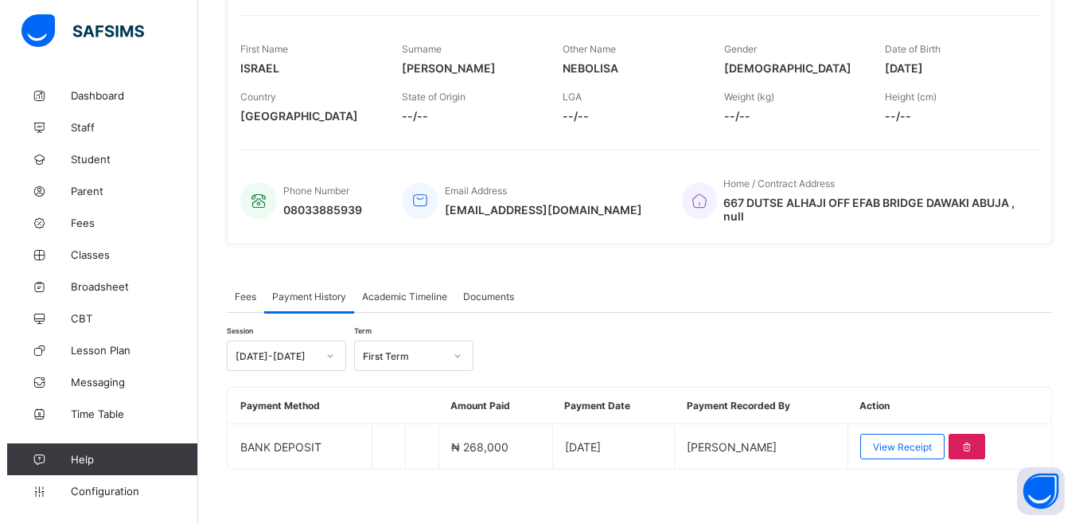
scroll to position [235, 0]
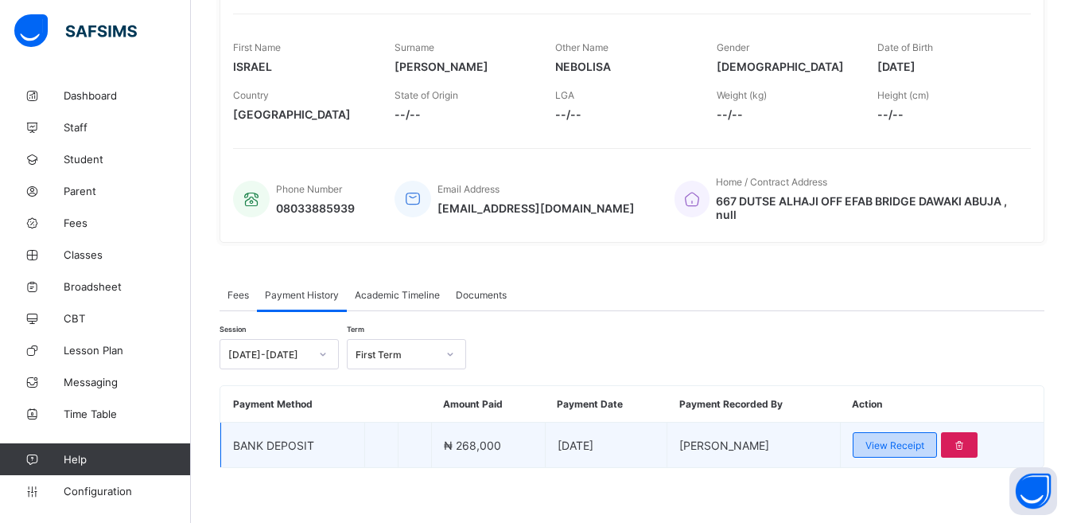
click at [899, 439] on span "View Receipt" at bounding box center [895, 445] width 59 height 12
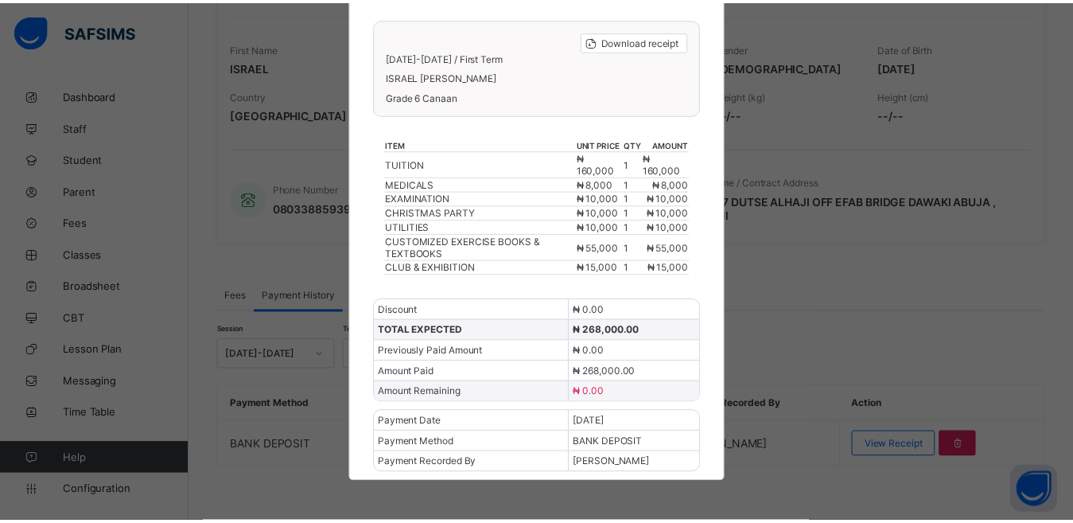
scroll to position [154, 0]
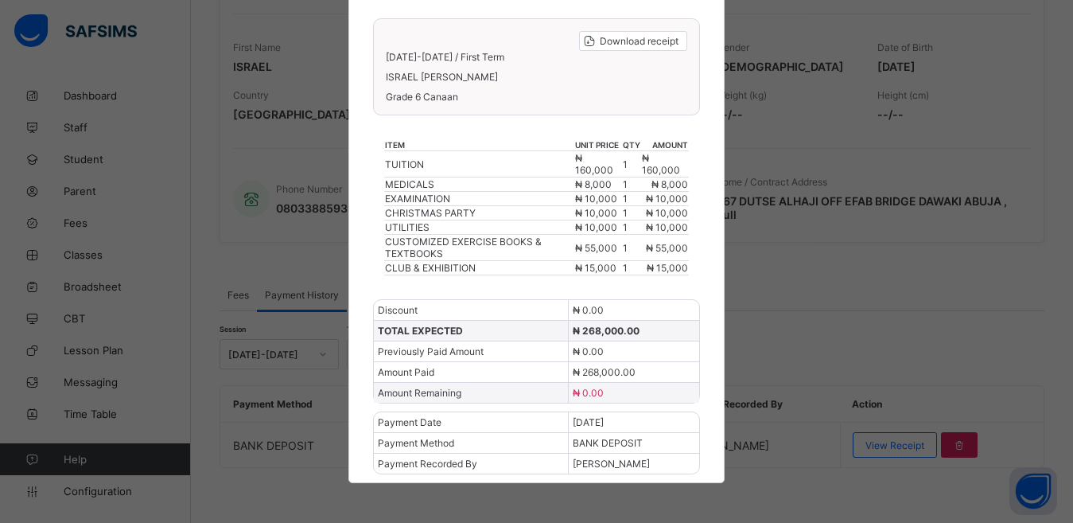
click at [787, 194] on div "× REDEEMER TEAP INTERNATIONAL SCHOOL Download receipt 2025-2026 / First Term IS…" at bounding box center [536, 261] width 1073 height 523
click at [684, 337] on div "TOTAL EXPECTED ₦ 268,000.00" at bounding box center [536, 330] width 325 height 21
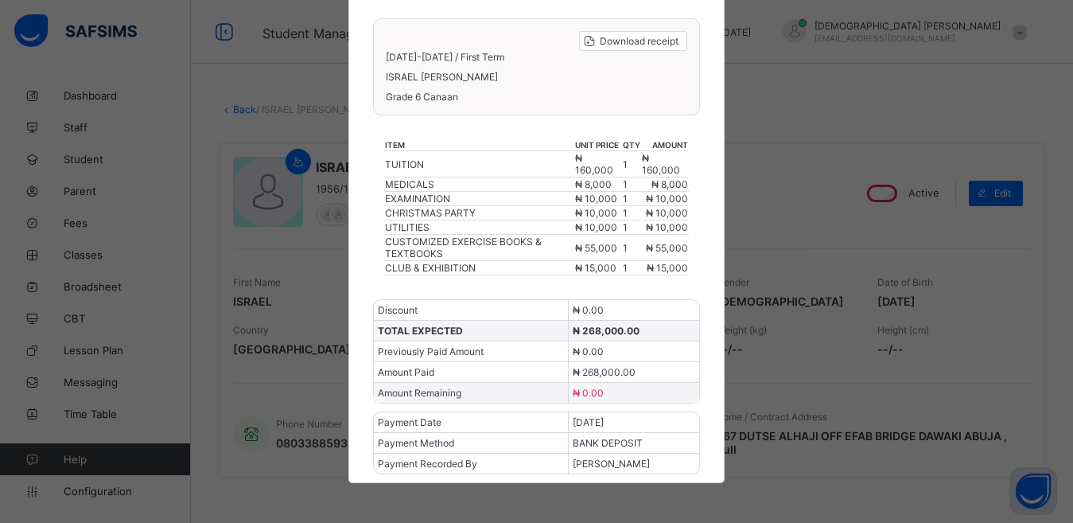
click at [700, 160] on div "REDEEMER TEAP INTERNATIONAL SCHOOL Download receipt 2025-2026 / First Term ISRA…" at bounding box center [536, 184] width 376 height 597
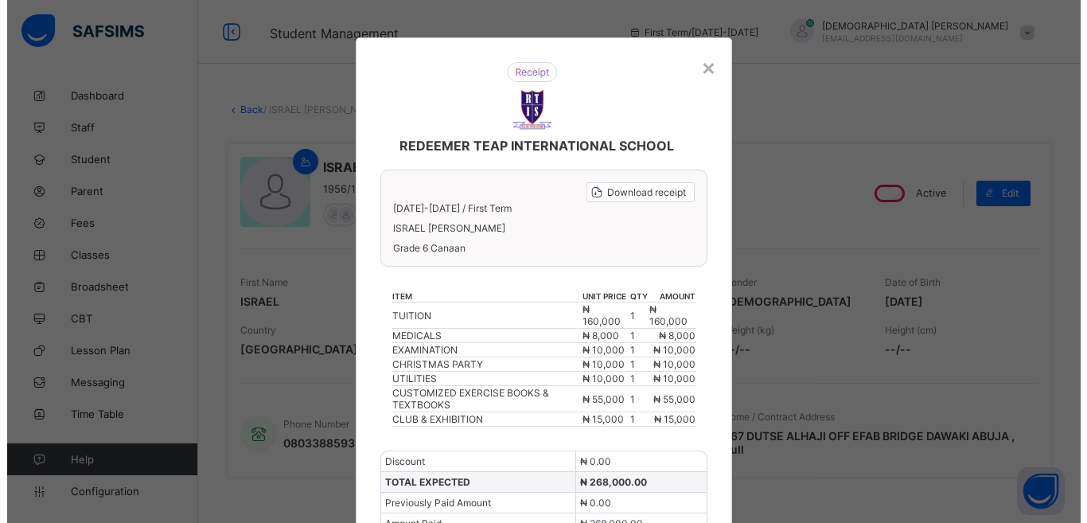
scroll to position [0, 0]
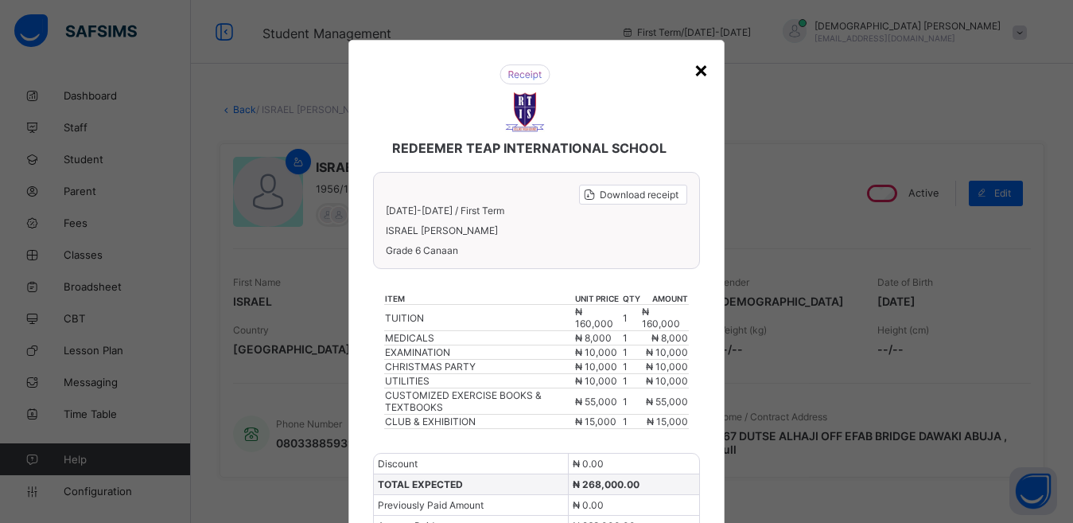
click at [699, 70] on div "×" at bounding box center [701, 69] width 15 height 27
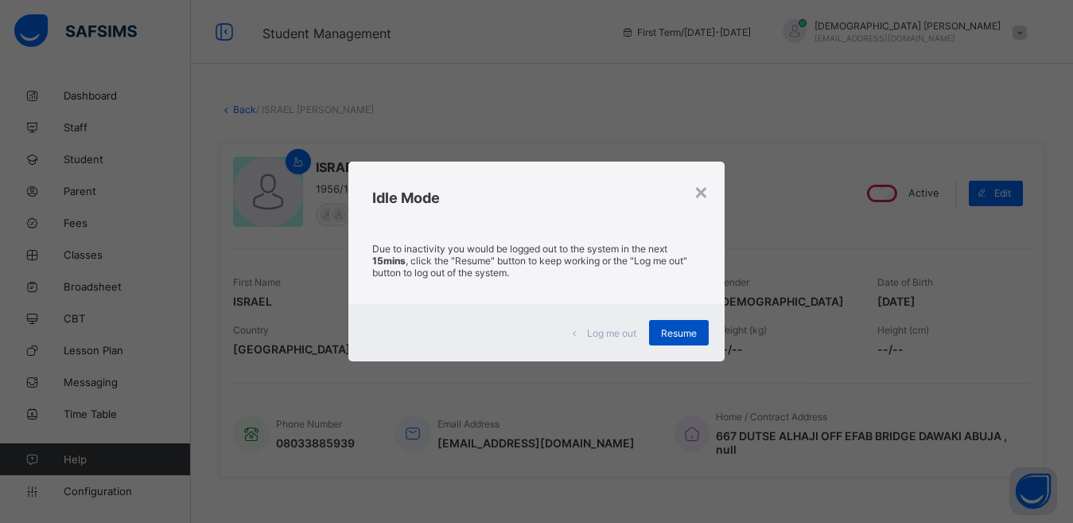
click at [679, 331] on span "Resume" at bounding box center [679, 333] width 36 height 12
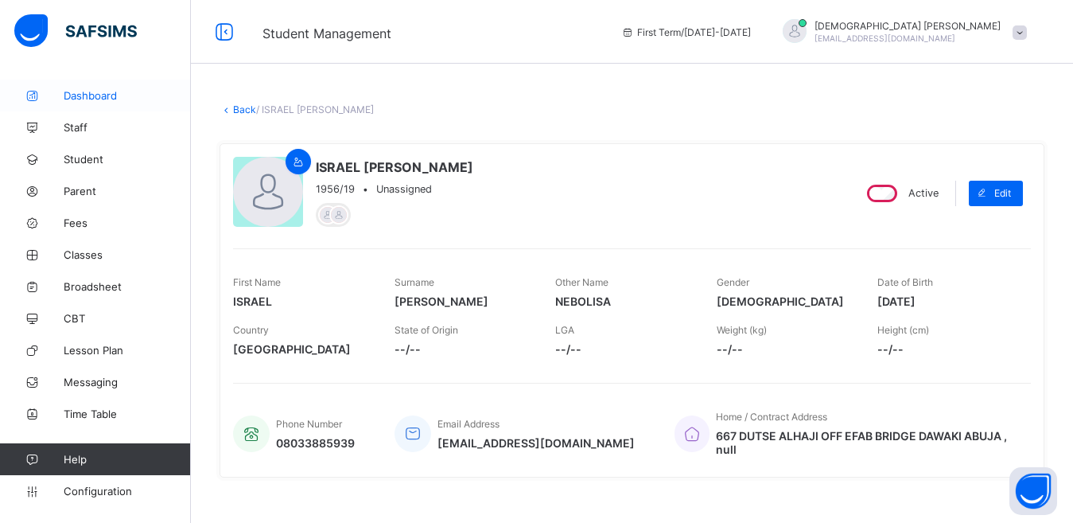
click at [108, 96] on span "Dashboard" at bounding box center [127, 95] width 127 height 13
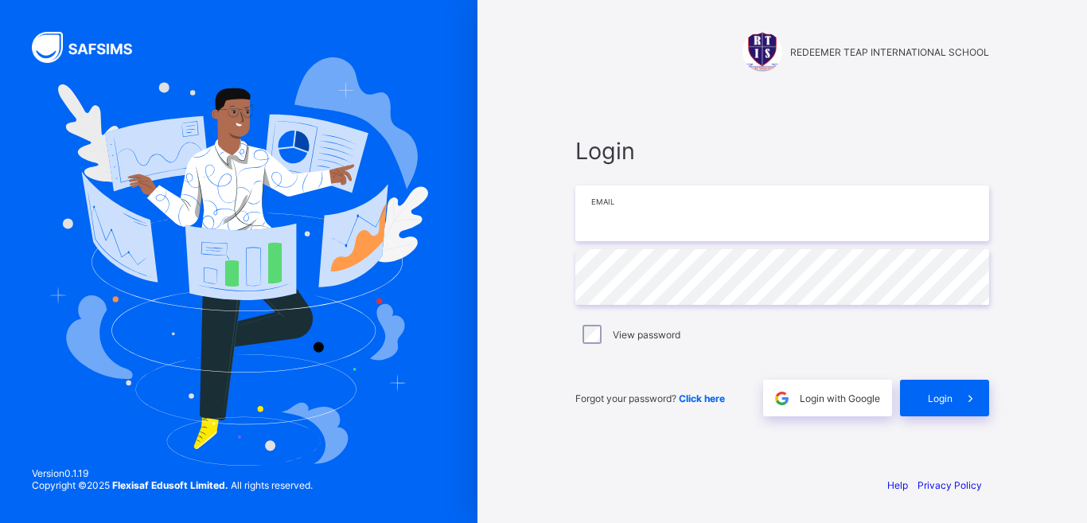
type input "**********"
